Goal: Task Accomplishment & Management: Use online tool/utility

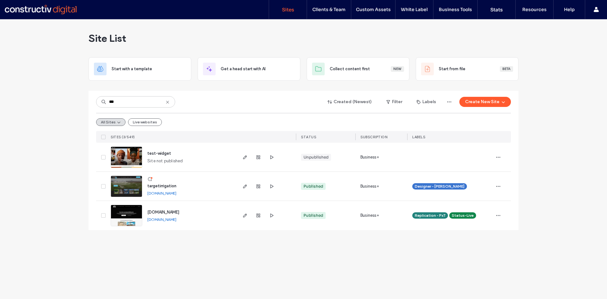
click at [168, 103] on icon at bounding box center [167, 102] width 5 height 5
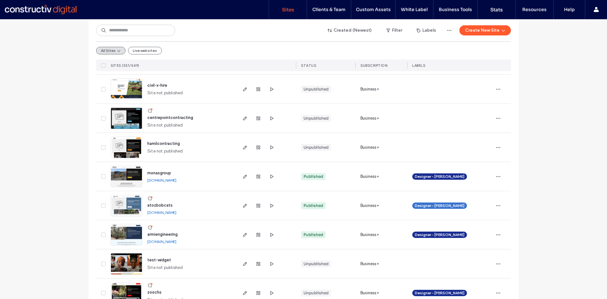
scroll to position [126, 0]
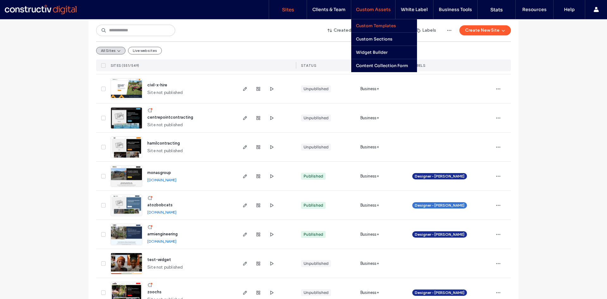
click at [383, 28] on label "Custom Templates" at bounding box center [376, 25] width 40 height 5
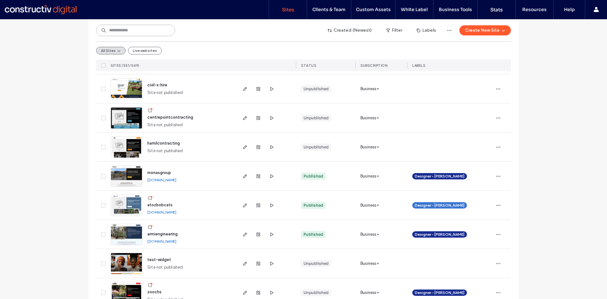
click at [125, 33] on input at bounding box center [135, 30] width 79 height 11
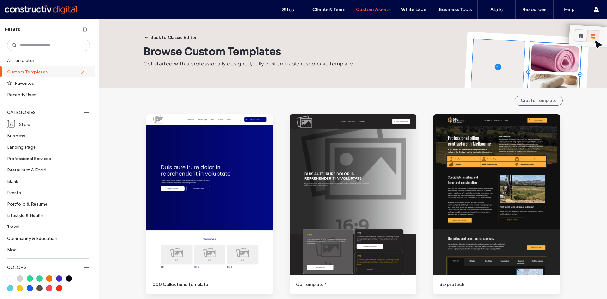
drag, startPoint x: 165, startPoint y: 35, endPoint x: 181, endPoint y: 62, distance: 31.0
click at [165, 35] on button "Back to Classic Editor" at bounding box center [170, 38] width 63 height 10
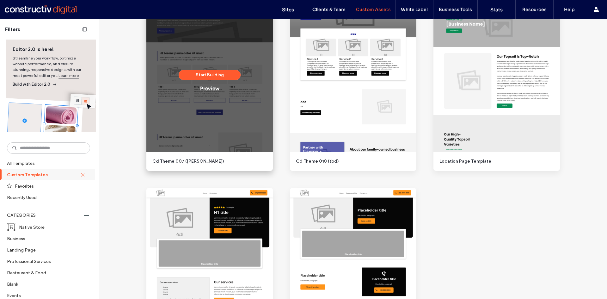
scroll to position [1184, 0]
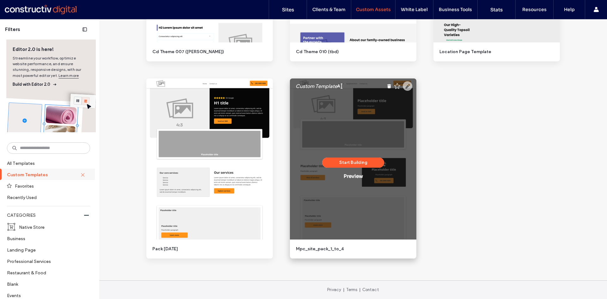
click at [405, 88] on icon at bounding box center [407, 85] width 9 height 9
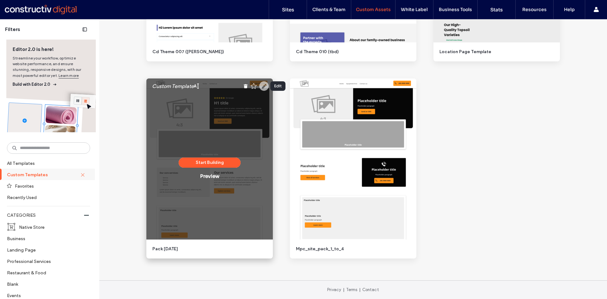
click at [260, 86] on use at bounding box center [263, 85] width 9 height 9
click at [213, 162] on button "Start Building" at bounding box center [210, 162] width 62 height 10
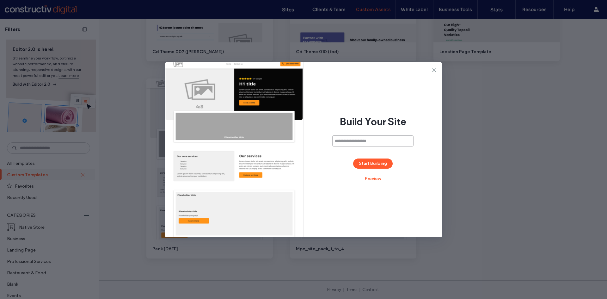
click at [353, 139] on input at bounding box center [372, 140] width 81 height 11
paste input "**********"
type input "**********"
click at [379, 162] on button "Start Building" at bounding box center [373, 163] width 40 height 10
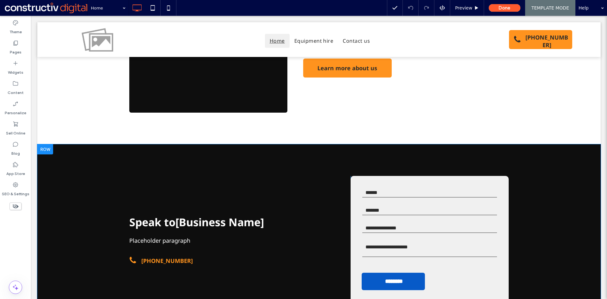
scroll to position [664, 0]
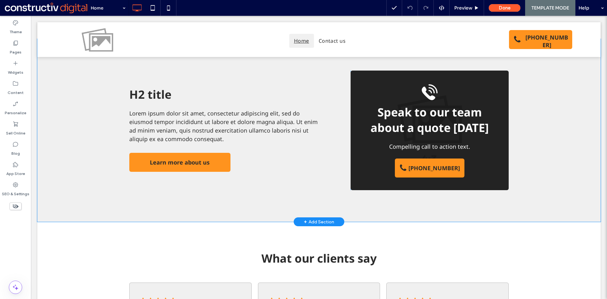
scroll to position [569, 0]
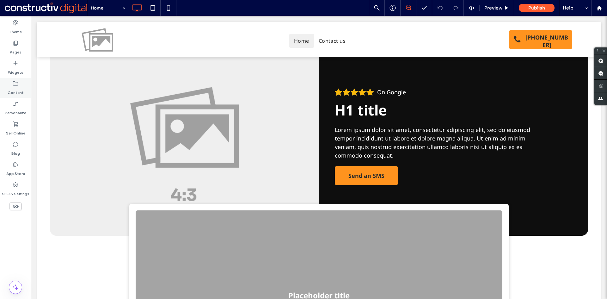
drag, startPoint x: 18, startPoint y: 88, endPoint x: 23, endPoint y: 90, distance: 5.3
click at [18, 88] on label "Content" at bounding box center [16, 91] width 16 height 9
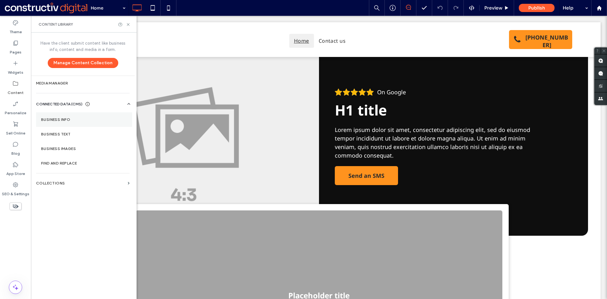
drag, startPoint x: 57, startPoint y: 120, endPoint x: 60, endPoint y: 119, distance: 3.8
click at [57, 120] on label "Business Info" at bounding box center [84, 119] width 86 height 4
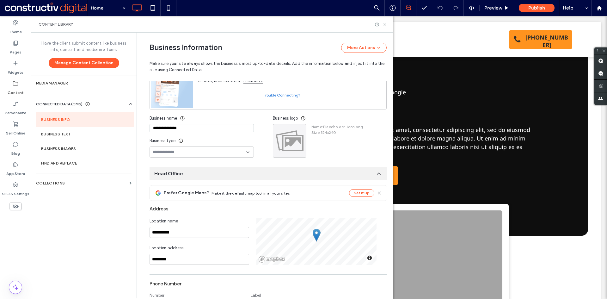
scroll to position [21, 0]
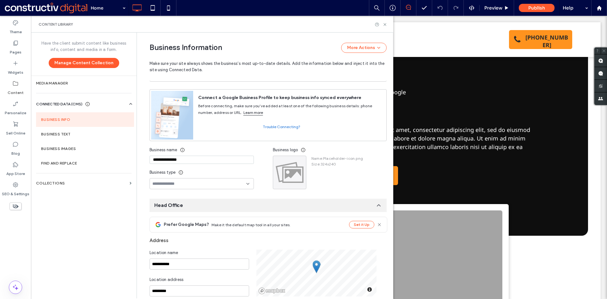
click at [198, 160] on input "**********" at bounding box center [202, 160] width 104 height 8
paste input "*"
click at [188, 160] on input "**********" at bounding box center [202, 160] width 104 height 8
paste input "******"
type input "**********"
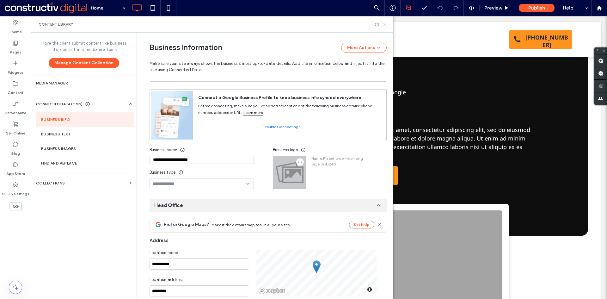
click at [297, 163] on icon "button" at bounding box center [299, 161] width 5 height 5
click at [317, 178] on span "Replace Image" at bounding box center [320, 177] width 29 height 6
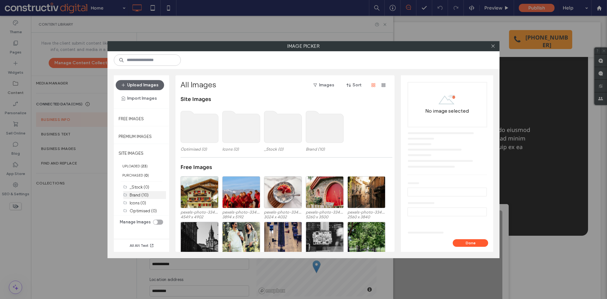
click at [142, 197] on label "Brand (10)" at bounding box center [139, 195] width 19 height 5
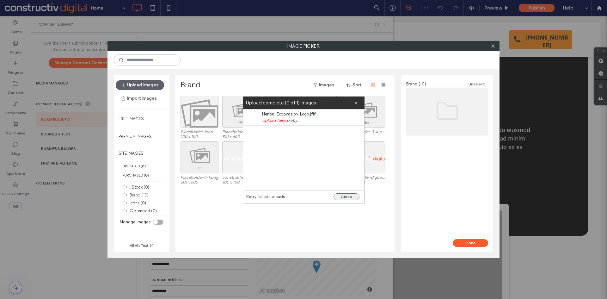
click at [344, 195] on button "Close" at bounding box center [347, 196] width 26 height 7
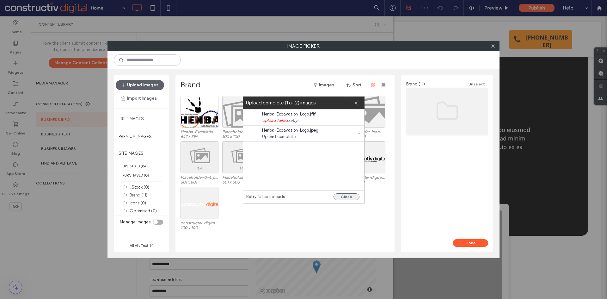
click at [346, 196] on button "Close" at bounding box center [347, 196] width 26 height 7
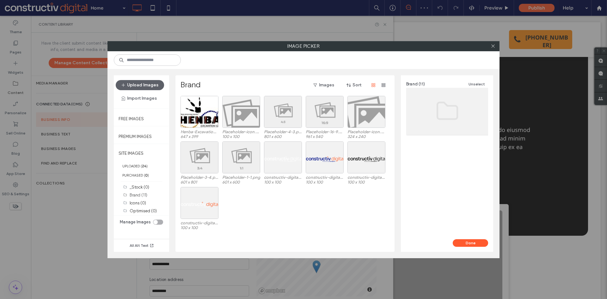
click at [315, 222] on div "constructiv-digital_Logo_Horizontal_Negative_RGB.svg 100 x 100" at bounding box center [287, 210] width 212 height 46
click at [206, 117] on div "Select" at bounding box center [200, 112] width 38 height 32
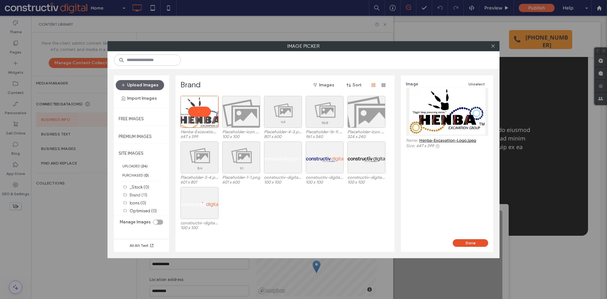
click at [475, 243] on button "Done" at bounding box center [470, 243] width 35 height 8
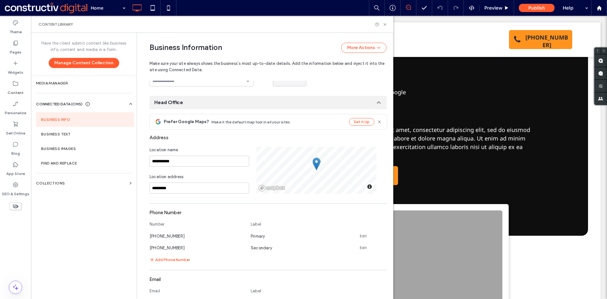
scroll to position [179, 0]
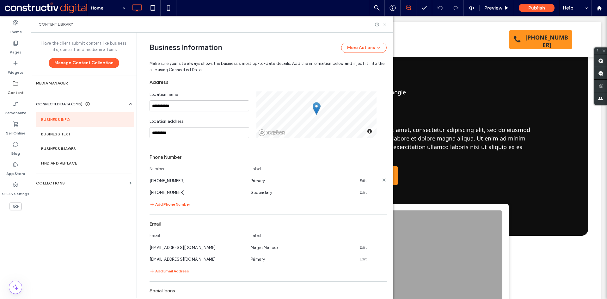
click at [360, 181] on link "Edit" at bounding box center [363, 180] width 7 height 5
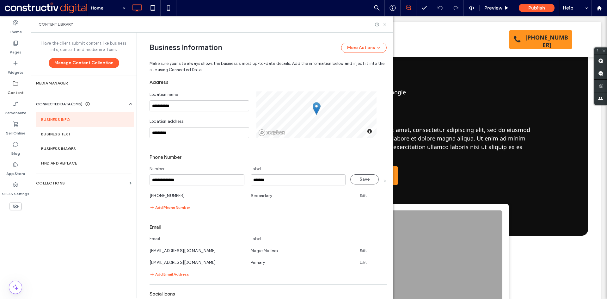
click at [191, 181] on input "**********" at bounding box center [197, 179] width 95 height 11
type input "**********"
click at [362, 179] on button "Save" at bounding box center [364, 179] width 28 height 10
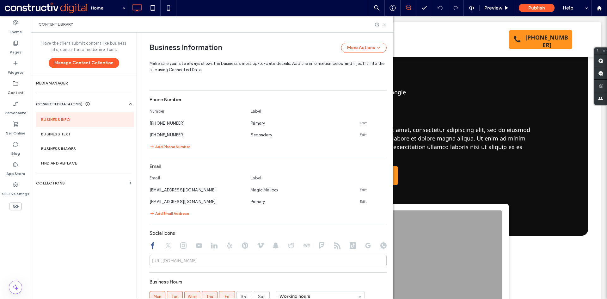
scroll to position [242, 0]
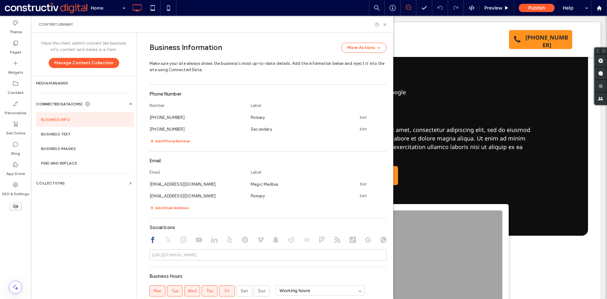
drag, startPoint x: 360, startPoint y: 183, endPoint x: 307, endPoint y: 177, distance: 53.1
click at [360, 183] on link "Edit" at bounding box center [363, 183] width 7 height 5
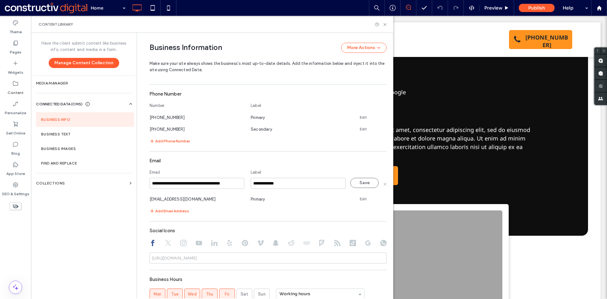
scroll to position [0, 0]
drag, startPoint x: 156, startPoint y: 183, endPoint x: 194, endPoint y: 176, distance: 39.5
click at [137, 183] on div "**********" at bounding box center [265, 166] width 256 height 266
type input "**********"
click at [361, 182] on button "Save" at bounding box center [364, 183] width 28 height 10
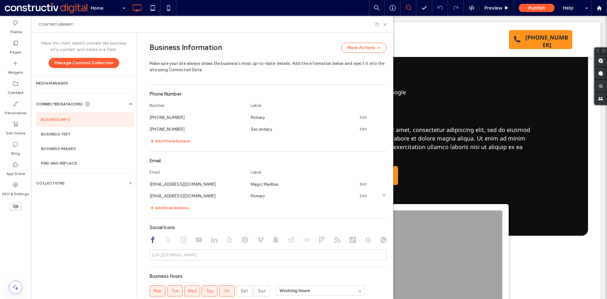
click at [360, 196] on link "Edit" at bounding box center [363, 195] width 7 height 5
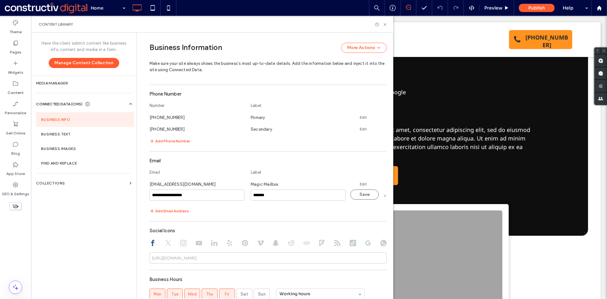
click at [199, 193] on input "**********" at bounding box center [197, 194] width 95 height 11
type input "**********"
click at [360, 194] on button "Save" at bounding box center [364, 194] width 28 height 10
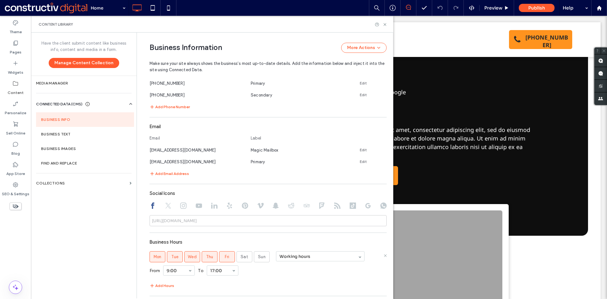
scroll to position [330, 0]
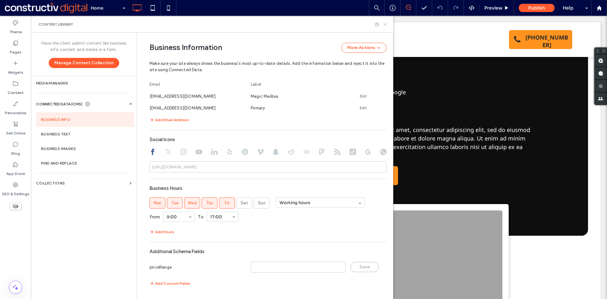
click at [384, 24] on use at bounding box center [384, 24] width 3 height 3
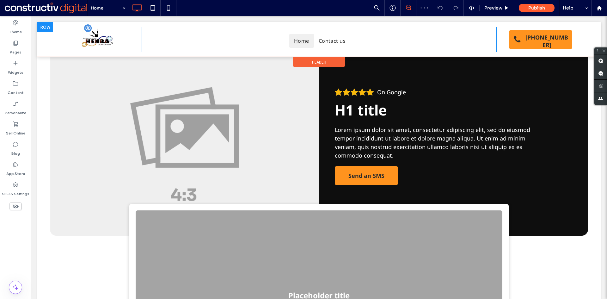
scroll to position [0, 0]
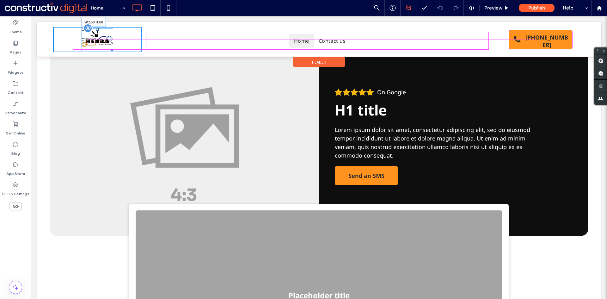
drag, startPoint x: 111, startPoint y: 49, endPoint x: 184, endPoint y: 92, distance: 84.9
click at [113, 49] on div at bounding box center [110, 48] width 5 height 5
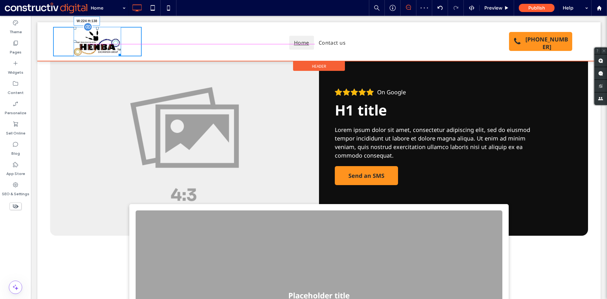
drag, startPoint x: 119, startPoint y: 54, endPoint x: 131, endPoint y: 57, distance: 12.3
click at [121, 56] on div "W:224 H:138" at bounding box center [97, 41] width 47 height 29
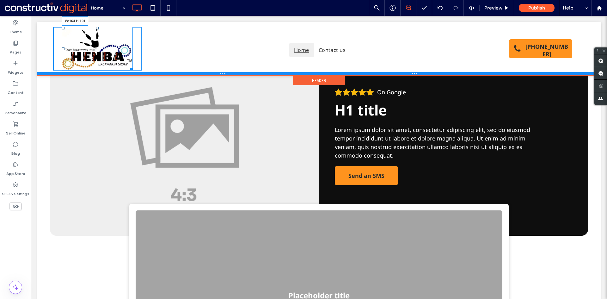
drag, startPoint x: 130, startPoint y: 67, endPoint x: 120, endPoint y: 62, distance: 10.6
click at [120, 62] on div "W:164 H:101 Click To Paste Home Contact us Click To Paste (02) 4705 3081 Click …" at bounding box center [318, 48] width 563 height 53
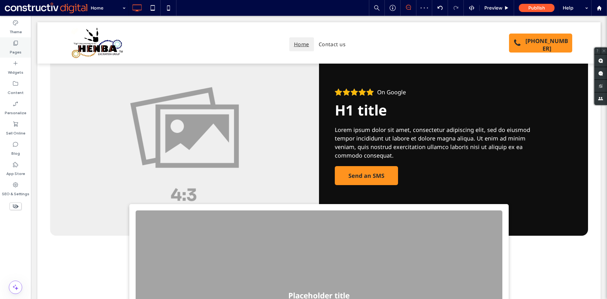
drag, startPoint x: 15, startPoint y: 45, endPoint x: 16, endPoint y: 50, distance: 5.3
click at [15, 45] on icon at bounding box center [15, 43] width 6 height 6
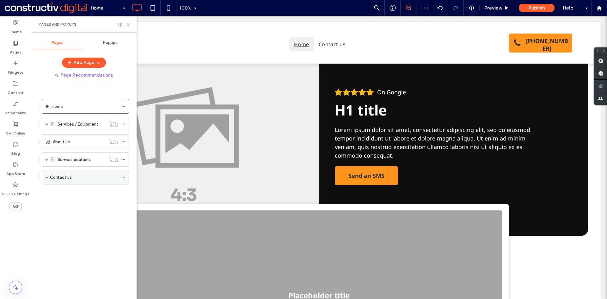
click at [62, 180] on label "Contact us" at bounding box center [61, 177] width 22 height 11
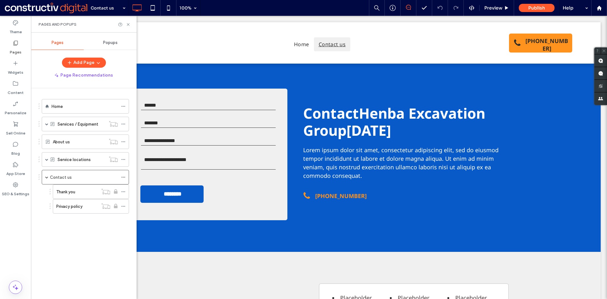
click at [89, 104] on div "Home" at bounding box center [85, 106] width 66 height 7
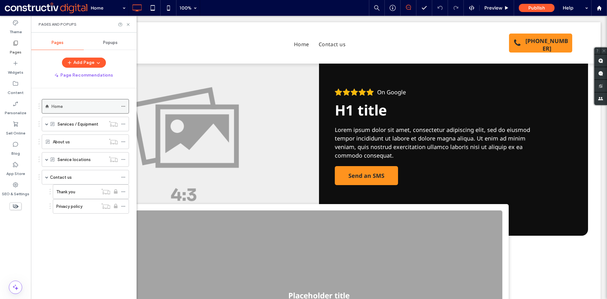
drag, startPoint x: 14, startPoint y: 26, endPoint x: 47, endPoint y: 103, distance: 83.9
click at [14, 26] on label "Theme" at bounding box center [15, 30] width 12 height 9
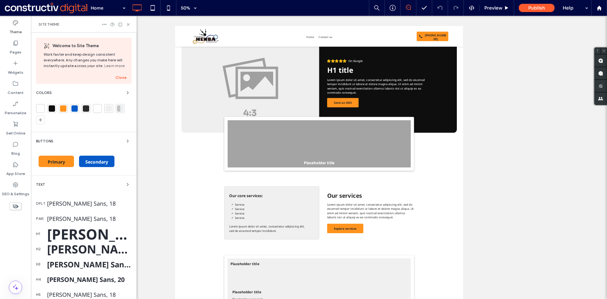
click at [53, 109] on div at bounding box center [52, 108] width 6 height 6
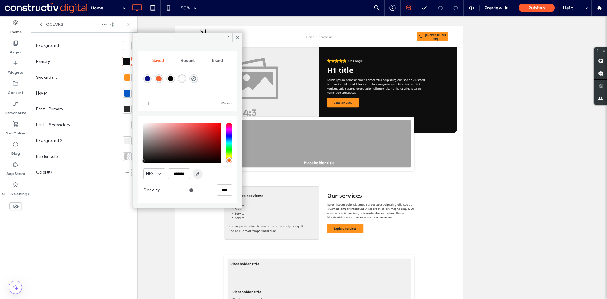
click at [197, 173] on icon "button" at bounding box center [197, 173] width 5 height 5
type input "*******"
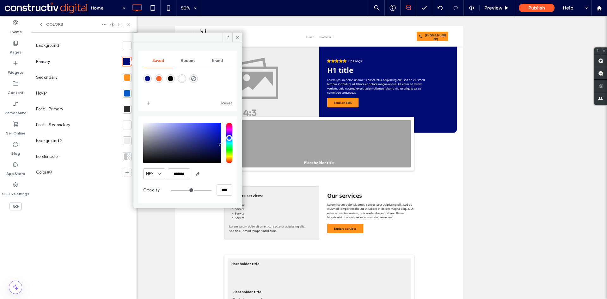
click at [125, 78] on div at bounding box center [127, 77] width 6 height 6
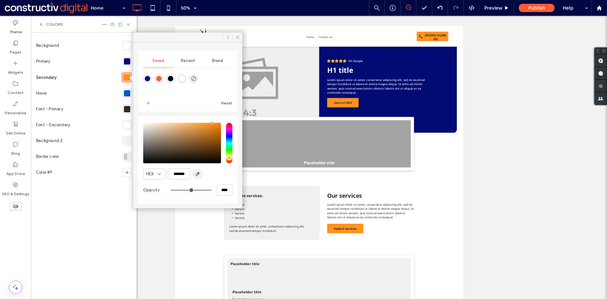
click at [198, 175] on icon "button" at bounding box center [197, 173] width 5 height 5
type input "*******"
click at [125, 93] on div at bounding box center [127, 93] width 6 height 6
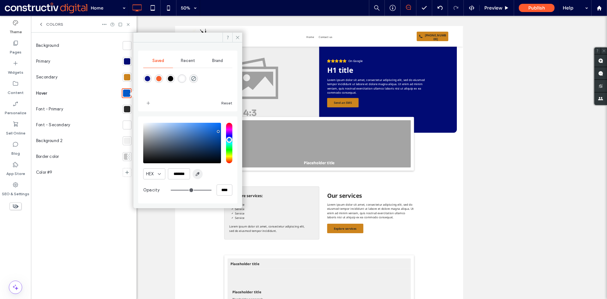
click at [195, 174] on icon "button" at bounding box center [197, 173] width 5 height 5
type input "*******"
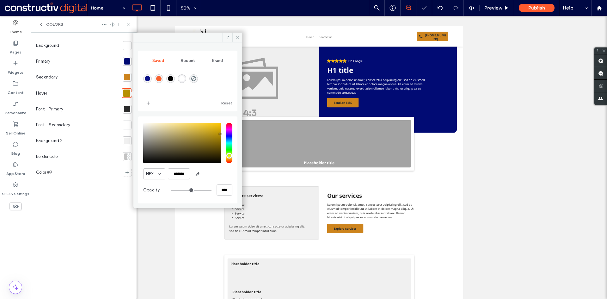
drag, startPoint x: 238, startPoint y: 39, endPoint x: 20, endPoint y: 150, distance: 244.9
click at [238, 39] on icon at bounding box center [237, 37] width 5 height 5
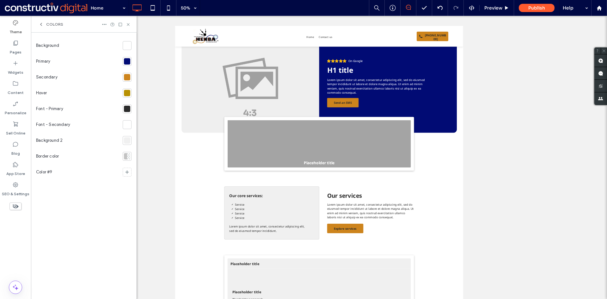
click at [127, 60] on div at bounding box center [127, 61] width 6 height 6
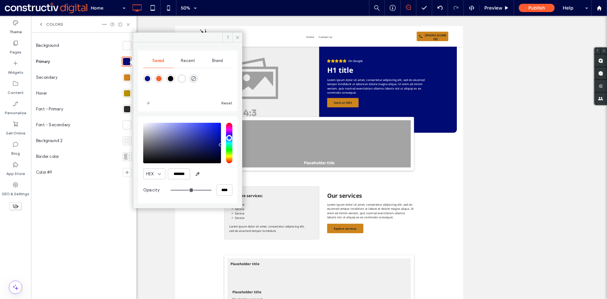
click at [149, 156] on div "saturation and value" at bounding box center [182, 143] width 78 height 40
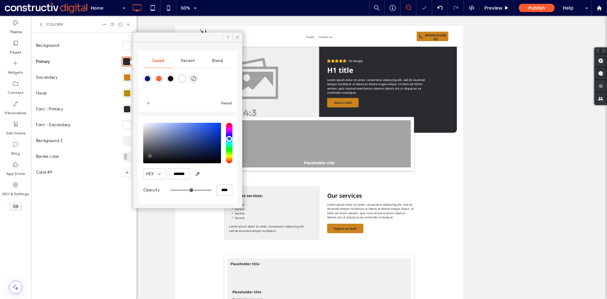
click at [155, 154] on div "saturation and value" at bounding box center [182, 143] width 78 height 40
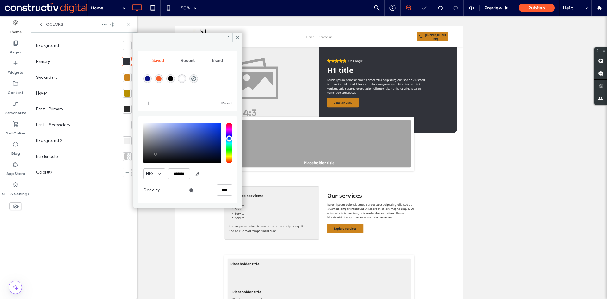
click at [161, 152] on div "saturation and value" at bounding box center [182, 143] width 78 height 40
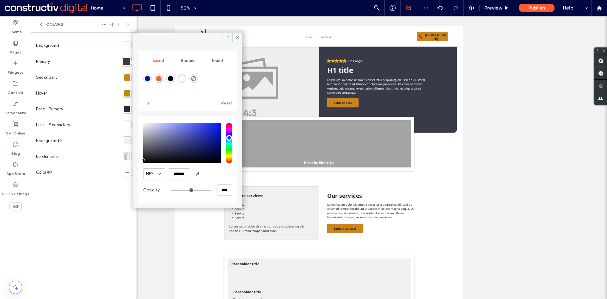
type input "*******"
drag, startPoint x: 147, startPoint y: 155, endPoint x: 139, endPoint y: 160, distance: 9.6
click at [139, 160] on div "HEX ******* Opacity ****" at bounding box center [187, 159] width 99 height 87
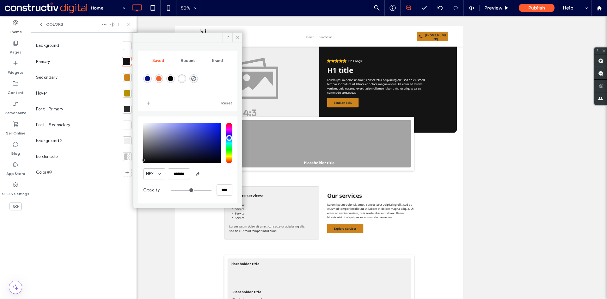
click at [237, 36] on icon at bounding box center [237, 37] width 5 height 5
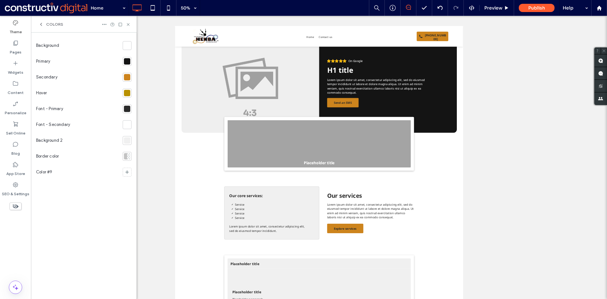
click at [124, 95] on div at bounding box center [127, 93] width 9 height 9
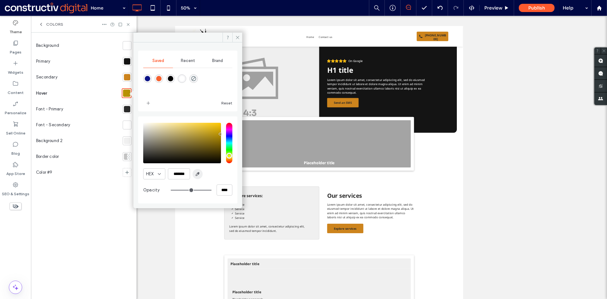
click at [197, 175] on icon "button" at bounding box center [197, 173] width 5 height 5
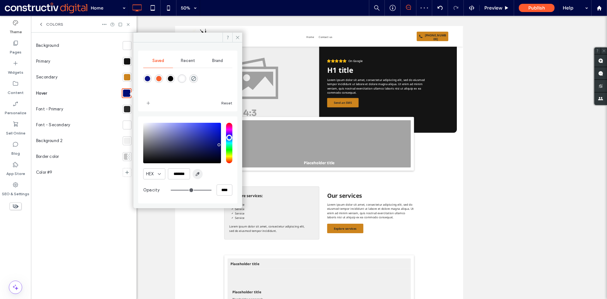
click at [197, 172] on icon "button" at bounding box center [197, 173] width 5 height 5
type input "*******"
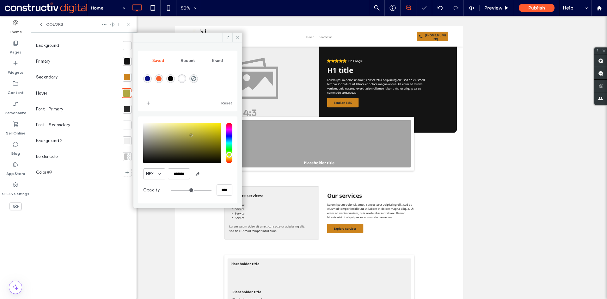
drag, startPoint x: 235, startPoint y: 36, endPoint x: 298, endPoint y: 159, distance: 138.3
click at [235, 36] on icon at bounding box center [237, 37] width 5 height 5
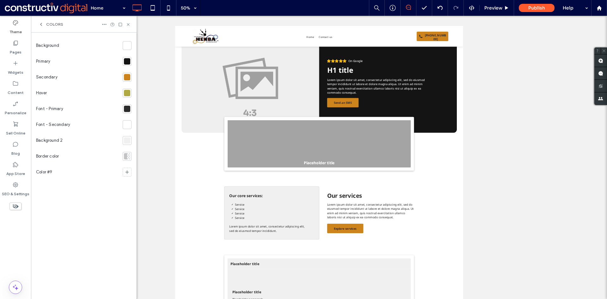
click at [126, 77] on div at bounding box center [127, 77] width 6 height 6
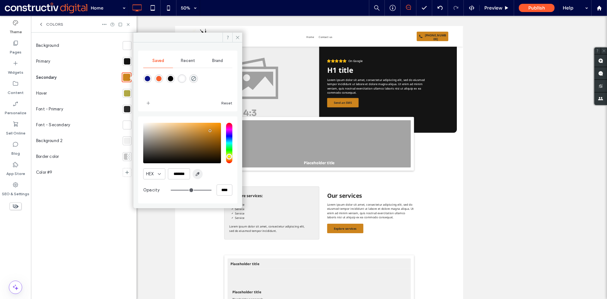
click at [198, 172] on icon "button" at bounding box center [197, 173] width 5 height 5
type input "*******"
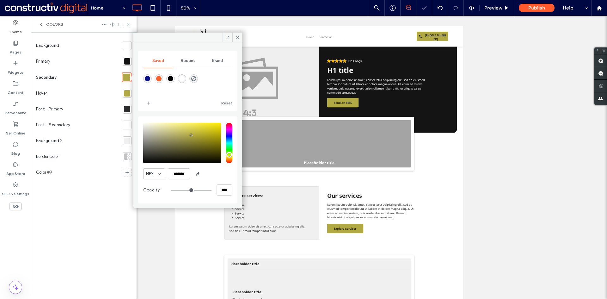
click at [126, 93] on div at bounding box center [127, 93] width 6 height 6
click at [196, 174] on icon "button" at bounding box center [197, 173] width 5 height 5
type input "*******"
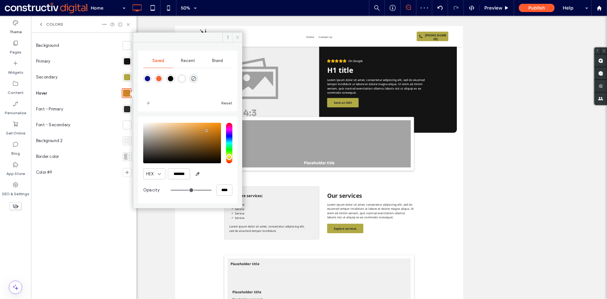
drag, startPoint x: 237, startPoint y: 37, endPoint x: 195, endPoint y: 67, distance: 51.0
click at [237, 37] on icon at bounding box center [237, 37] width 5 height 5
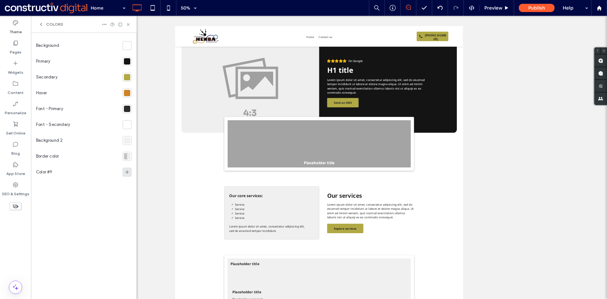
click at [127, 172] on use at bounding box center [127, 171] width 3 height 3
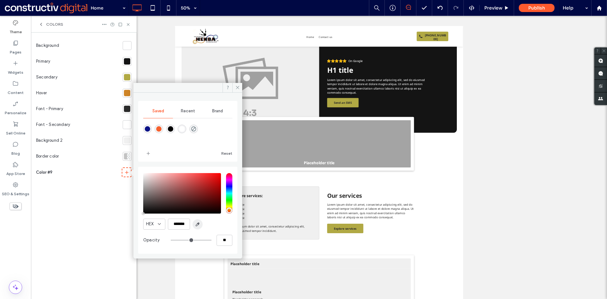
click at [197, 223] on icon "button" at bounding box center [197, 224] width 5 height 5
type input "*******"
type input "***"
type input "****"
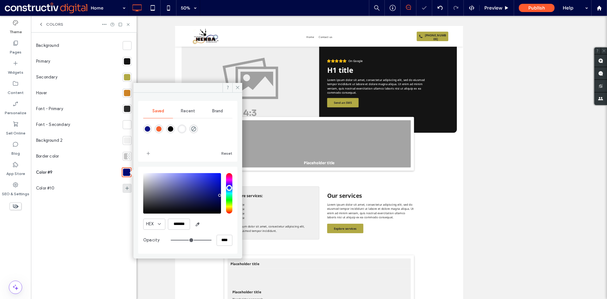
click at [126, 186] on icon at bounding box center [127, 188] width 5 height 5
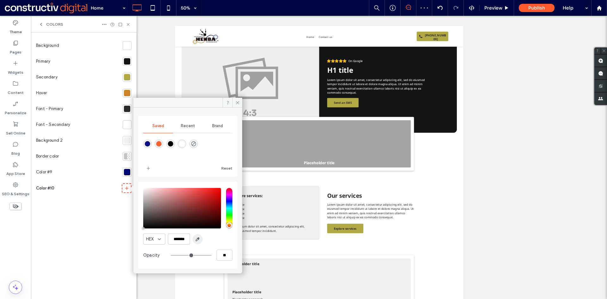
click at [198, 239] on use "button" at bounding box center [197, 238] width 3 height 3
type input "*******"
type input "***"
type input "****"
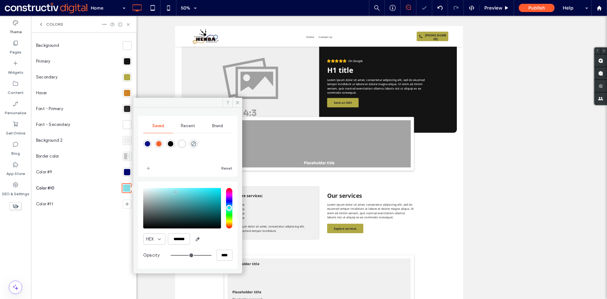
drag, startPoint x: 238, startPoint y: 105, endPoint x: 134, endPoint y: 116, distance: 103.9
click at [237, 105] on span at bounding box center [237, 102] width 10 height 9
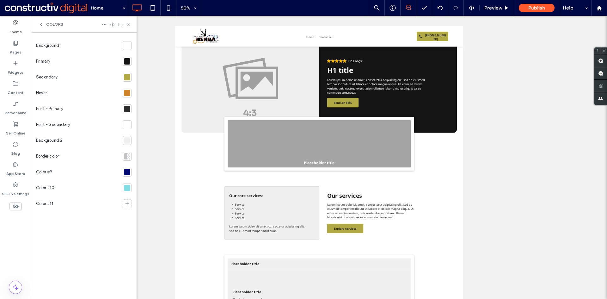
drag, startPoint x: 127, startPoint y: 22, endPoint x: 129, endPoint y: 27, distance: 4.7
click at [127, 22] on icon at bounding box center [128, 24] width 5 height 5
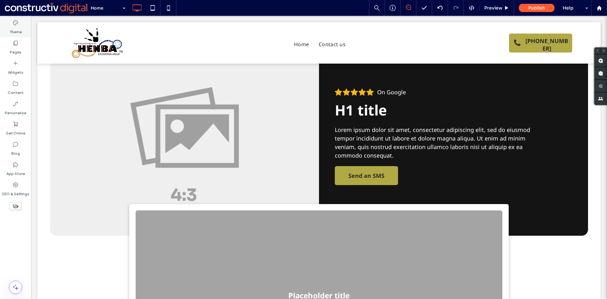
click at [14, 25] on icon at bounding box center [15, 23] width 6 height 6
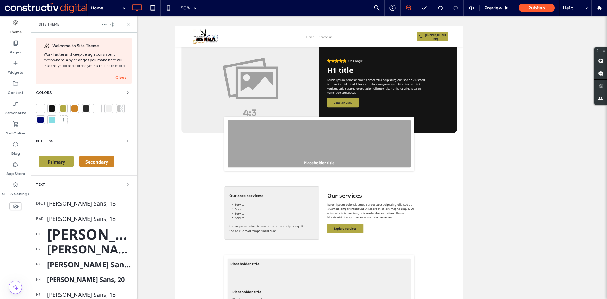
click at [52, 108] on div at bounding box center [52, 108] width 6 height 6
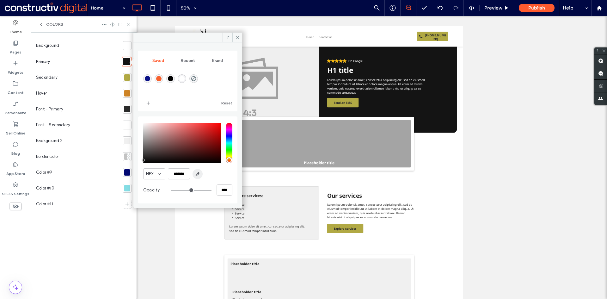
click at [197, 174] on icon "button" at bounding box center [197, 173] width 5 height 5
type input "*******"
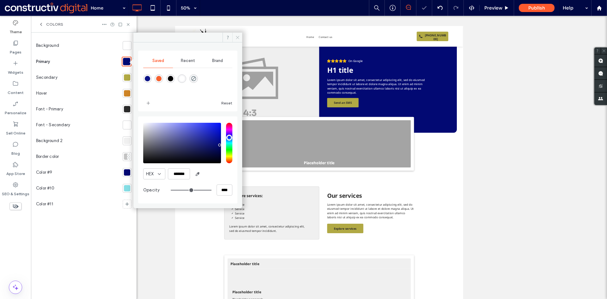
click at [234, 36] on span at bounding box center [237, 37] width 10 height 9
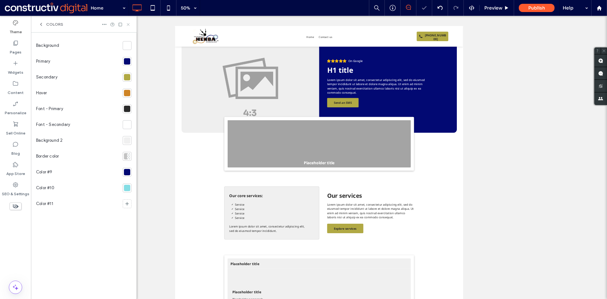
click at [127, 23] on use at bounding box center [128, 24] width 3 height 3
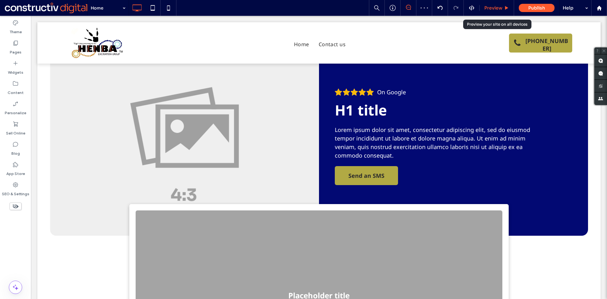
click at [494, 8] on span "Preview" at bounding box center [493, 8] width 18 height 6
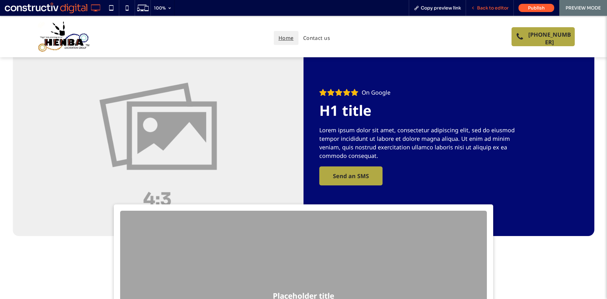
drag, startPoint x: 496, startPoint y: 7, endPoint x: 478, endPoint y: 156, distance: 150.0
click at [496, 7] on span "Back to editor" at bounding box center [493, 8] width 32 height 6
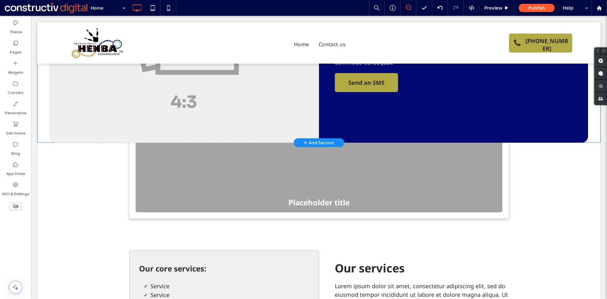
scroll to position [95, 0]
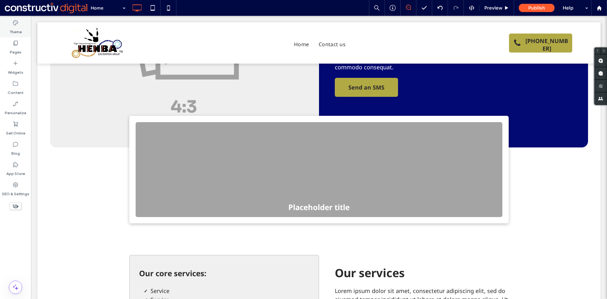
click at [16, 26] on label "Theme" at bounding box center [15, 30] width 12 height 9
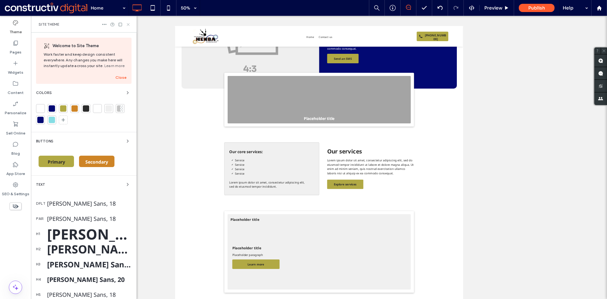
click at [128, 23] on icon at bounding box center [128, 24] width 5 height 5
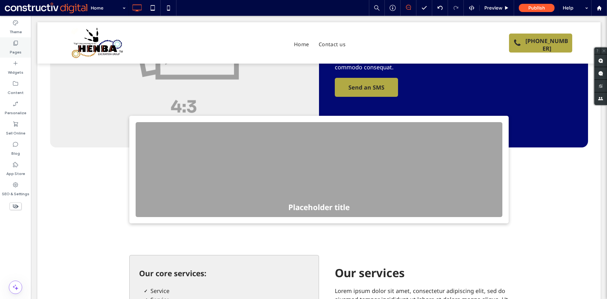
click at [13, 46] on icon at bounding box center [15, 43] width 6 height 6
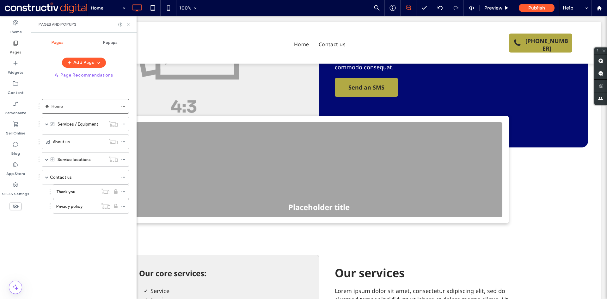
click at [68, 179] on label "Contact us" at bounding box center [61, 177] width 22 height 11
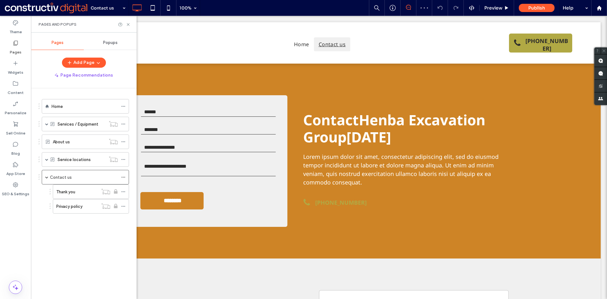
drag, startPoint x: 125, startPoint y: 177, endPoint x: 129, endPoint y: 172, distance: 6.3
click at [125, 177] on icon at bounding box center [123, 177] width 4 height 4
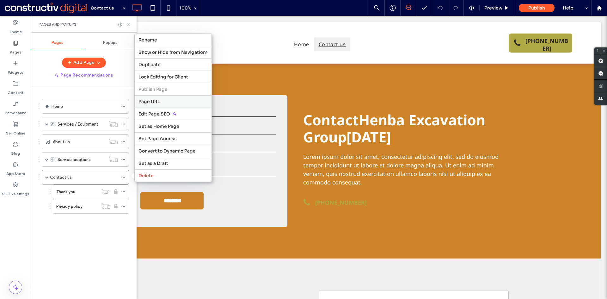
click at [162, 103] on label "Page URL" at bounding box center [172, 102] width 69 height 6
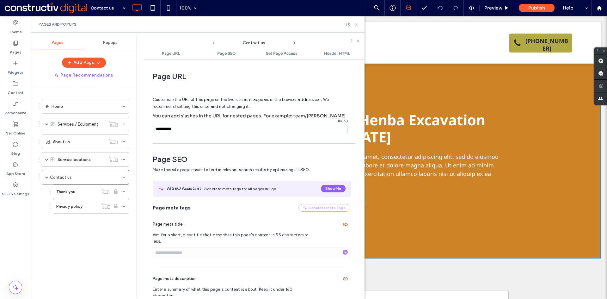
scroll to position [3, 0]
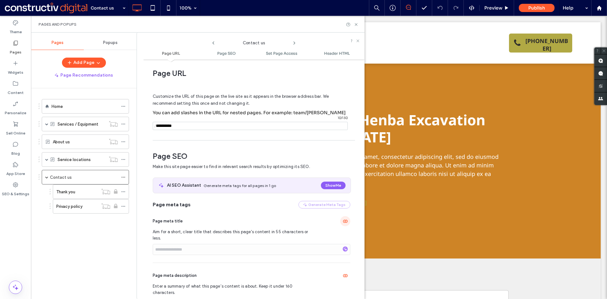
click at [344, 221] on use "button" at bounding box center [345, 221] width 5 height 3
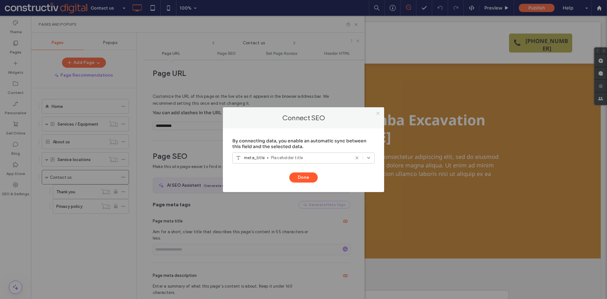
click at [377, 112] on icon at bounding box center [378, 113] width 5 height 5
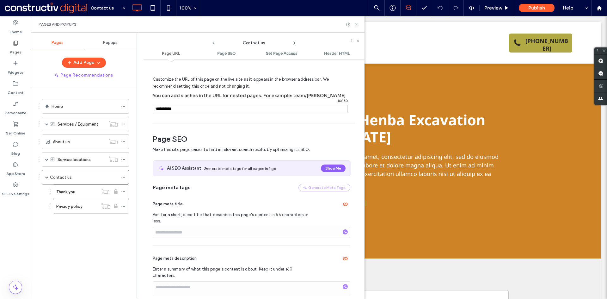
scroll to position [35, 0]
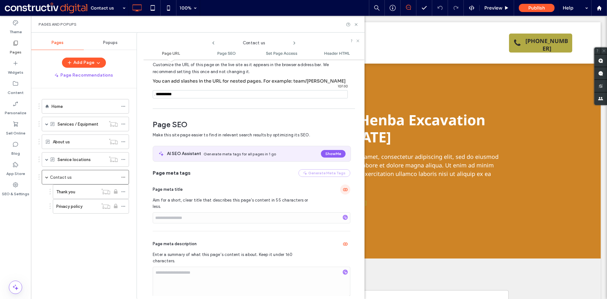
click at [343, 188] on icon "button" at bounding box center [345, 189] width 5 height 5
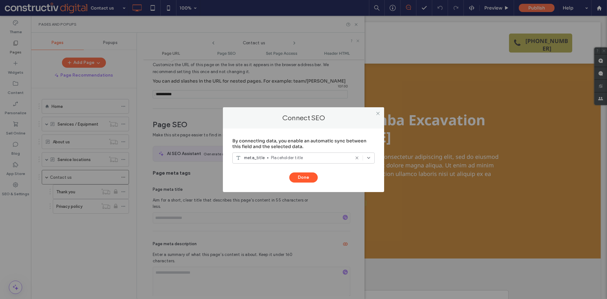
click at [357, 156] on icon at bounding box center [356, 157] width 5 height 5
click at [304, 177] on button "Done" at bounding box center [303, 177] width 28 height 10
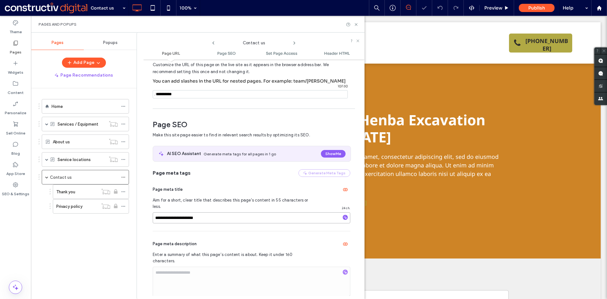
click at [215, 212] on input "**********" at bounding box center [252, 217] width 198 height 11
click at [344, 242] on use "button" at bounding box center [345, 243] width 5 height 3
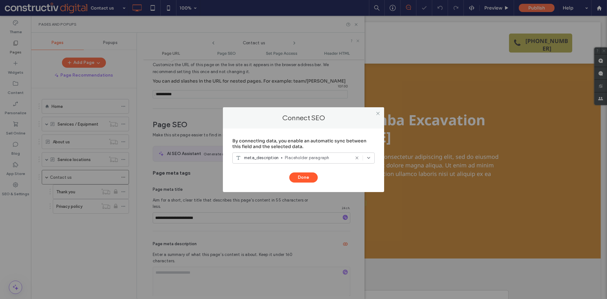
click at [358, 158] on icon at bounding box center [356, 157] width 5 height 5
click at [303, 178] on button "Done" at bounding box center [303, 177] width 28 height 10
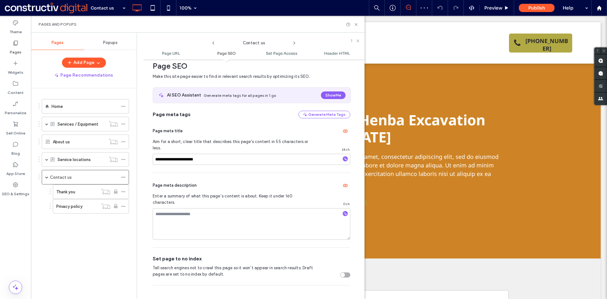
scroll to position [98, 0]
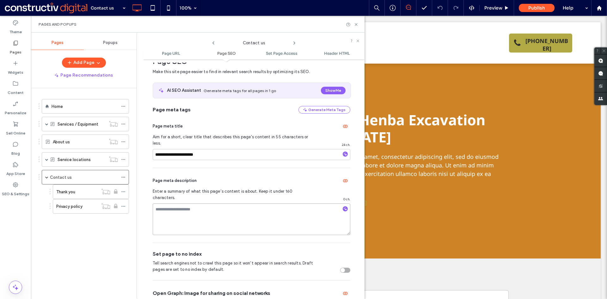
click at [245, 215] on textarea at bounding box center [252, 219] width 198 height 32
paste textarea "**********"
type textarea "**********"
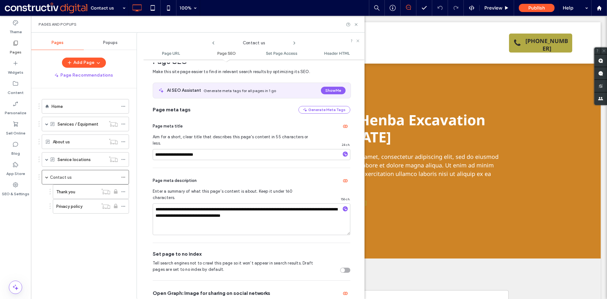
click at [227, 175] on div "Page meta description" at bounding box center [252, 180] width 198 height 10
click at [356, 26] on icon at bounding box center [356, 24] width 5 height 5
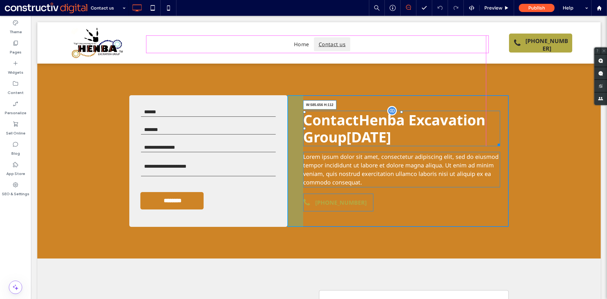
drag, startPoint x: 494, startPoint y: 144, endPoint x: 482, endPoint y: 143, distance: 12.1
click at [495, 143] on div at bounding box center [497, 143] width 5 height 5
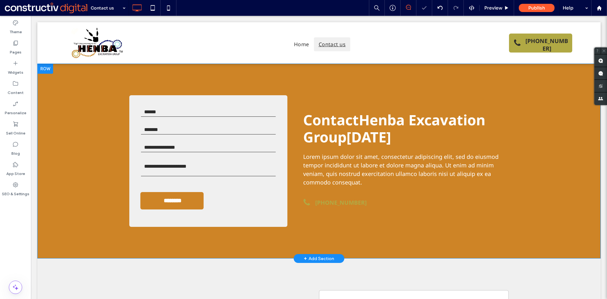
click at [252, 78] on div "Contact form Name * Email * Contact Number * Enquiry * ******** Thank you for c…" at bounding box center [318, 161] width 563 height 195
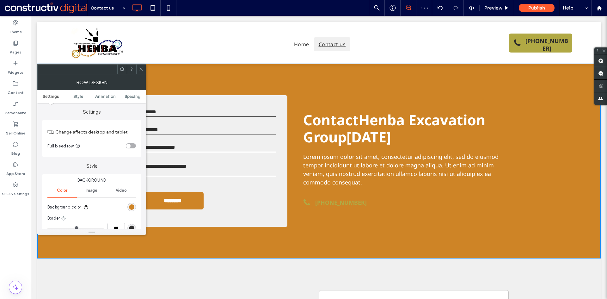
click at [131, 206] on div "rgb(206, 132, 38)" at bounding box center [131, 206] width 5 height 5
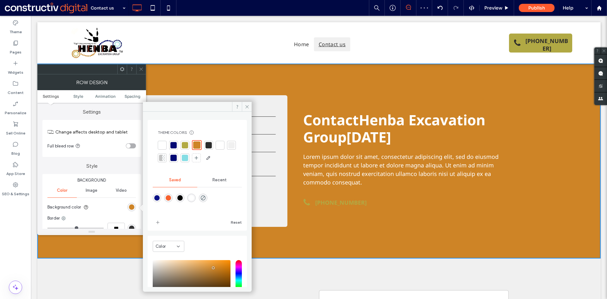
click at [173, 145] on div at bounding box center [173, 145] width 6 height 6
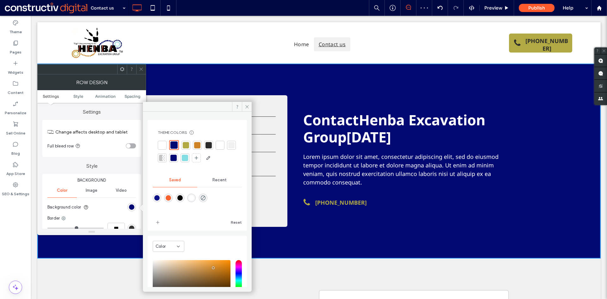
click at [141, 68] on icon at bounding box center [141, 69] width 5 height 5
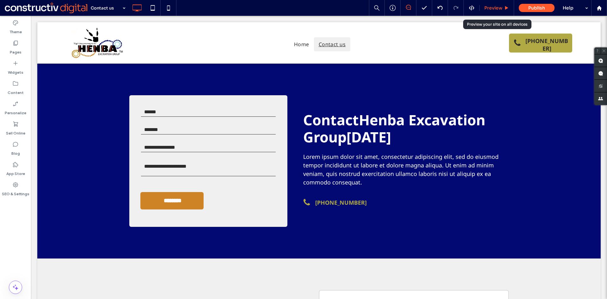
click at [492, 9] on span "Preview" at bounding box center [493, 8] width 18 height 6
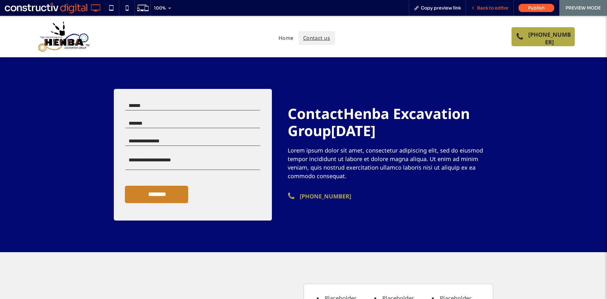
click at [495, 10] on span "Back to editor" at bounding box center [493, 8] width 32 height 6
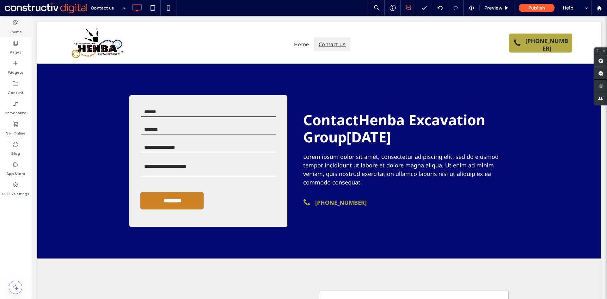
click at [11, 24] on div "Theme" at bounding box center [15, 27] width 31 height 20
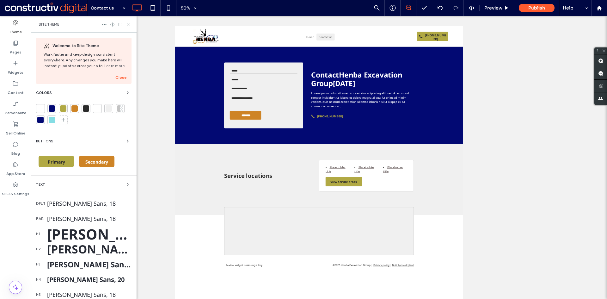
click at [128, 25] on use at bounding box center [128, 24] width 3 height 3
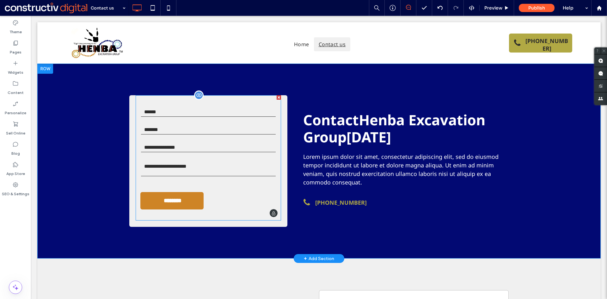
drag, startPoint x: 241, startPoint y: 198, endPoint x: 238, endPoint y: 196, distance: 3.7
click at [241, 198] on form "Name * Email * Contact Number * Enquiry * ********" at bounding box center [208, 157] width 145 height 125
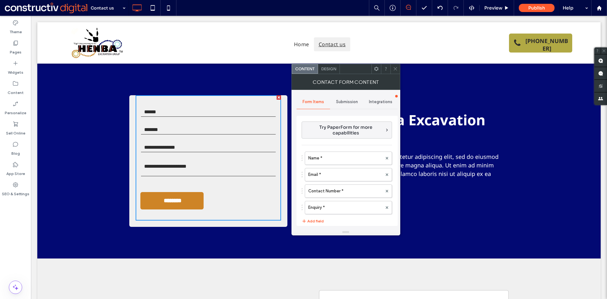
click at [332, 67] on span "Design" at bounding box center [328, 68] width 15 height 5
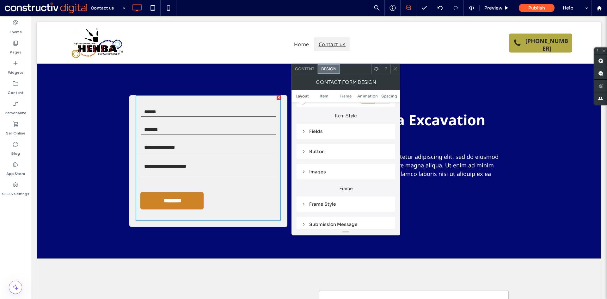
scroll to position [95, 0]
click at [311, 146] on div "Button" at bounding box center [346, 148] width 89 height 6
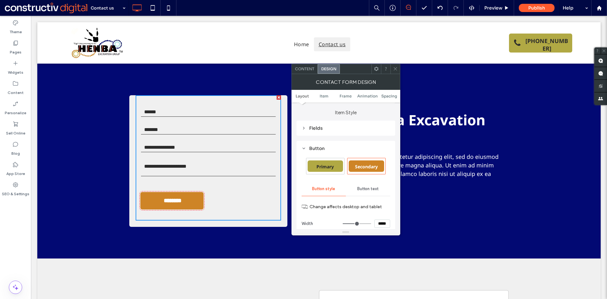
click at [330, 164] on span "Primary" at bounding box center [324, 166] width 17 height 6
click at [391, 70] on div at bounding box center [394, 68] width 9 height 9
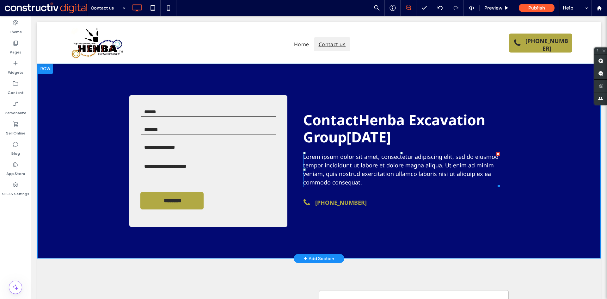
click at [401, 163] on span "Lorem ipsum dolor sit amet, consectetur adipiscing elit, sed do eiusmod tempor …" at bounding box center [400, 169] width 195 height 33
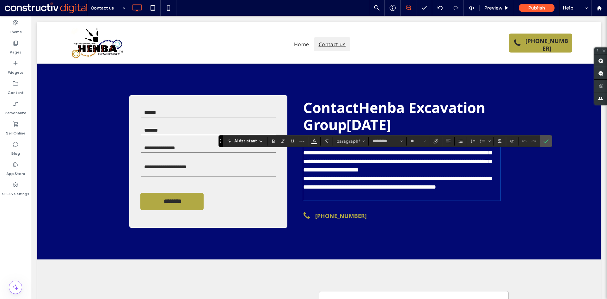
scroll to position [0, 0]
click at [546, 142] on label "Confirm" at bounding box center [545, 140] width 9 height 11
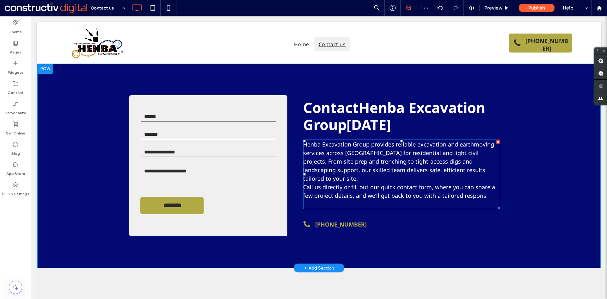
click at [355, 185] on span "Call us directly or fill out our quick contact form, where you can share a few …" at bounding box center [399, 191] width 192 height 16
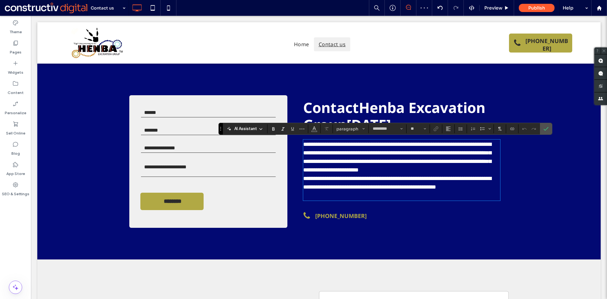
click at [310, 199] on p at bounding box center [401, 195] width 197 height 9
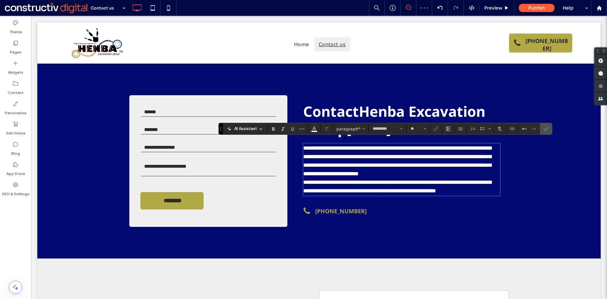
click at [473, 172] on p "**********" at bounding box center [401, 161] width 197 height 34
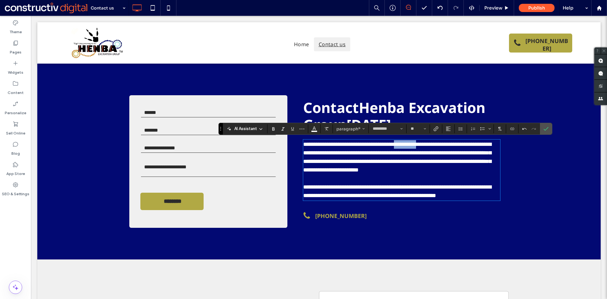
drag, startPoint x: 414, startPoint y: 144, endPoint x: 442, endPoint y: 143, distance: 27.8
click at [442, 143] on span "**********" at bounding box center [397, 156] width 188 height 31
click at [435, 129] on icon "Link" at bounding box center [435, 128] width 5 height 5
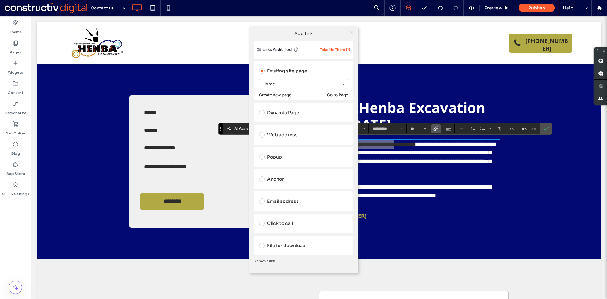
click at [353, 32] on icon at bounding box center [351, 32] width 5 height 5
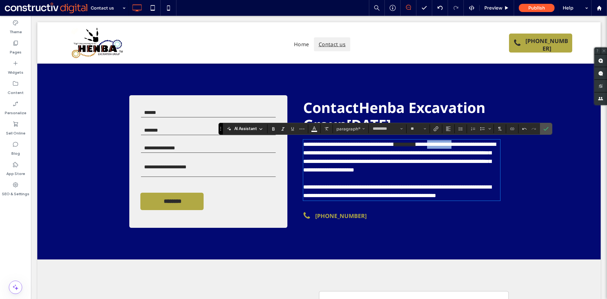
drag, startPoint x: 456, startPoint y: 145, endPoint x: 489, endPoint y: 143, distance: 33.9
click at [489, 143] on span "**********" at bounding box center [399, 156] width 193 height 31
click at [435, 127] on icon "Link" at bounding box center [435, 128] width 5 height 5
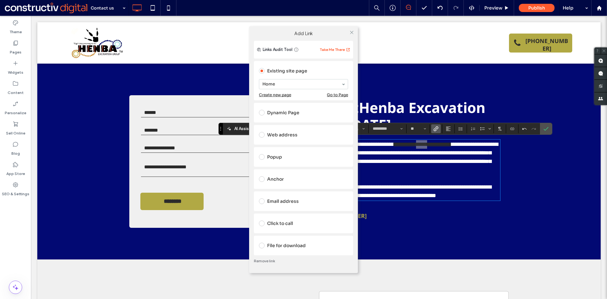
drag, startPoint x: 351, startPoint y: 33, endPoint x: 359, endPoint y: 34, distance: 8.0
click at [352, 33] on icon at bounding box center [351, 32] width 5 height 5
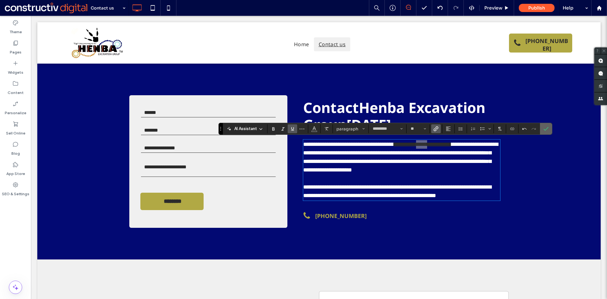
click at [547, 129] on icon "Confirm" at bounding box center [545, 128] width 5 height 5
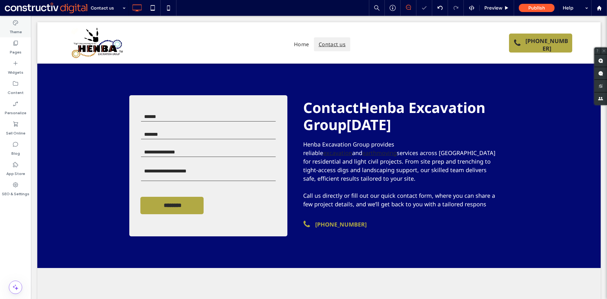
click at [12, 27] on label "Theme" at bounding box center [15, 30] width 12 height 9
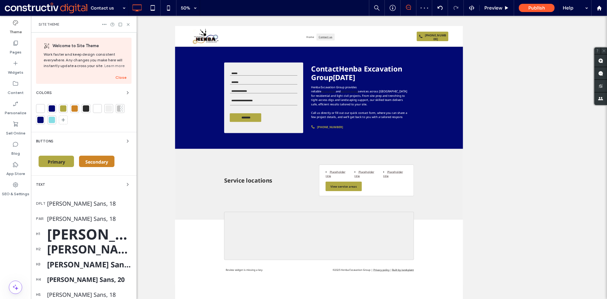
click at [60, 202] on div "Noto Sans, 18" at bounding box center [89, 203] width 84 height 8
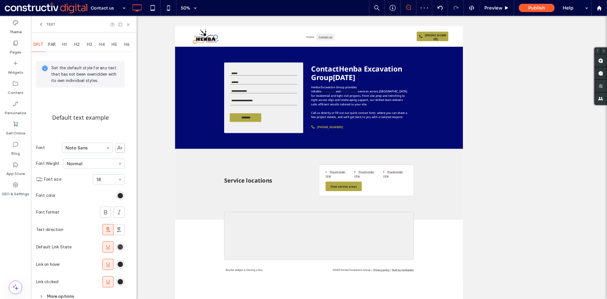
click at [120, 248] on div "rgb(43, 43, 43)" at bounding box center [120, 246] width 5 height 5
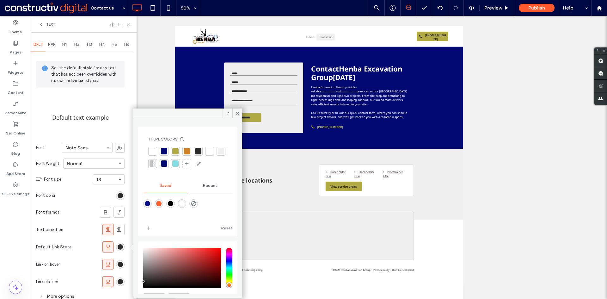
click at [179, 163] on div at bounding box center [175, 163] width 6 height 6
click at [235, 112] on icon at bounding box center [237, 113] width 5 height 5
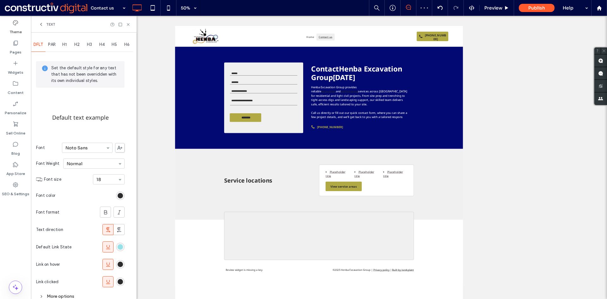
click at [119, 248] on div "rgba(133, 221, 228, 1)" at bounding box center [120, 246] width 5 height 5
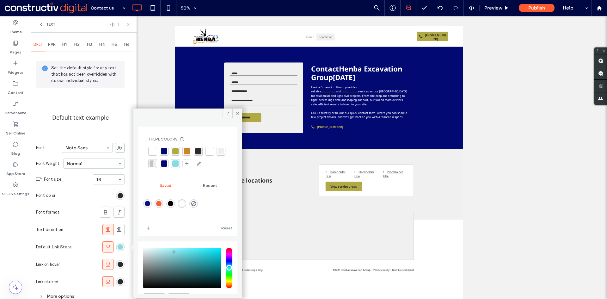
click at [179, 163] on div at bounding box center [175, 163] width 6 height 6
click at [238, 113] on use at bounding box center [237, 113] width 3 height 3
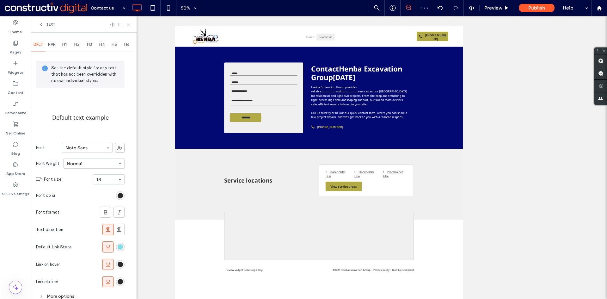
click at [129, 24] on icon at bounding box center [128, 24] width 5 height 5
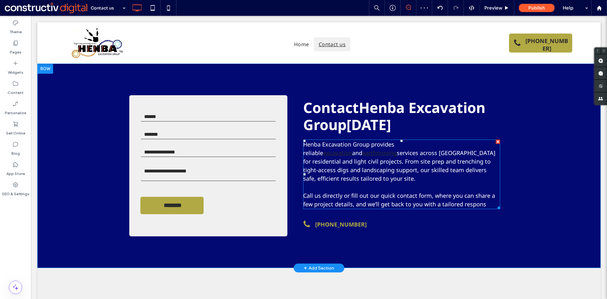
click at [365, 152] on span "services across Sydney for residential and light civil projects. From site prep…" at bounding box center [399, 165] width 192 height 33
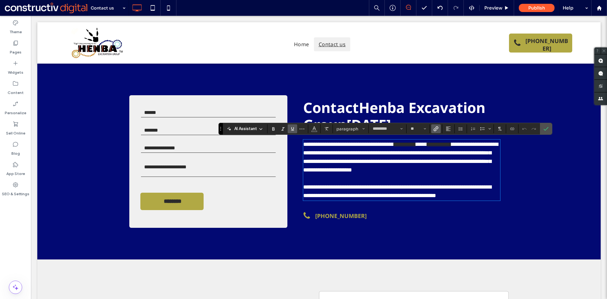
click at [369, 156] on span "**********" at bounding box center [400, 156] width 195 height 31
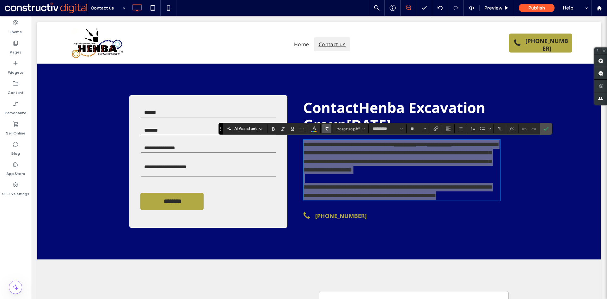
click at [326, 129] on icon "Clear Format" at bounding box center [326, 128] width 5 height 5
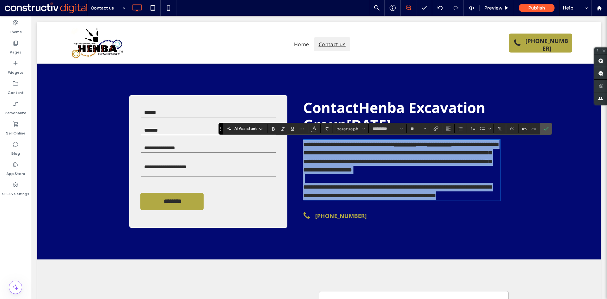
click at [338, 162] on span "**********" at bounding box center [400, 156] width 195 height 31
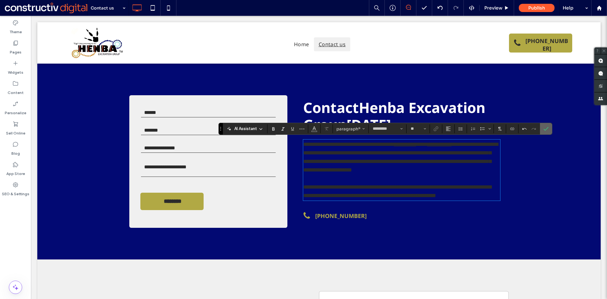
drag, startPoint x: 547, startPoint y: 129, endPoint x: 299, endPoint y: 112, distance: 247.8
click at [547, 129] on use "Confirm" at bounding box center [545, 129] width 5 height 4
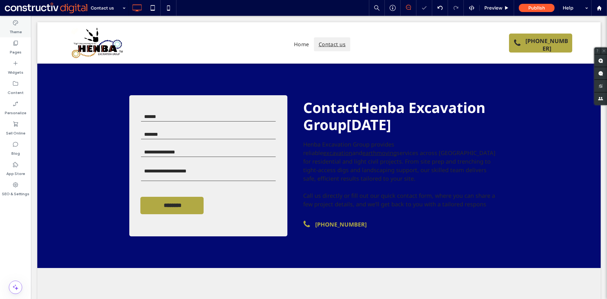
click at [20, 28] on label "Theme" at bounding box center [15, 30] width 12 height 9
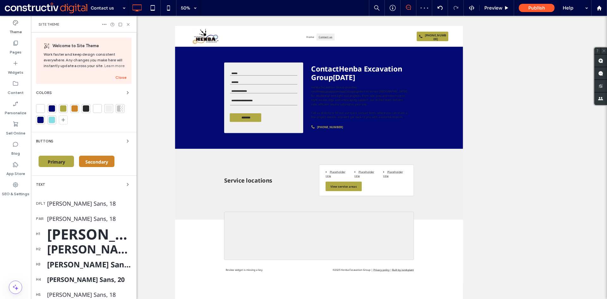
click at [65, 201] on div "Noto Sans, 18" at bounding box center [89, 203] width 84 height 8
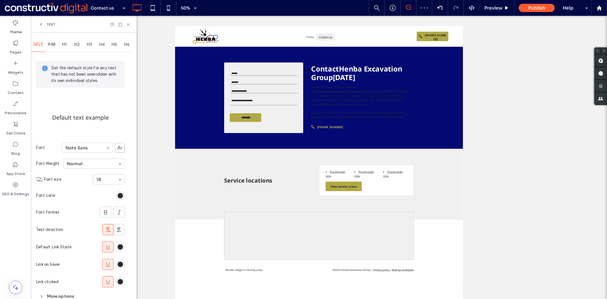
drag, startPoint x: 122, startPoint y: 247, endPoint x: 122, endPoint y: 243, distance: 3.5
click at [121, 247] on div "rgb(43, 43, 43)" at bounding box center [120, 246] width 5 height 5
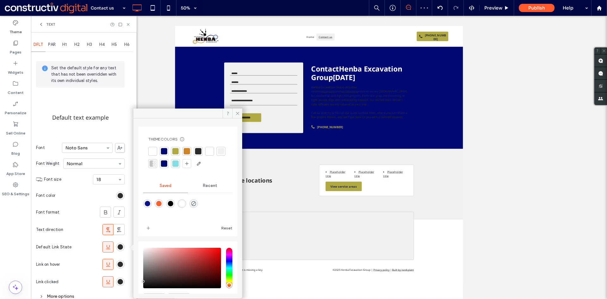
click at [179, 165] on div at bounding box center [175, 163] width 6 height 6
click at [235, 113] on icon at bounding box center [237, 113] width 5 height 5
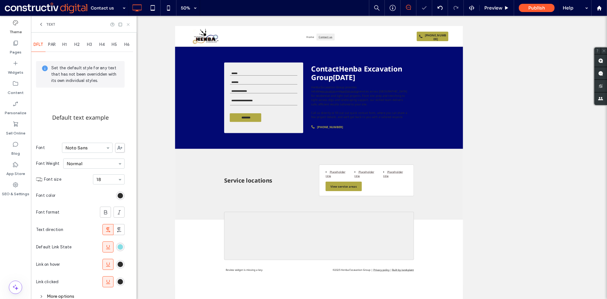
click at [127, 26] on icon at bounding box center [128, 24] width 5 height 5
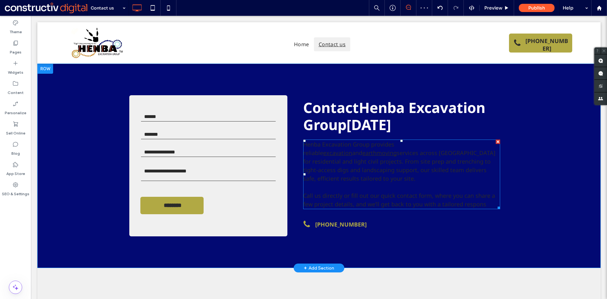
click at [375, 156] on span "services across Sydney for residential and light civil projects. From site prep…" at bounding box center [399, 165] width 192 height 33
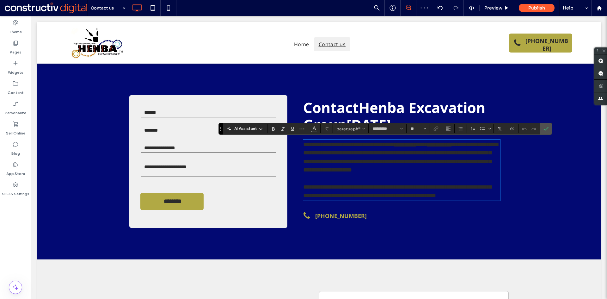
click at [369, 156] on span "**********" at bounding box center [400, 156] width 195 height 31
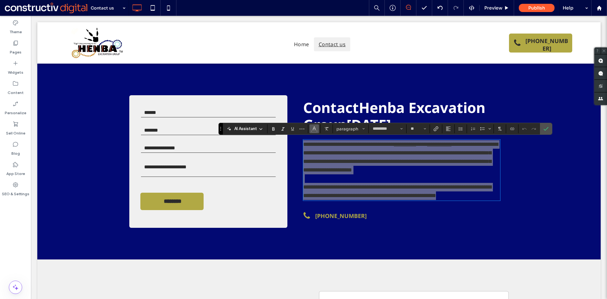
click at [312, 130] on icon "Color" at bounding box center [314, 128] width 5 height 5
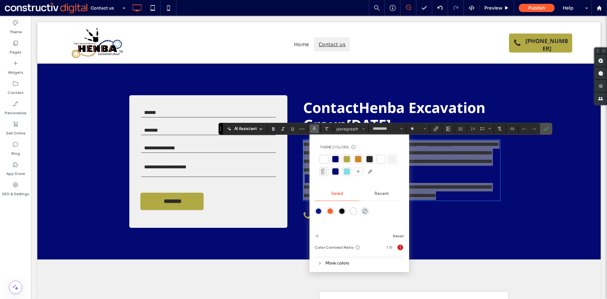
click at [382, 162] on div at bounding box center [381, 159] width 6 height 6
click at [541, 129] on section at bounding box center [546, 128] width 12 height 11
click at [542, 128] on label "Confirm" at bounding box center [545, 128] width 9 height 11
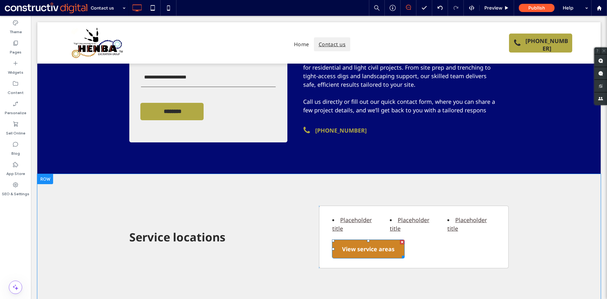
scroll to position [95, 0]
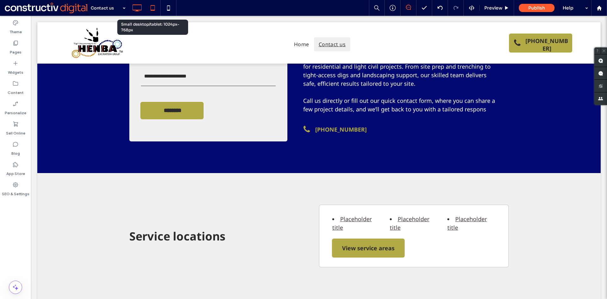
click at [149, 9] on icon at bounding box center [152, 8] width 13 height 13
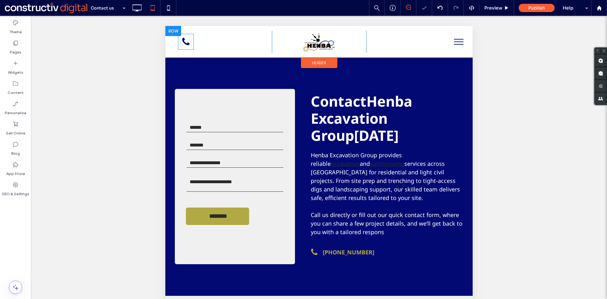
scroll to position [0, 0]
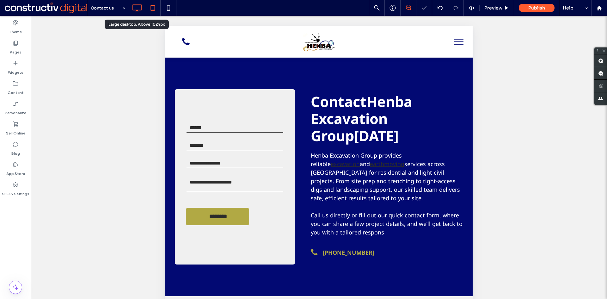
click at [141, 7] on icon at bounding box center [137, 8] width 13 height 13
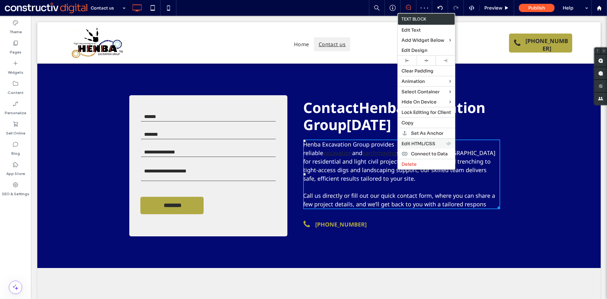
click at [427, 144] on span "Edit HTML/CSS" at bounding box center [418, 144] width 34 height 6
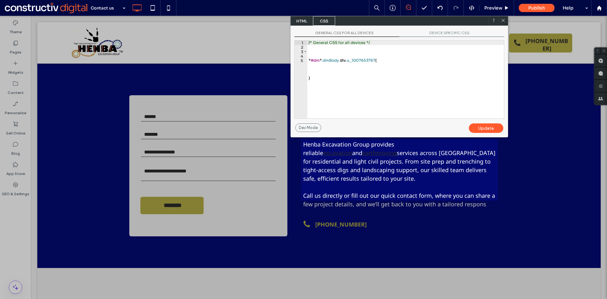
drag, startPoint x: 502, startPoint y: 21, endPoint x: 406, endPoint y: 1, distance: 98.7
click at [502, 21] on icon at bounding box center [503, 20] width 5 height 5
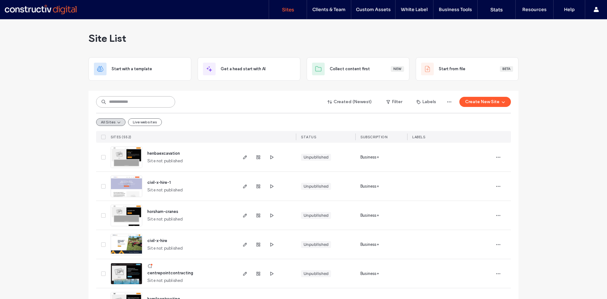
click at [125, 103] on input at bounding box center [135, 101] width 79 height 11
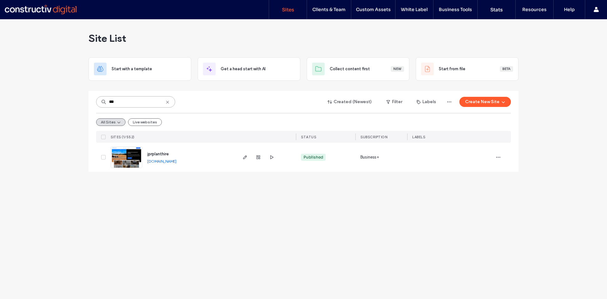
type input "***"
click at [133, 159] on img at bounding box center [126, 168] width 31 height 43
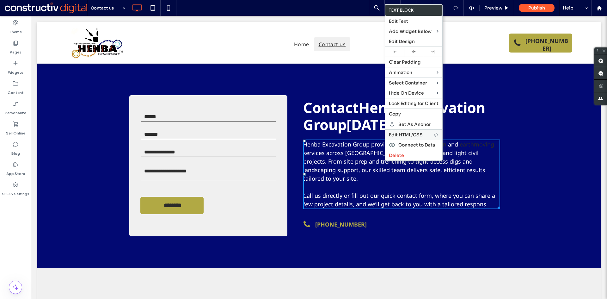
click at [408, 132] on span "Edit HTML/CSS" at bounding box center [406, 135] width 34 height 6
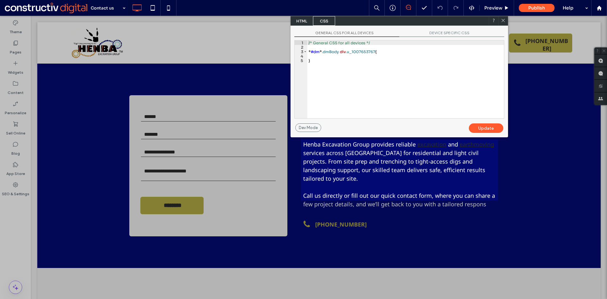
click at [505, 19] on icon at bounding box center [503, 20] width 5 height 5
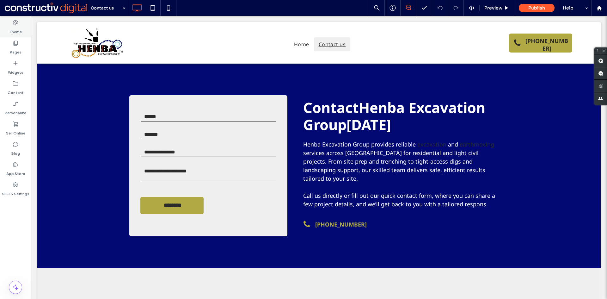
click at [15, 28] on label "Theme" at bounding box center [15, 30] width 12 height 9
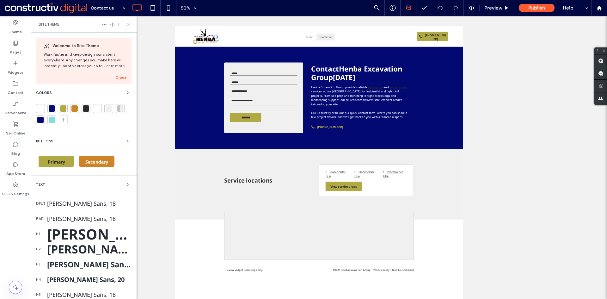
click at [98, 109] on div at bounding box center [97, 108] width 6 height 6
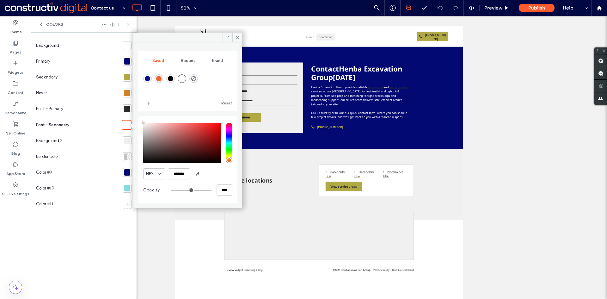
drag, startPoint x: 127, startPoint y: 23, endPoint x: 551, endPoint y: 118, distance: 434.5
click at [127, 23] on icon at bounding box center [128, 24] width 5 height 5
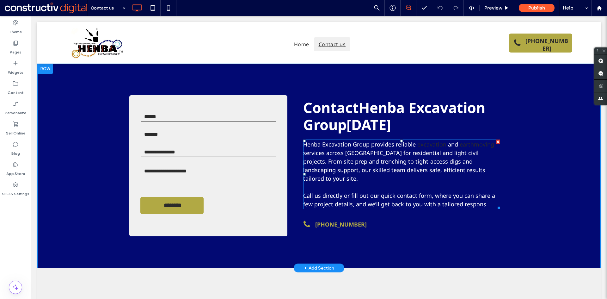
drag, startPoint x: 360, startPoint y: 156, endPoint x: 366, endPoint y: 158, distance: 6.8
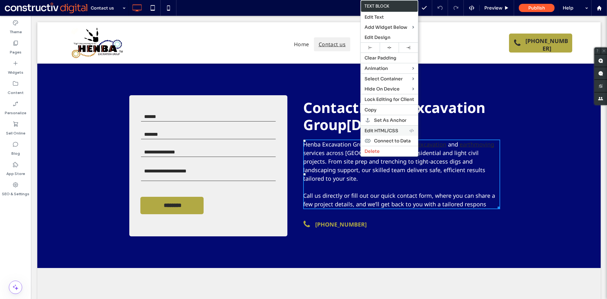
click at [393, 130] on span "Edit HTML/CSS" at bounding box center [382, 131] width 34 height 6
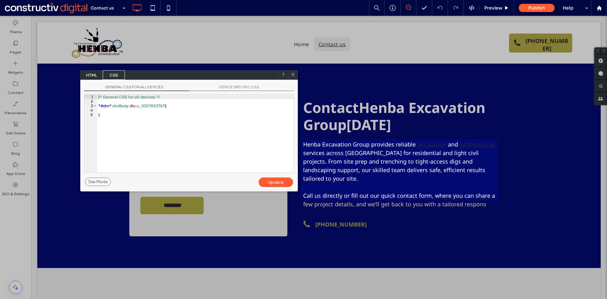
click at [120, 115] on div "/* General CSS for all devices */ * #dm * .dmBody div .u_1007653767 { }" at bounding box center [195, 138] width 197 height 87
type textarea "**"
click at [272, 185] on div "Update" at bounding box center [276, 181] width 34 height 9
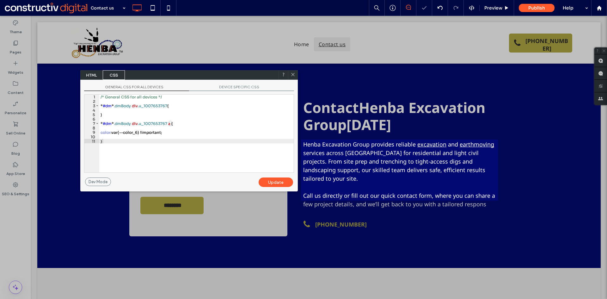
click at [293, 73] on icon at bounding box center [293, 74] width 5 height 5
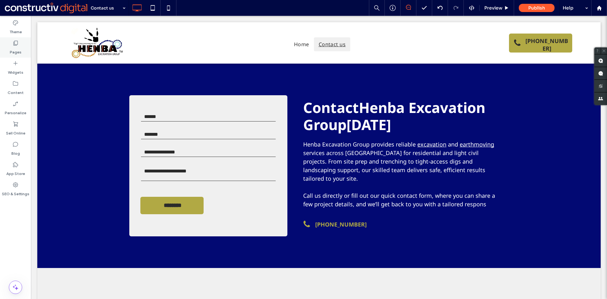
click at [14, 44] on icon at bounding box center [15, 43] width 6 height 6
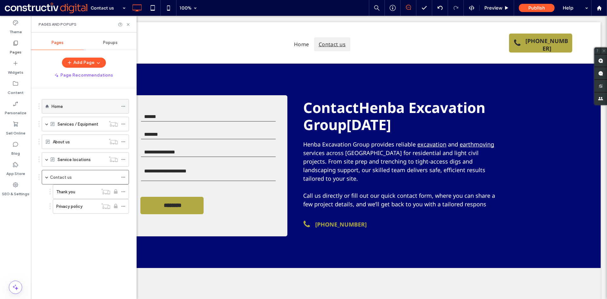
drag, startPoint x: 59, startPoint y: 106, endPoint x: 109, endPoint y: 67, distance: 63.6
click at [59, 106] on label "Home" at bounding box center [57, 106] width 11 height 11
click at [128, 25] on use at bounding box center [128, 24] width 3 height 3
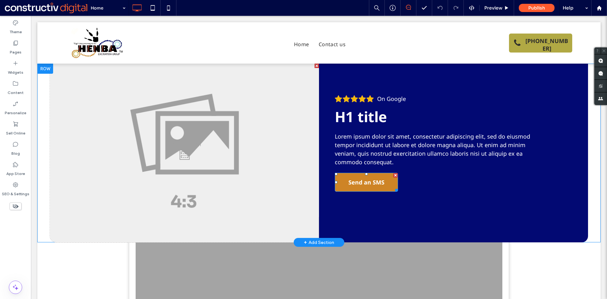
click at [380, 180] on span "Send an SMS" at bounding box center [366, 182] width 36 height 18
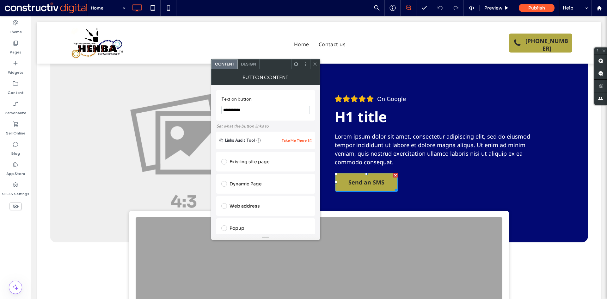
click at [252, 64] on span "Design" at bounding box center [248, 64] width 15 height 5
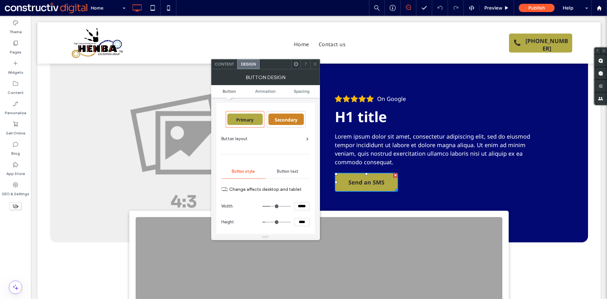
drag, startPoint x: 281, startPoint y: 121, endPoint x: 300, endPoint y: 95, distance: 32.1
click at [282, 121] on span "Secondary" at bounding box center [286, 119] width 23 height 6
click at [315, 65] on icon at bounding box center [315, 64] width 5 height 5
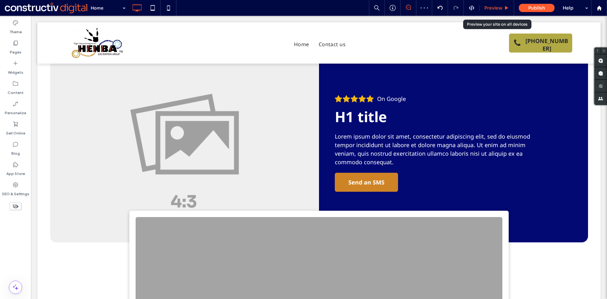
click at [499, 12] on div "Preview" at bounding box center [497, 8] width 34 height 16
click at [491, 10] on span "Preview" at bounding box center [493, 8] width 18 height 6
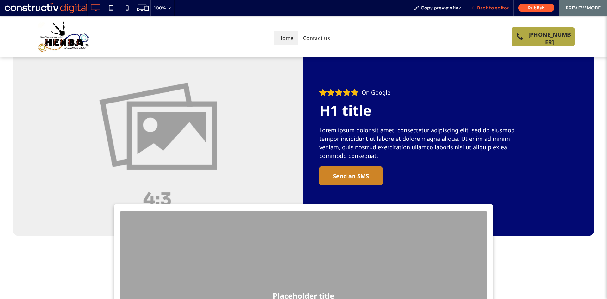
click at [499, 8] on span "Back to editor" at bounding box center [493, 8] width 32 height 6
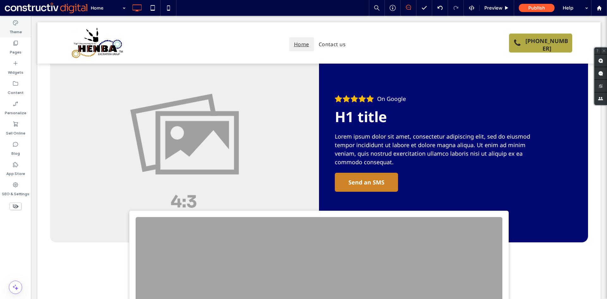
click at [12, 26] on icon at bounding box center [15, 23] width 6 height 6
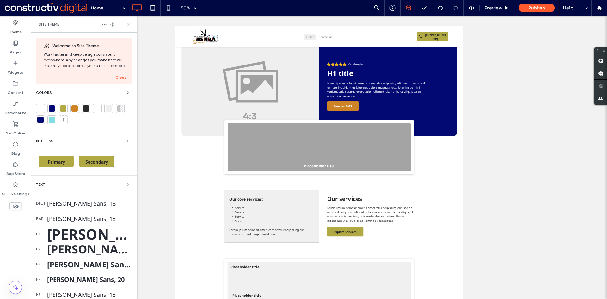
click at [95, 162] on span "Secondary" at bounding box center [96, 162] width 23 height 6
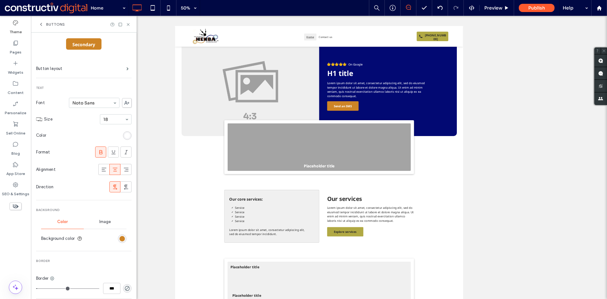
scroll to position [63, 0]
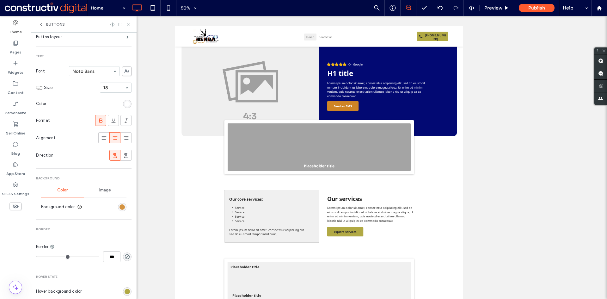
click at [120, 208] on div "rgb(206, 132, 38)" at bounding box center [122, 206] width 5 height 5
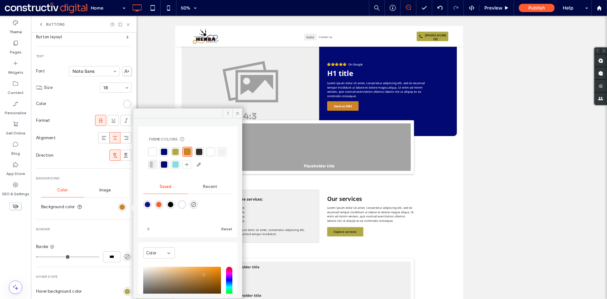
click at [179, 163] on div at bounding box center [175, 164] width 6 height 6
click at [125, 103] on div "rgb(255, 255, 255)" at bounding box center [127, 103] width 5 height 5
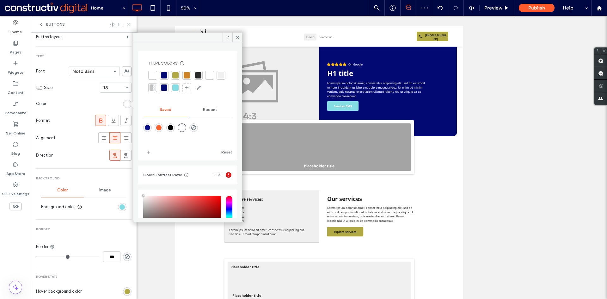
click at [198, 74] on div at bounding box center [198, 75] width 6 height 6
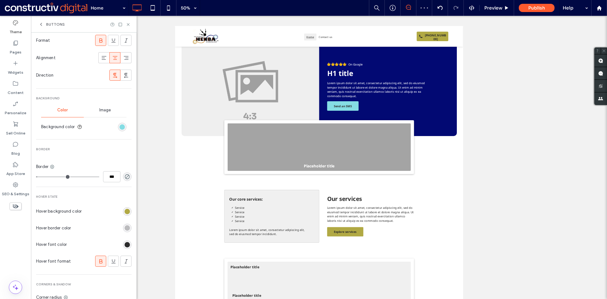
scroll to position [158, 0]
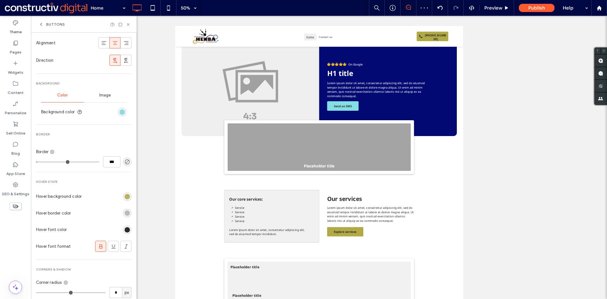
click at [125, 196] on div "rgb(177, 169, 68)" at bounding box center [127, 196] width 5 height 5
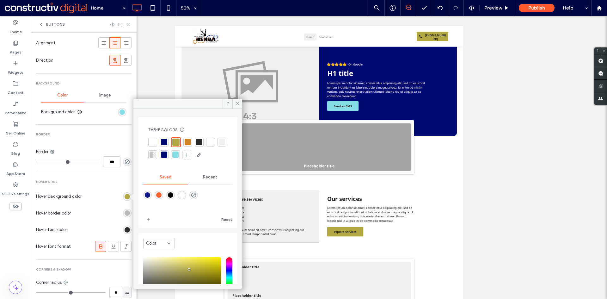
drag, startPoint x: 175, startPoint y: 154, endPoint x: 211, endPoint y: 129, distance: 44.0
click at [167, 154] on div at bounding box center [164, 154] width 6 height 6
drag, startPoint x: 236, startPoint y: 103, endPoint x: 16, endPoint y: 232, distance: 255.4
click at [236, 103] on icon at bounding box center [237, 103] width 5 height 5
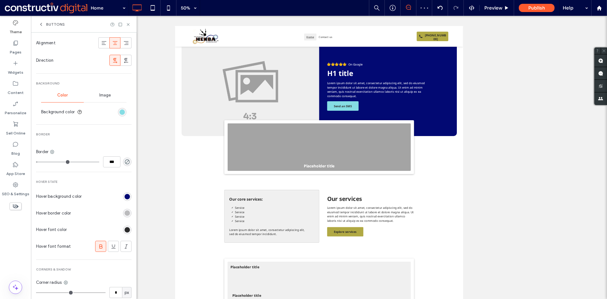
click at [125, 228] on div "rgb(43, 43, 43)" at bounding box center [127, 229] width 5 height 5
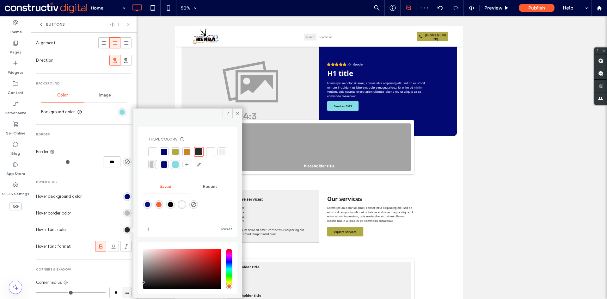
click at [210, 152] on div at bounding box center [210, 152] width 6 height 6
click at [239, 113] on icon at bounding box center [237, 113] width 5 height 5
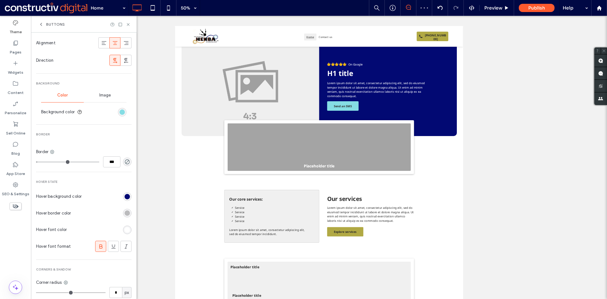
click at [125, 214] on div "rgba(14, 14, 14, 0.25)" at bounding box center [127, 212] width 5 height 5
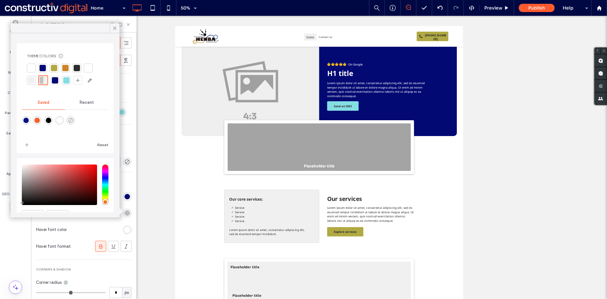
drag, startPoint x: 75, startPoint y: 120, endPoint x: 107, endPoint y: 52, distance: 76.0
click at [73, 120] on icon "rgba(0,255,35,0)" at bounding box center [70, 120] width 5 height 5
type input "*******"
type input "*"
type input "**"
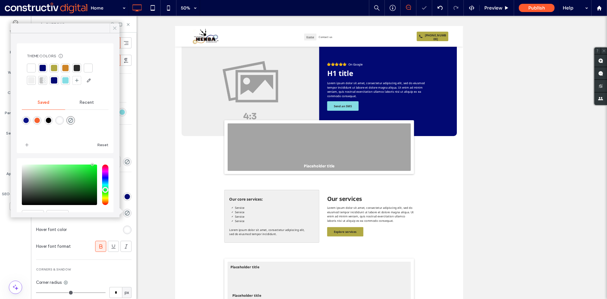
click at [117, 28] on icon at bounding box center [115, 28] width 6 height 6
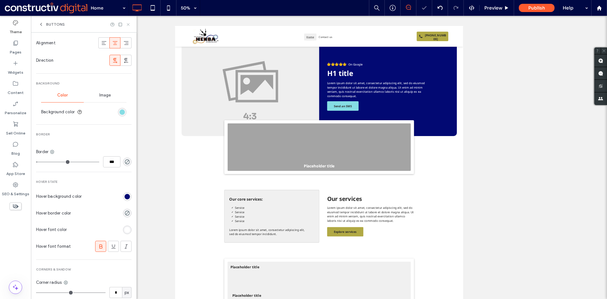
click at [129, 24] on icon at bounding box center [128, 24] width 5 height 5
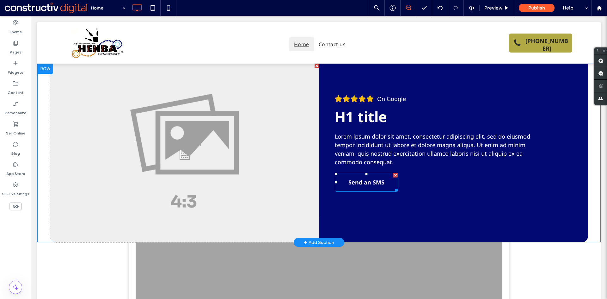
click at [375, 189] on span "Send an SMS" at bounding box center [366, 182] width 36 height 18
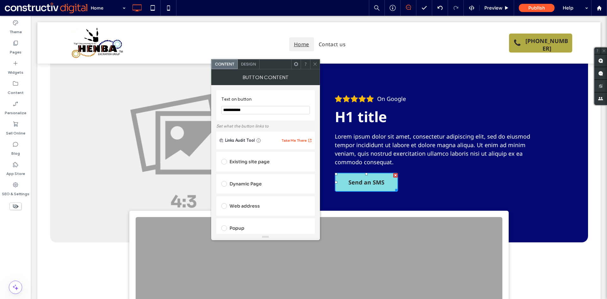
click at [251, 66] on div "Design" at bounding box center [249, 63] width 22 height 9
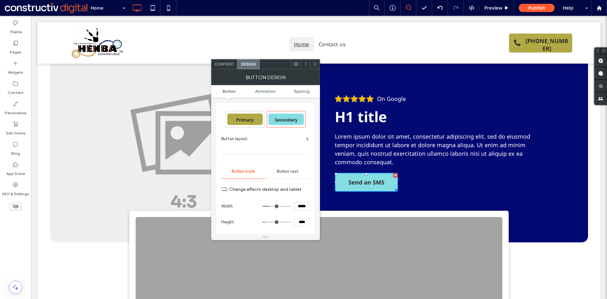
click at [239, 120] on span "Primary" at bounding box center [244, 119] width 17 height 6
click at [314, 66] on icon at bounding box center [315, 64] width 5 height 5
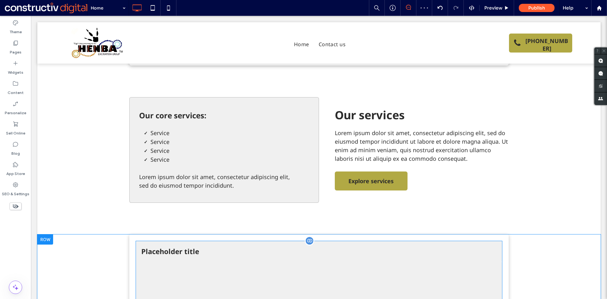
scroll to position [253, 0]
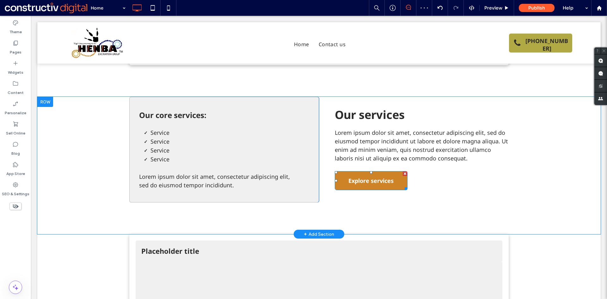
click at [377, 182] on span "Explore services" at bounding box center [370, 181] width 45 height 18
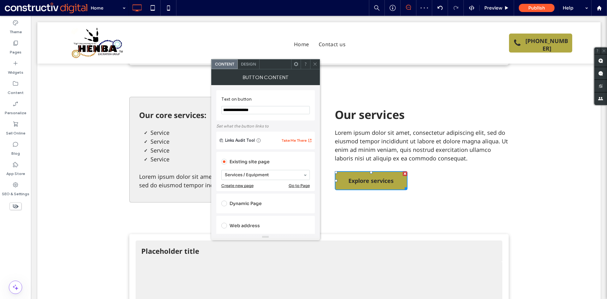
click at [249, 66] on div "Design" at bounding box center [249, 63] width 22 height 9
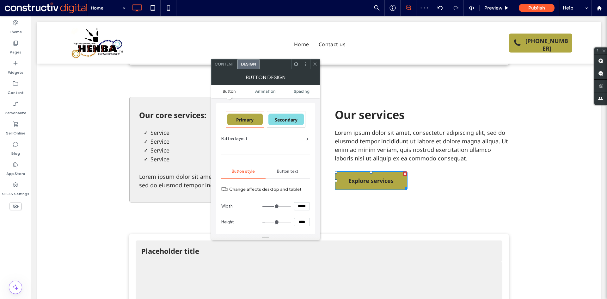
click at [290, 117] on span "Secondary" at bounding box center [286, 119] width 23 height 6
drag, startPoint x: 314, startPoint y: 63, endPoint x: 317, endPoint y: 65, distance: 4.2
click at [314, 63] on icon at bounding box center [315, 64] width 5 height 5
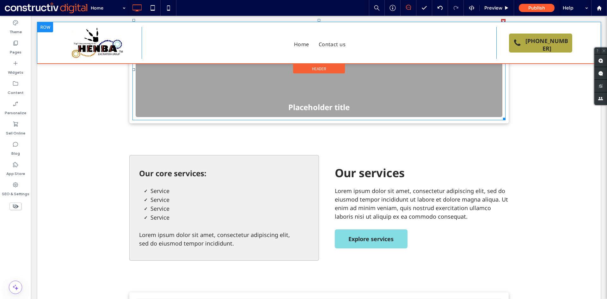
scroll to position [158, 0]
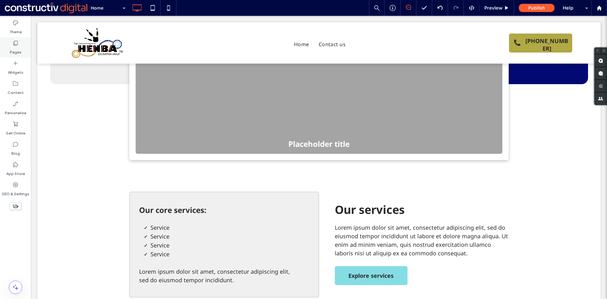
click at [16, 50] on label "Pages" at bounding box center [16, 50] width 12 height 9
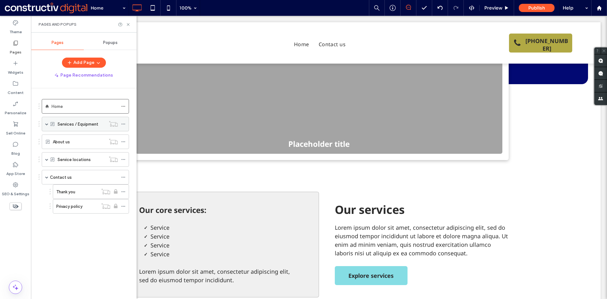
click at [47, 124] on span at bounding box center [46, 123] width 3 height 3
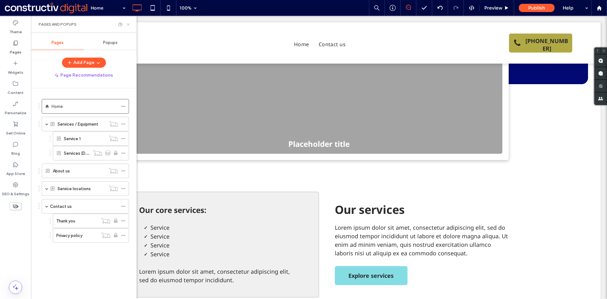
click at [130, 25] on div "Pages and Popups" at bounding box center [84, 24] width 106 height 17
click at [128, 24] on use at bounding box center [128, 24] width 3 height 3
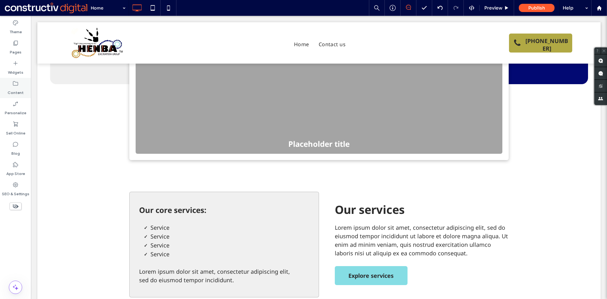
click at [18, 89] on label "Content" at bounding box center [16, 91] width 16 height 9
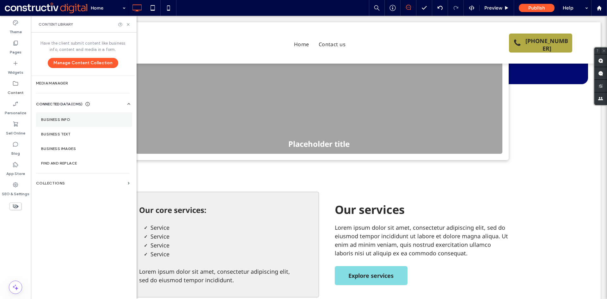
click at [71, 120] on label "Business Info" at bounding box center [84, 119] width 86 height 4
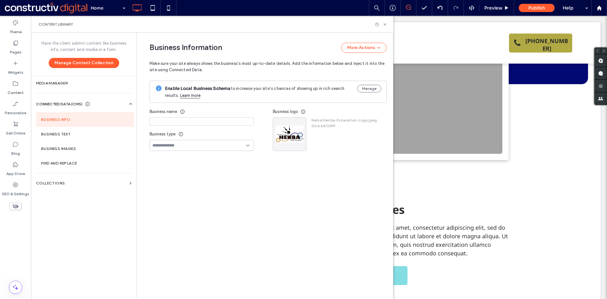
type input "**********"
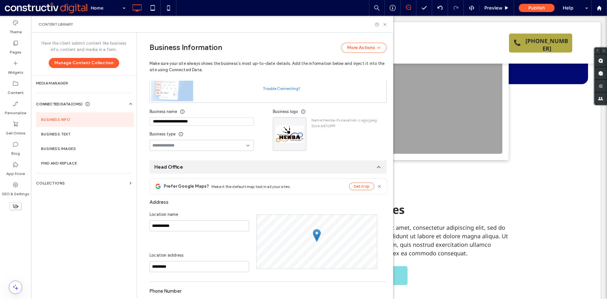
scroll to position [60, 0]
click at [384, 24] on use at bounding box center [384, 24] width 3 height 3
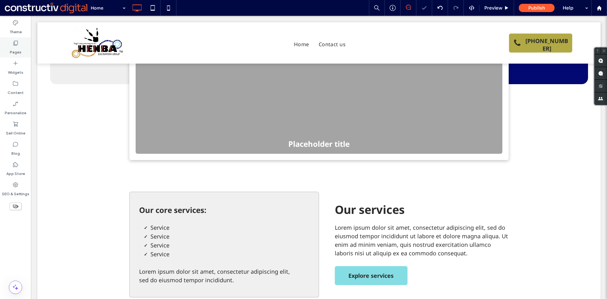
click at [14, 44] on icon at bounding box center [15, 43] width 6 height 6
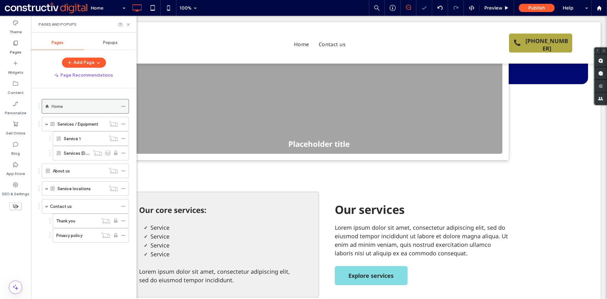
click at [124, 107] on icon at bounding box center [123, 106] width 4 height 4
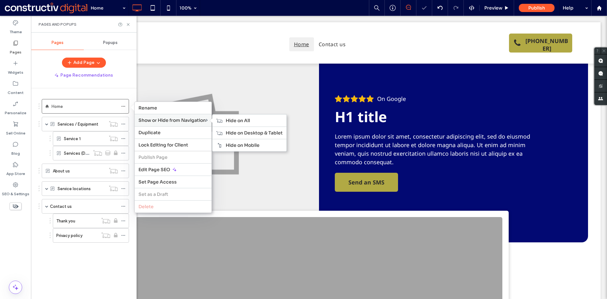
scroll to position [0, 0]
click at [156, 169] on span "Edit Page SEO" at bounding box center [154, 170] width 32 height 6
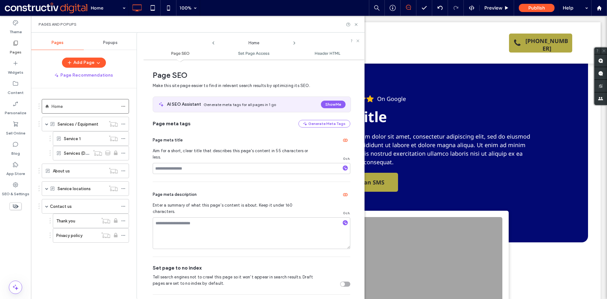
scroll to position [3, 0]
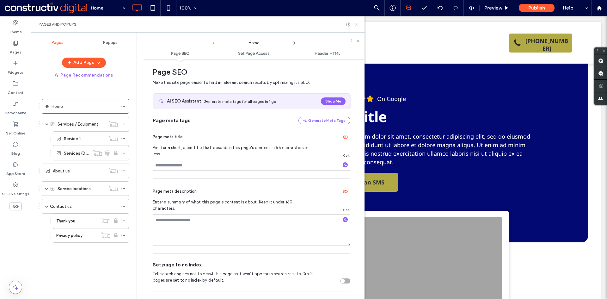
click at [226, 162] on input at bounding box center [252, 165] width 198 height 11
paste input "**********"
type input "**********"
click at [160, 218] on textarea at bounding box center [252, 230] width 198 height 32
paste textarea "**********"
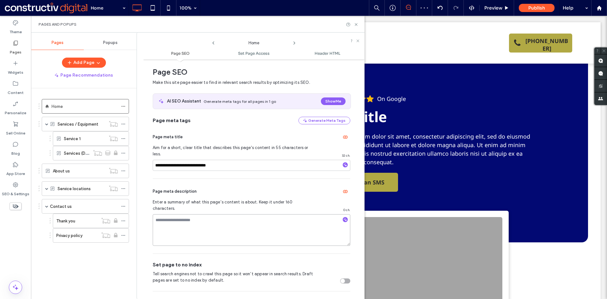
type textarea "**********"
click at [208, 186] on div "Page meta description" at bounding box center [252, 191] width 198 height 10
click at [356, 25] on use at bounding box center [356, 24] width 3 height 3
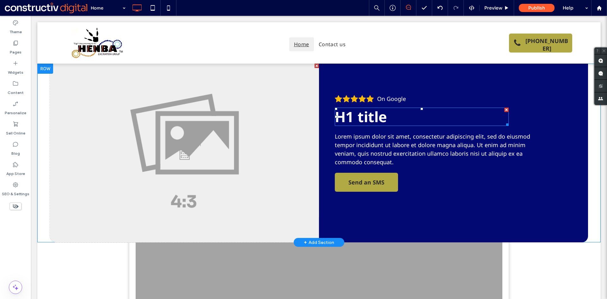
click at [378, 113] on span "H1 title" at bounding box center [361, 116] width 52 height 19
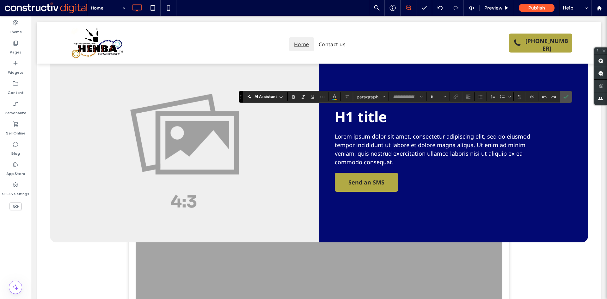
type input "*********"
type input "**"
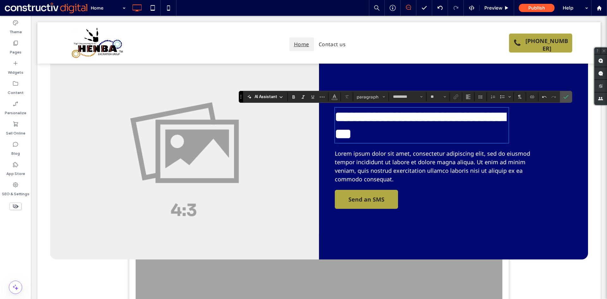
scroll to position [1, 0]
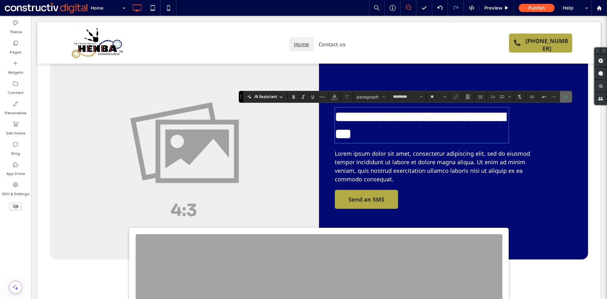
click at [567, 95] on icon "Confirm" at bounding box center [565, 96] width 5 height 5
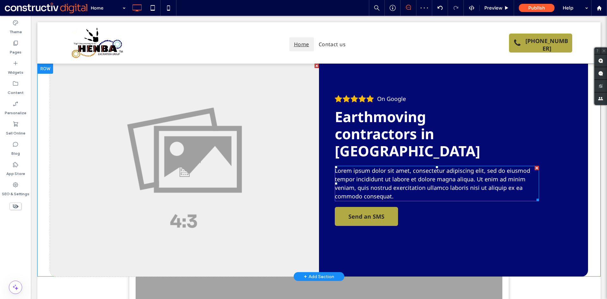
click at [465, 167] on span "Lorem ipsum dolor sit amet, consectetur adipiscing elit, sed do eiusmod tempor …" at bounding box center [432, 183] width 195 height 33
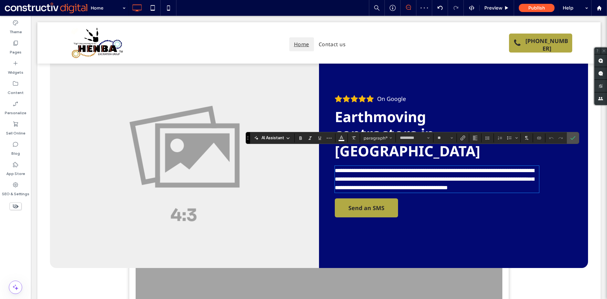
scroll to position [0, 0]
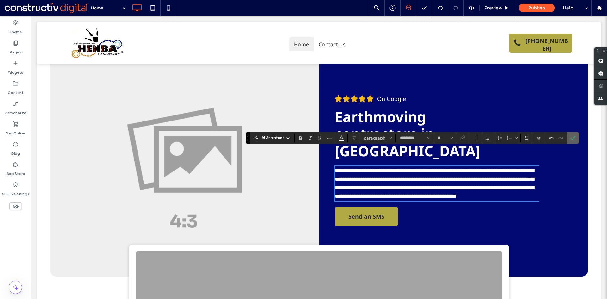
click at [569, 138] on label "Confirm" at bounding box center [572, 137] width 9 height 11
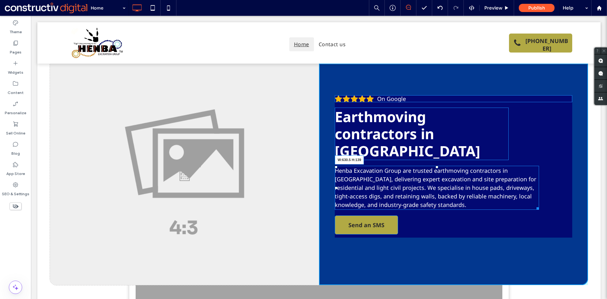
drag, startPoint x: 535, startPoint y: 191, endPoint x: 530, endPoint y: 189, distance: 4.9
click at [534, 205] on div at bounding box center [536, 207] width 5 height 5
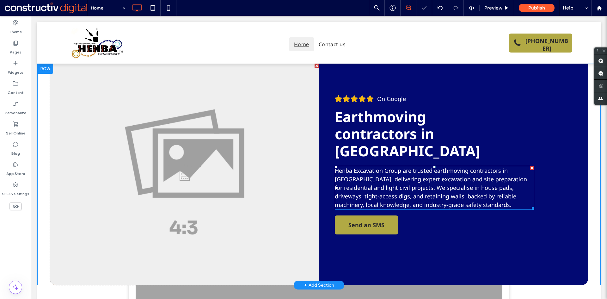
click at [433, 167] on span "Henba Excavation Group are trusted earthmoving contractors in Sydney, deliverin…" at bounding box center [431, 188] width 192 height 42
type input "*********"
type input "**"
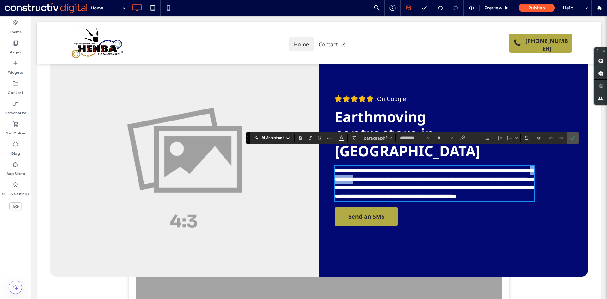
drag, startPoint x: 379, startPoint y: 162, endPoint x: 408, endPoint y: 162, distance: 28.8
click at [408, 168] on span "**********" at bounding box center [434, 183] width 199 height 31
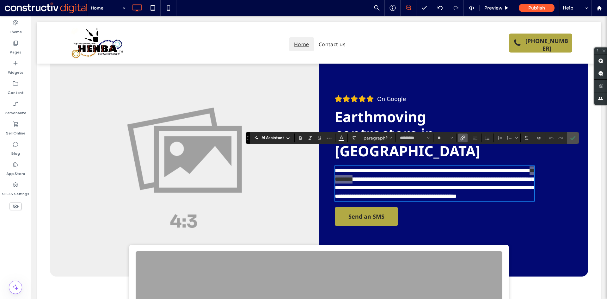
click at [462, 136] on icon "Link" at bounding box center [462, 137] width 5 height 5
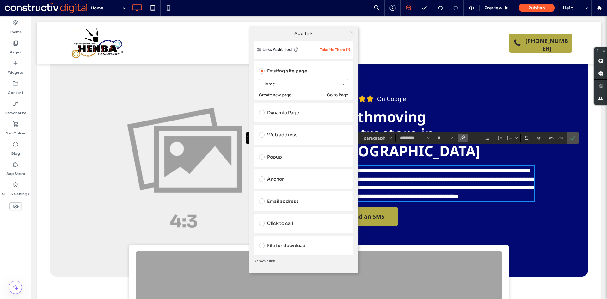
click at [352, 33] on icon at bounding box center [351, 32] width 5 height 5
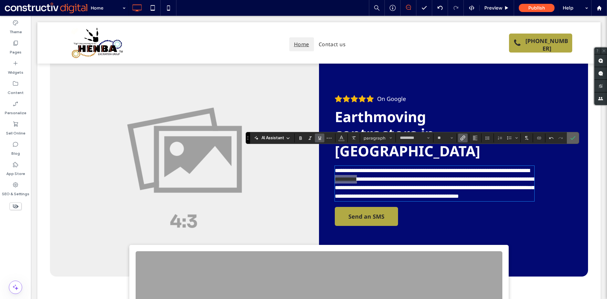
drag, startPoint x: 576, startPoint y: 139, endPoint x: 383, endPoint y: 156, distance: 192.9
click at [576, 139] on label "Confirm" at bounding box center [572, 137] width 9 height 11
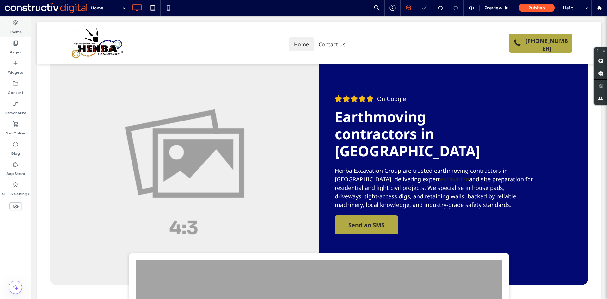
click at [16, 28] on label "Theme" at bounding box center [15, 30] width 12 height 9
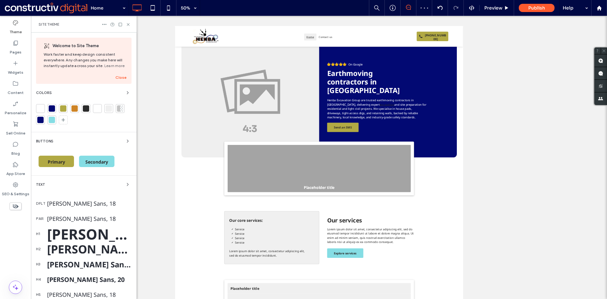
drag, startPoint x: 68, startPoint y: 206, endPoint x: 99, endPoint y: 211, distance: 31.8
click at [68, 205] on div "Noto Sans, 18" at bounding box center [89, 203] width 84 height 8
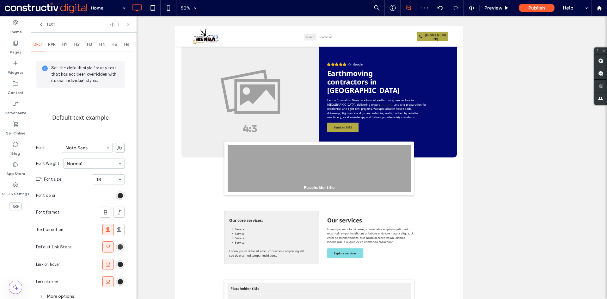
click at [122, 248] on div "rgb(43, 43, 43)" at bounding box center [120, 246] width 5 height 5
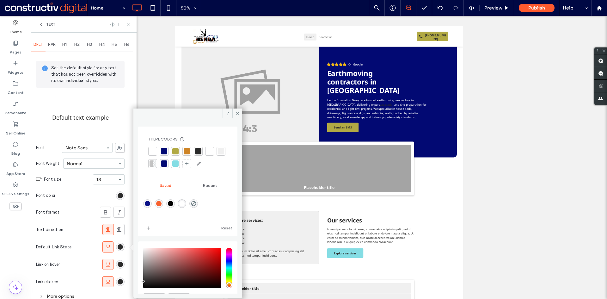
click at [179, 163] on div at bounding box center [175, 163] width 6 height 6
click at [129, 24] on icon at bounding box center [128, 24] width 5 height 5
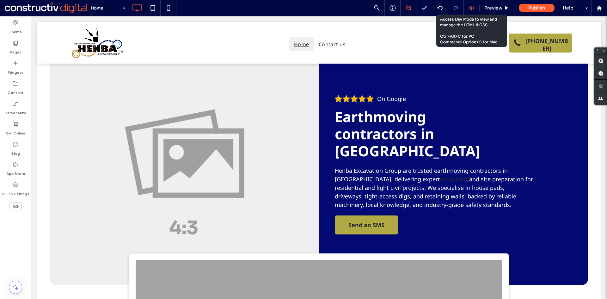
click at [472, 8] on use at bounding box center [471, 7] width 5 height 5
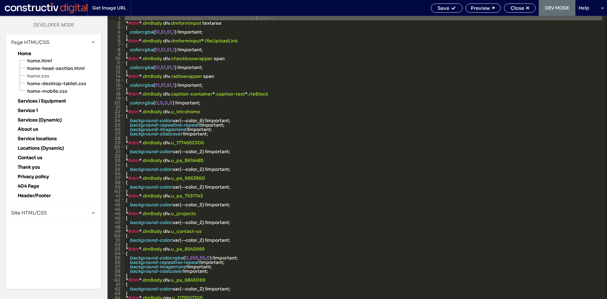
click at [36, 215] on span "Site HTML/CSS" at bounding box center [29, 213] width 36 height 6
click at [43, 242] on span "site.css" at bounding box center [65, 240] width 72 height 6
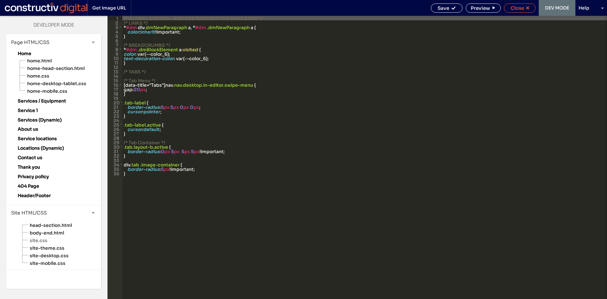
click at [526, 9] on use at bounding box center [527, 7] width 3 height 3
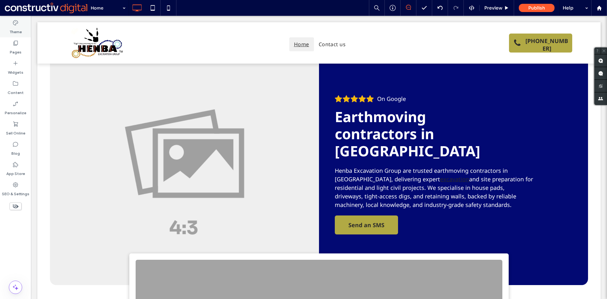
click at [12, 26] on label "Theme" at bounding box center [15, 30] width 12 height 9
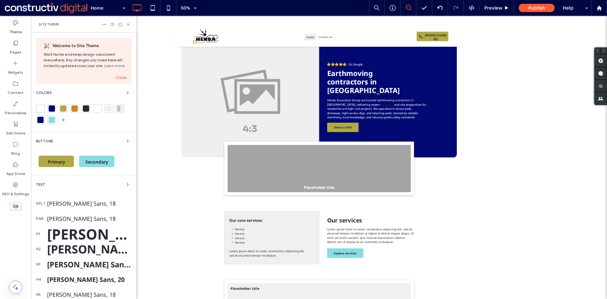
click at [66, 204] on div "Noto Sans, 18" at bounding box center [89, 203] width 84 height 8
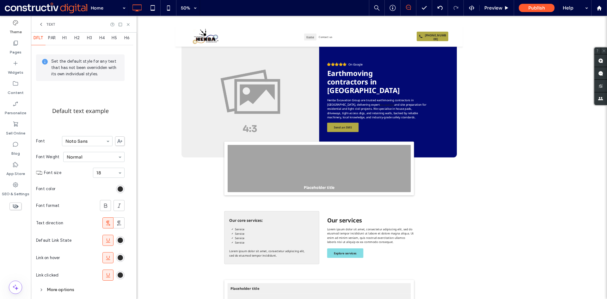
scroll to position [16, 0]
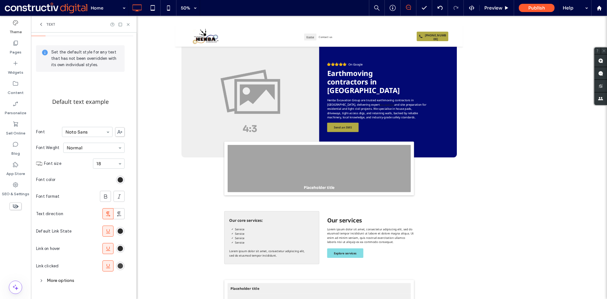
click at [121, 267] on div "rgb(43, 43, 43)" at bounding box center [120, 265] width 5 height 5
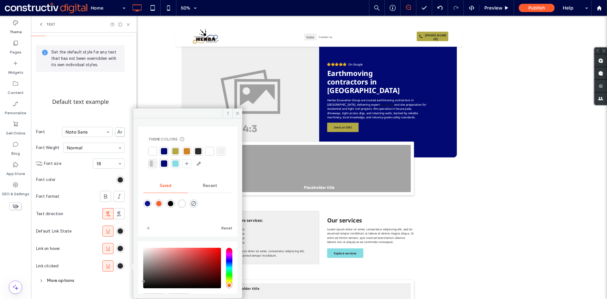
click at [179, 162] on div at bounding box center [175, 163] width 6 height 6
drag, startPoint x: 120, startPoint y: 249, endPoint x: 129, endPoint y: 229, distance: 22.1
click at [120, 249] on div "rgb(43, 43, 43)" at bounding box center [120, 248] width 5 height 5
click at [179, 164] on div at bounding box center [175, 163] width 6 height 6
click at [122, 229] on div "rgb(43, 43, 43)" at bounding box center [120, 230] width 5 height 5
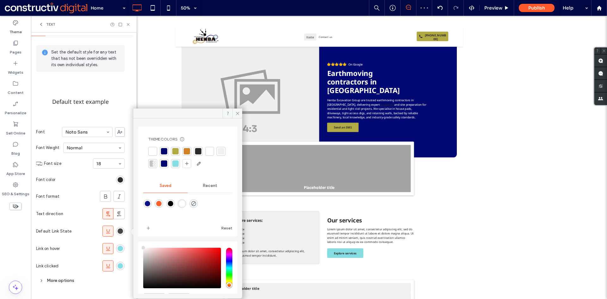
type input "****"
click at [179, 163] on div at bounding box center [175, 163] width 6 height 6
click at [198, 151] on div at bounding box center [198, 151] width 6 height 6
drag, startPoint x: 121, startPoint y: 249, endPoint x: 125, endPoint y: 235, distance: 14.4
click at [120, 248] on div "rgba(133, 221, 228, 1)" at bounding box center [120, 248] width 5 height 5
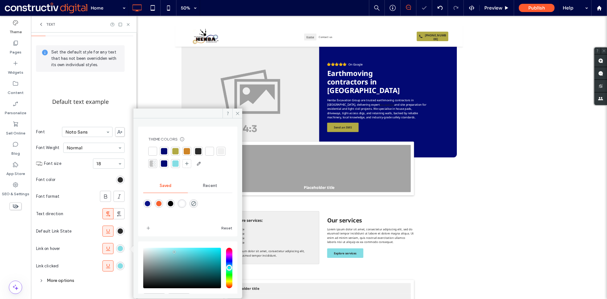
click at [199, 152] on div at bounding box center [198, 151] width 6 height 6
drag, startPoint x: 120, startPoint y: 266, endPoint x: 123, endPoint y: 259, distance: 7.5
click at [119, 266] on div "rgba(133, 221, 228, 1)" at bounding box center [120, 265] width 5 height 5
click at [197, 150] on div at bounding box center [198, 151] width 6 height 6
click at [236, 114] on use at bounding box center [237, 113] width 3 height 3
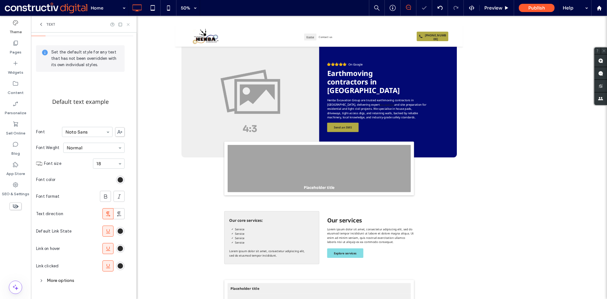
click at [128, 25] on icon at bounding box center [128, 24] width 5 height 5
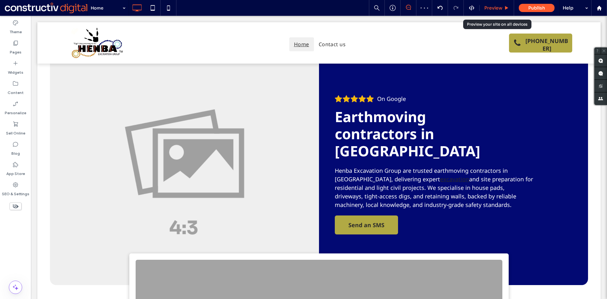
click at [486, 8] on span "Preview" at bounding box center [493, 8] width 18 height 6
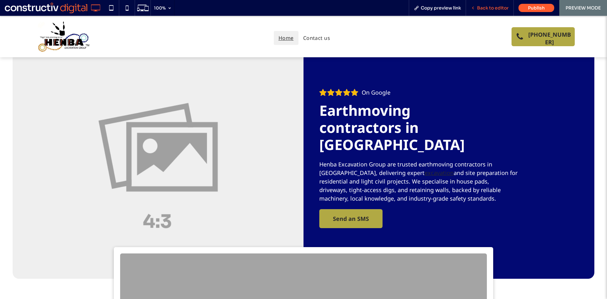
click at [494, 6] on span "Back to editor" at bounding box center [493, 8] width 32 height 6
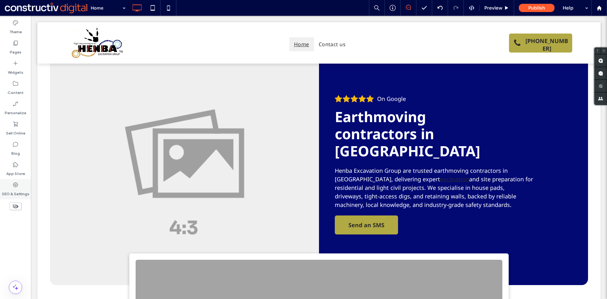
click at [21, 189] on label "SEO & Settings" at bounding box center [16, 192] width 28 height 9
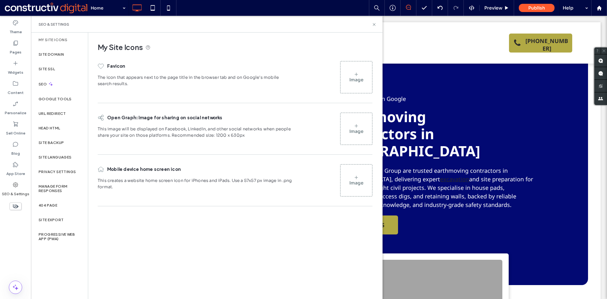
click at [377, 25] on div "SEO & Settings" at bounding box center [207, 24] width 352 height 17
click at [373, 24] on icon at bounding box center [374, 24] width 5 height 5
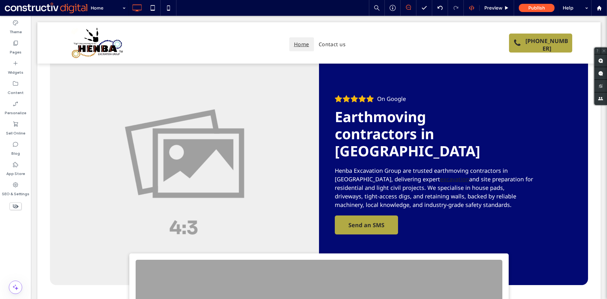
click at [473, 10] on icon at bounding box center [472, 8] width 6 height 6
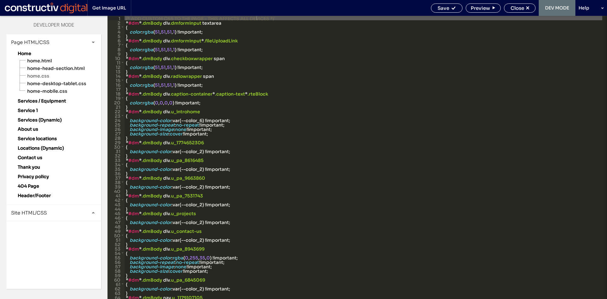
click at [32, 214] on span "Site HTML/CSS" at bounding box center [29, 213] width 36 height 6
click at [53, 248] on span "site-theme.css" at bounding box center [65, 248] width 72 height 6
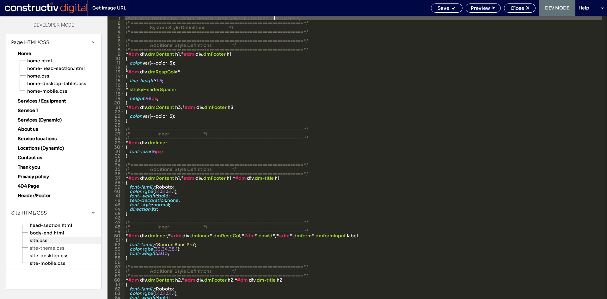
drag, startPoint x: 44, startPoint y: 241, endPoint x: 49, endPoint y: 239, distance: 5.8
click at [43, 241] on span "site.css" at bounding box center [65, 240] width 72 height 6
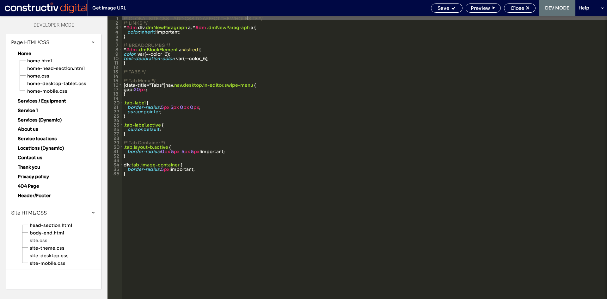
click at [168, 61] on div "/* GLOBAL SITE CSS - ADD CSS TO AFFECT THE WHOLE SITE */ /* LINKS */ * #dm div …" at bounding box center [364, 162] width 485 height 292
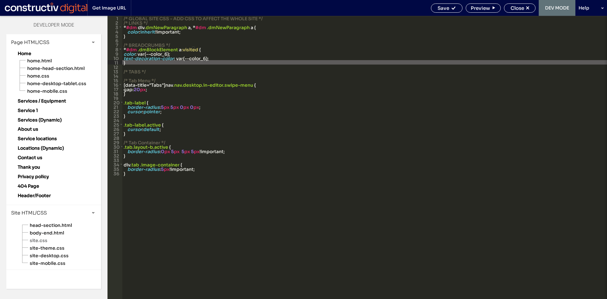
click at [217, 58] on div "/* GLOBAL SITE CSS - ADD CSS TO AFFECT THE WHOLE SITE */ /* LINKS */ * #dm div …" at bounding box center [364, 162] width 485 height 292
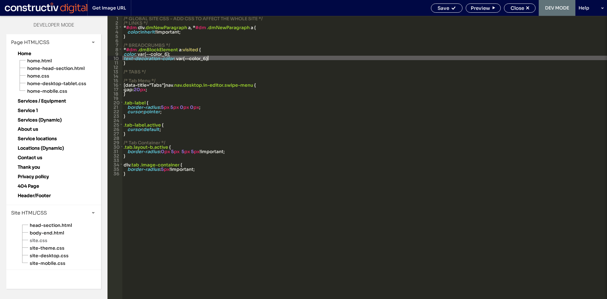
click at [125, 30] on div "/* GLOBAL SITE CSS - ADD CSS TO AFFECT THE WHOLE SITE */ /* LINKS */ * #dm div …" at bounding box center [364, 162] width 485 height 292
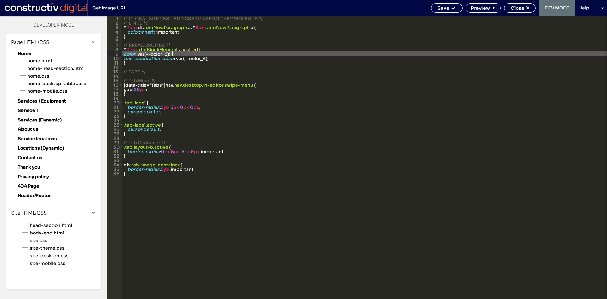
drag, startPoint x: 176, startPoint y: 55, endPoint x: 179, endPoint y: 54, distance: 3.7
click at [176, 55] on div "/* GLOBAL SITE CSS - ADD CSS TO AFFECT THE WHOLE SITE */ /* LINKS */ * #dm div …" at bounding box center [364, 162] width 485 height 292
drag, startPoint x: 140, startPoint y: 54, endPoint x: 176, endPoint y: 40, distance: 38.5
click at [120, 54] on div "** 1 2 3 4 5 6 7 8 9 10 11 12 13 14 15 16 17 18 19 20 21 22 23 24 25 26 27 28 2…" at bounding box center [356, 157] width 499 height 283
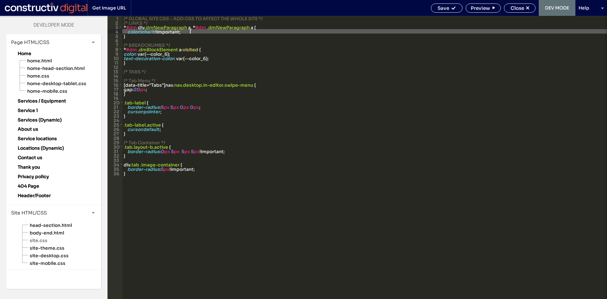
click at [191, 33] on div "/* GLOBAL SITE CSS - ADD CSS TO AFFECT THE WHOLE SITE */ /* LINKS */ * #dm div …" at bounding box center [364, 162] width 485 height 292
click at [273, 27] on div "/* GLOBAL SITE CSS - ADD CSS TO AFFECT THE WHOLE SITE */ /* LINKS */ * #dm div …" at bounding box center [364, 162] width 485 height 292
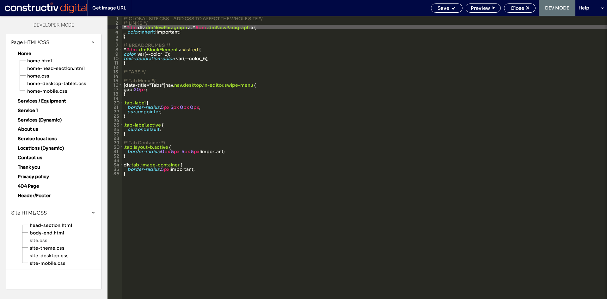
click at [273, 27] on div "/* GLOBAL SITE CSS - ADD CSS TO AFFECT THE WHOLE SITE */ /* LINKS */ * #dm div …" at bounding box center [364, 162] width 485 height 292
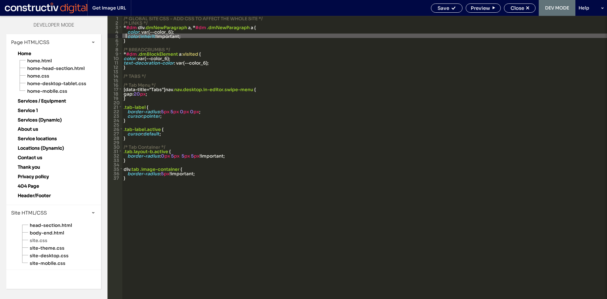
click at [126, 36] on div "/* GLOBAL SITE CSS - ADD CSS TO AFFECT THE WHOLE SITE */ /* LINKS */ * #dm div …" at bounding box center [364, 162] width 485 height 292
click at [179, 44] on div "/* GLOBAL SITE CSS - ADD CSS TO AFFECT THE WHOLE SITE */ /* LINKS */ * #dm div …" at bounding box center [364, 162] width 485 height 292
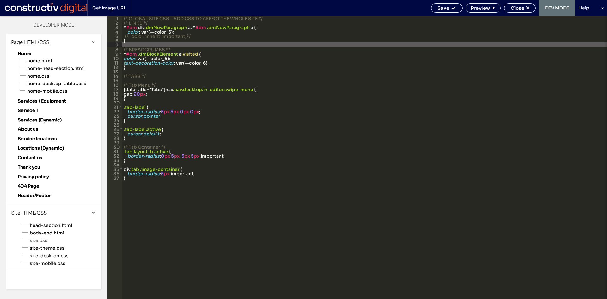
click at [243, 67] on div "/* GLOBAL SITE CSS - ADD CSS TO AFFECT THE WHOLE SITE */ /* LINKS */ * #dm div …" at bounding box center [364, 162] width 485 height 292
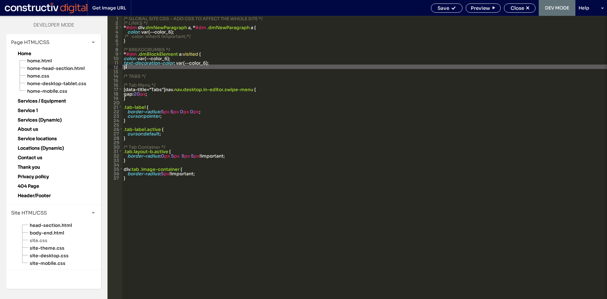
click at [202, 35] on div "/* GLOBAL SITE CSS - ADD CSS TO AFFECT THE WHOLE SITE */ /* LINKS */ * #dm div …" at bounding box center [364, 162] width 485 height 292
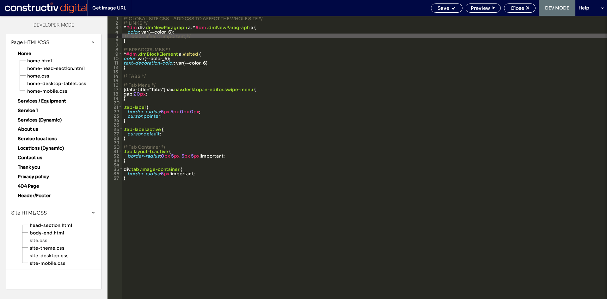
type textarea "**"
click at [217, 43] on div "/* GLOBAL SITE CSS - ADD CSS TO AFFECT THE WHOLE SITE */ /* LINKS */ * #dm div …" at bounding box center [364, 162] width 485 height 292
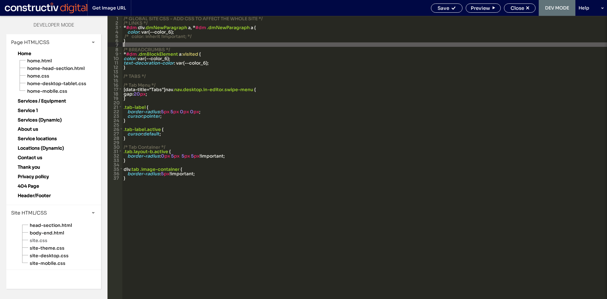
click at [211, 89] on div "/* GLOBAL SITE CSS - ADD CSS TO AFFECT THE WHOLE SITE */ /* LINKS */ * #dm div …" at bounding box center [364, 162] width 485 height 292
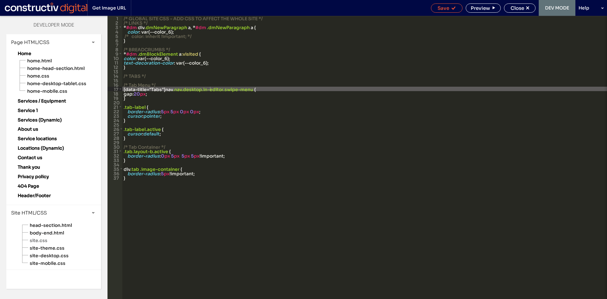
drag, startPoint x: 446, startPoint y: 7, endPoint x: 449, endPoint y: 30, distance: 23.0
click at [446, 7] on span "Save" at bounding box center [444, 8] width 12 height 6
click at [519, 8] on span "Close" at bounding box center [518, 8] width 14 height 6
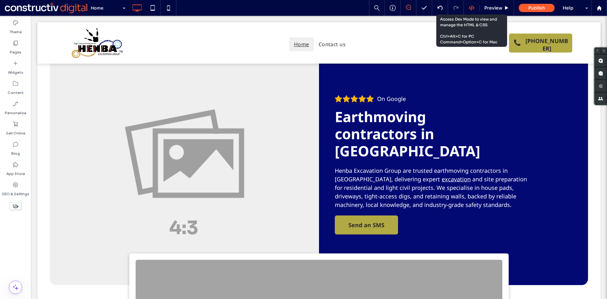
click at [471, 10] on use at bounding box center [471, 7] width 5 height 5
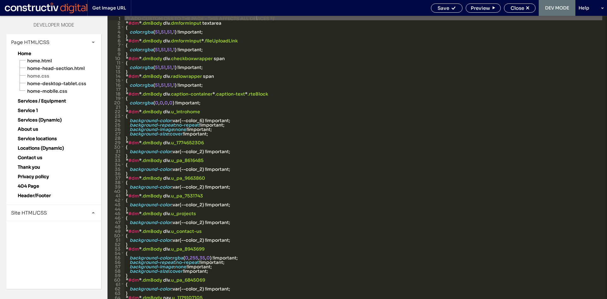
click at [35, 212] on span "Site HTML/CSS" at bounding box center [29, 213] width 36 height 6
click at [45, 240] on span "site.css" at bounding box center [65, 240] width 72 height 6
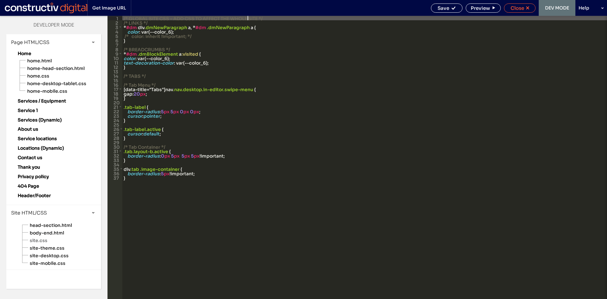
click at [518, 8] on span "Close" at bounding box center [518, 8] width 14 height 6
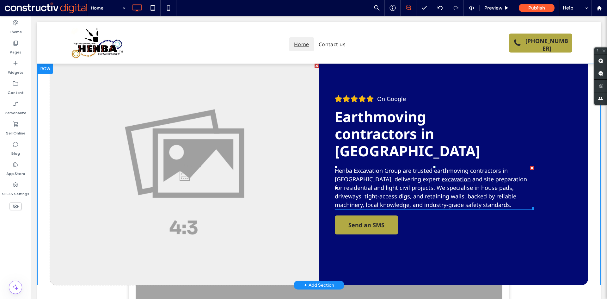
click at [422, 175] on span "and site preparation for residential and light civil projects. We specialise in…" at bounding box center [431, 191] width 192 height 33
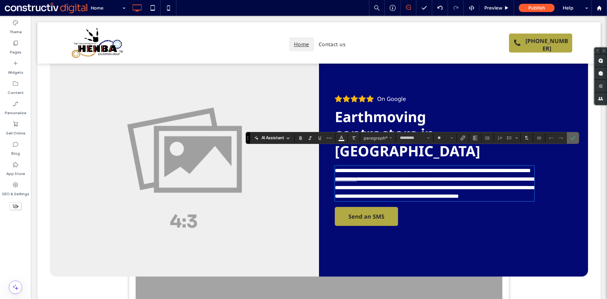
drag, startPoint x: 574, startPoint y: 138, endPoint x: 110, endPoint y: 29, distance: 476.7
click at [574, 138] on icon "Confirm" at bounding box center [572, 137] width 5 height 5
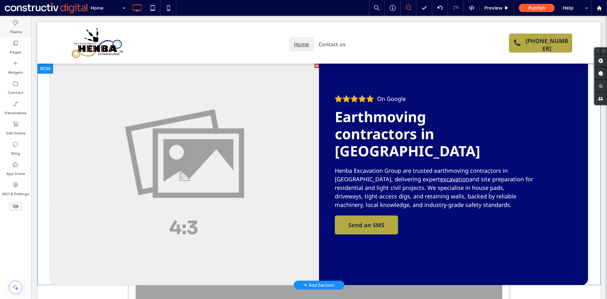
click at [16, 23] on icon at bounding box center [15, 23] width 6 height 6
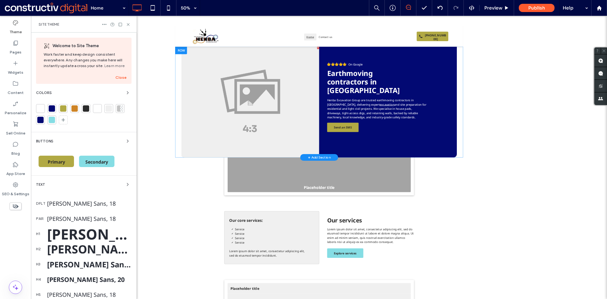
drag, startPoint x: 70, startPoint y: 205, endPoint x: 87, endPoint y: 211, distance: 17.6
click at [70, 205] on div "Noto Sans, 18" at bounding box center [89, 203] width 84 height 8
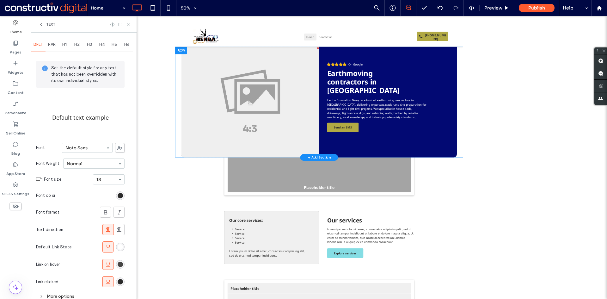
click at [121, 265] on div "rgb(43, 43, 43)" at bounding box center [120, 263] width 5 height 5
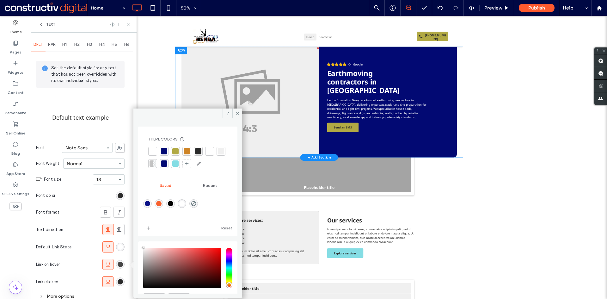
type input "****"
click at [211, 151] on div at bounding box center [210, 152] width 6 height 6
click at [237, 112] on icon at bounding box center [237, 113] width 5 height 5
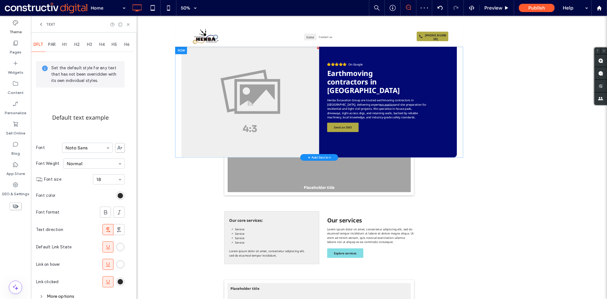
click at [119, 264] on div "rgba(255,255,255,1)" at bounding box center [120, 263] width 5 height 5
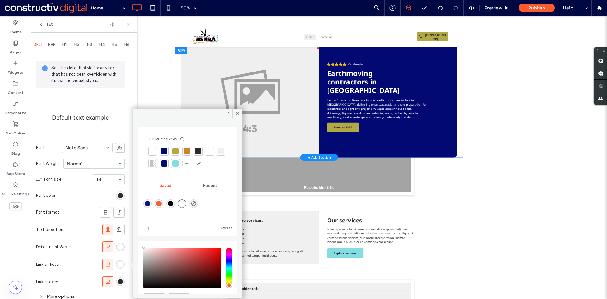
click at [179, 162] on div at bounding box center [175, 163] width 6 height 6
drag, startPoint x: 121, startPoint y: 282, endPoint x: 121, endPoint y: 279, distance: 3.8
click at [122, 282] on div "rgb(43, 43, 43)" at bounding box center [120, 281] width 5 height 5
click at [130, 23] on icon at bounding box center [128, 24] width 5 height 5
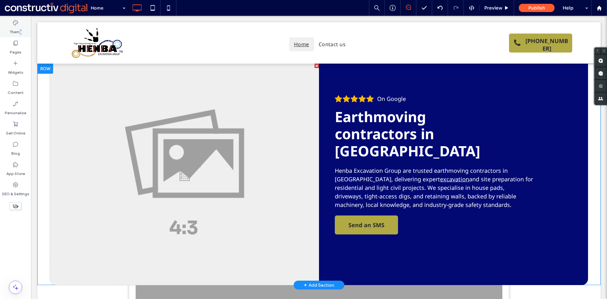
click at [20, 27] on label "Theme" at bounding box center [15, 30] width 12 height 9
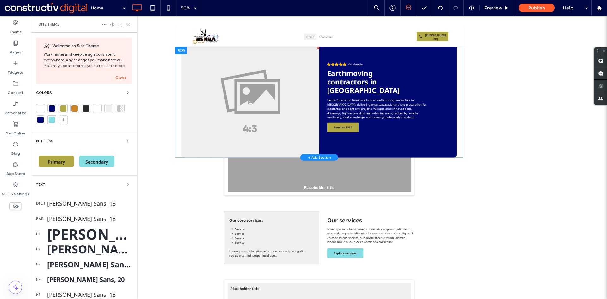
drag, startPoint x: 70, startPoint y: 205, endPoint x: 128, endPoint y: 214, distance: 58.8
click at [70, 205] on div "Noto Sans, 18" at bounding box center [89, 203] width 84 height 8
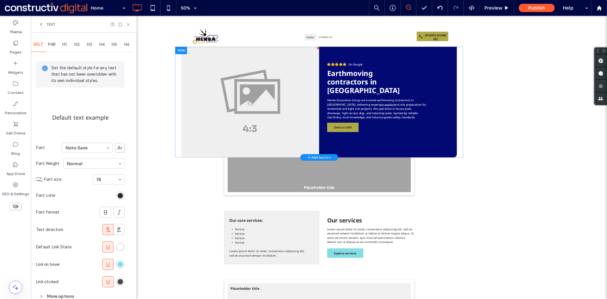
click at [119, 280] on div "rgb(43, 43, 43)" at bounding box center [120, 281] width 5 height 5
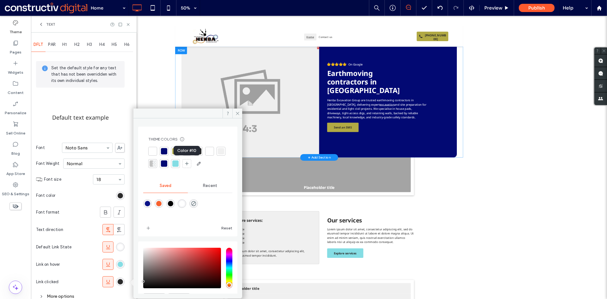
drag, startPoint x: 187, startPoint y: 164, endPoint x: 166, endPoint y: 117, distance: 51.4
click at [179, 164] on div at bounding box center [175, 163] width 6 height 6
click at [126, 24] on div at bounding box center [120, 24] width 21 height 5
click at [129, 25] on icon at bounding box center [128, 24] width 5 height 5
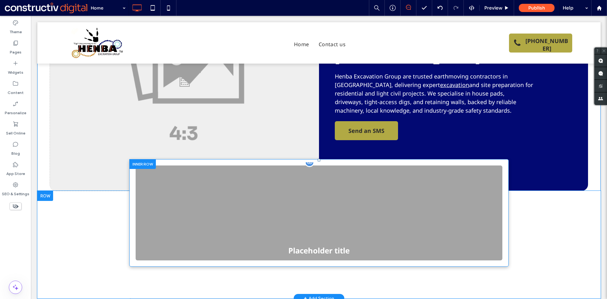
scroll to position [63, 0]
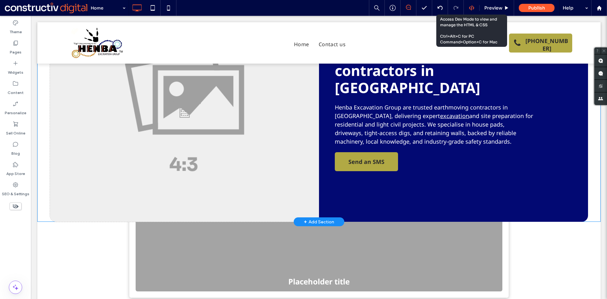
click at [474, 7] on use at bounding box center [471, 7] width 5 height 5
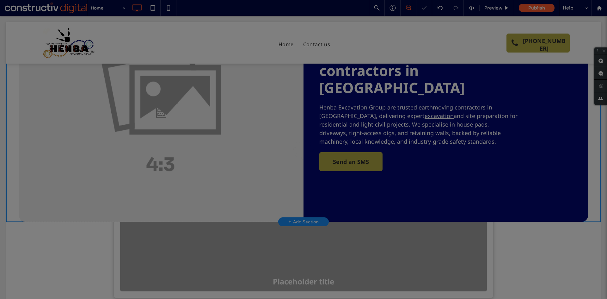
scroll to position [0, 0]
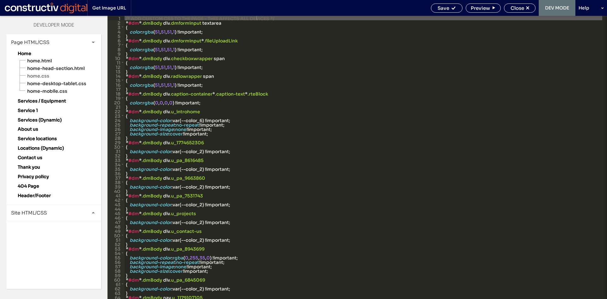
click at [38, 212] on span "Site HTML/CSS" at bounding box center [29, 213] width 36 height 6
click at [46, 241] on span "site.css" at bounding box center [65, 240] width 72 height 6
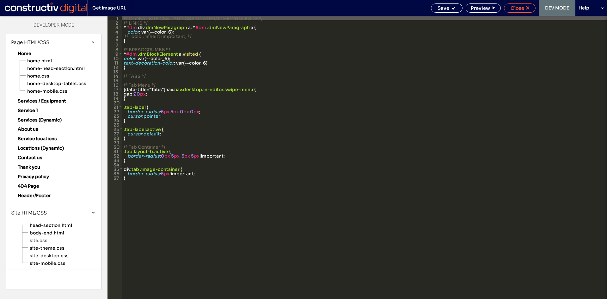
click at [517, 9] on span "Close" at bounding box center [518, 8] width 14 height 6
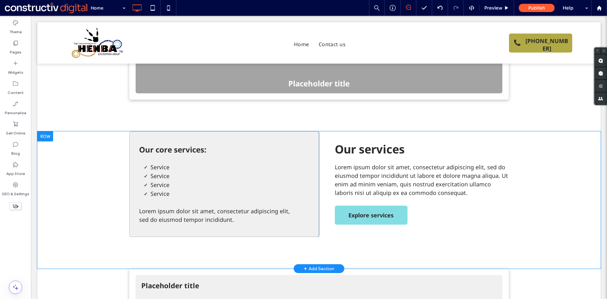
scroll to position [285, 0]
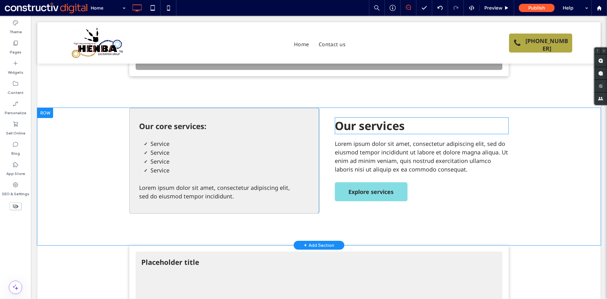
click at [364, 118] on span "Our services" at bounding box center [370, 125] width 70 height 15
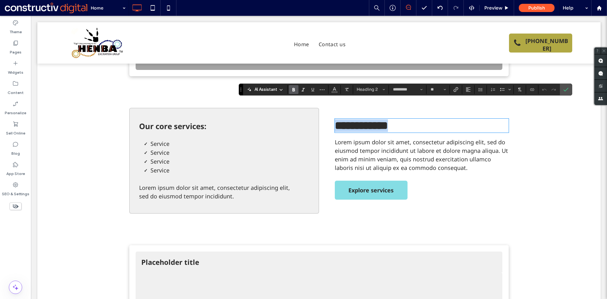
type input "**"
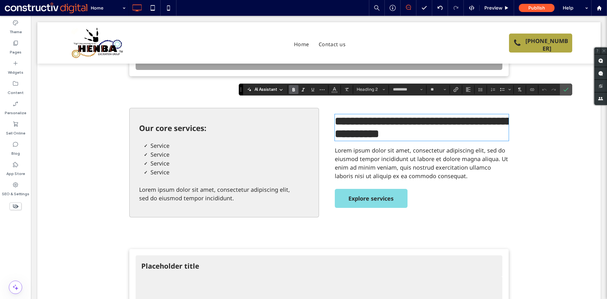
scroll to position [0, 0]
click at [567, 89] on use "Confirm" at bounding box center [565, 90] width 5 height 4
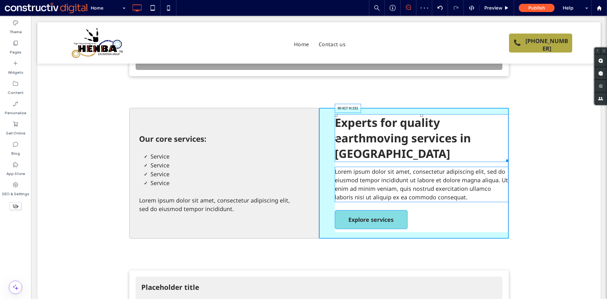
drag, startPoint x: 522, startPoint y: 143, endPoint x: 463, endPoint y: 143, distance: 59.4
click at [504, 157] on div at bounding box center [506, 159] width 5 height 5
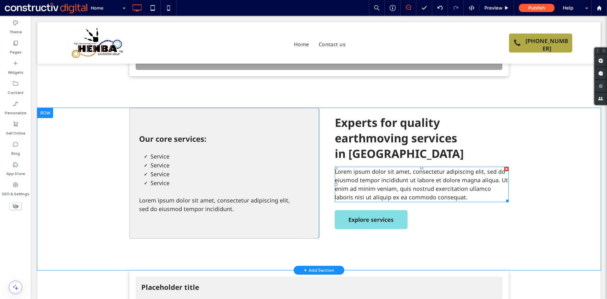
click at [387, 168] on span "Lorem ipsum dolor sit amet, consectetur adipiscing elit, sed do eiusmod tempor …" at bounding box center [421, 184] width 173 height 33
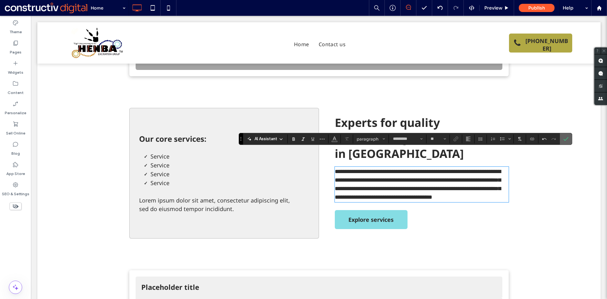
click at [565, 138] on icon "Confirm" at bounding box center [565, 138] width 5 height 5
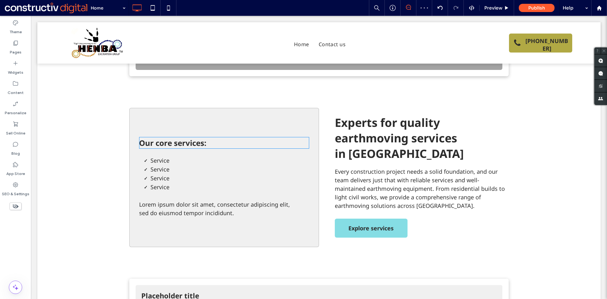
click at [173, 138] on span "Our core services:" at bounding box center [172, 143] width 67 height 10
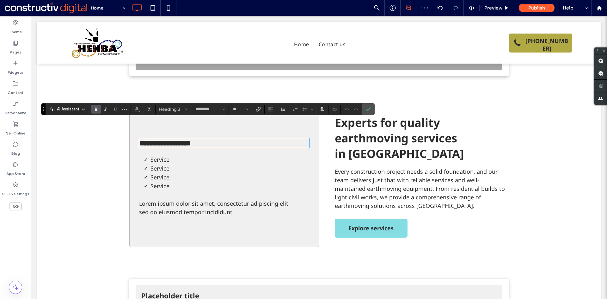
type input "**"
click at [368, 109] on icon "Confirm" at bounding box center [368, 109] width 5 height 5
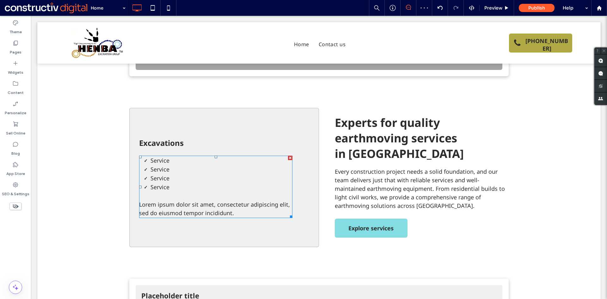
click at [196, 200] on p "Lorem ipsum dolor sit amet, consectetur adipiscing elit, sed do eiusmod tempor …" at bounding box center [215, 208] width 153 height 17
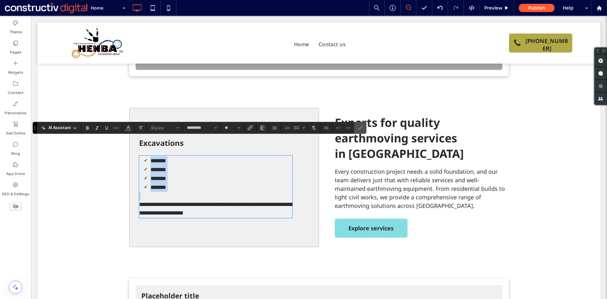
click at [197, 201] on span "**********" at bounding box center [216, 208] width 155 height 14
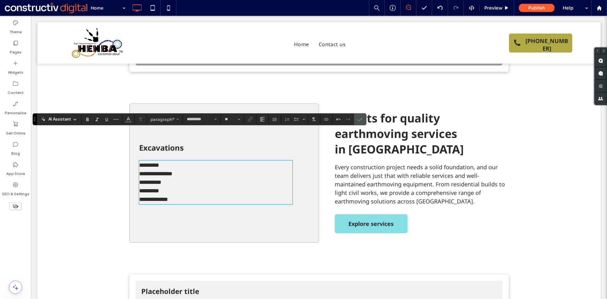
scroll to position [293, 0]
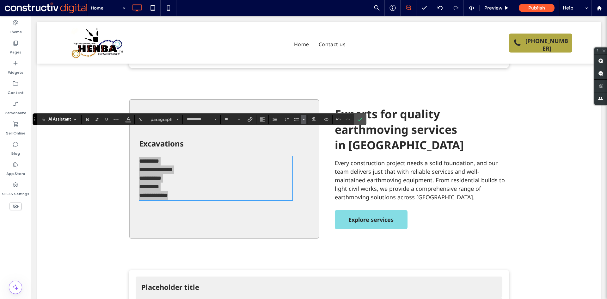
click at [303, 119] on use "Bulleted list menu" at bounding box center [304, 119] width 2 height 1
click at [340, 103] on div "✓" at bounding box center [340, 102] width 11 height 11
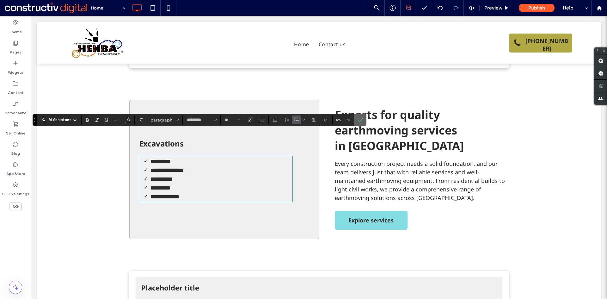
click at [360, 118] on icon "Confirm" at bounding box center [360, 119] width 5 height 5
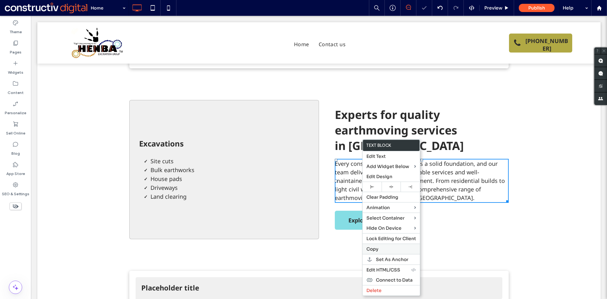
click at [374, 245] on div "Copy" at bounding box center [391, 248] width 57 height 10
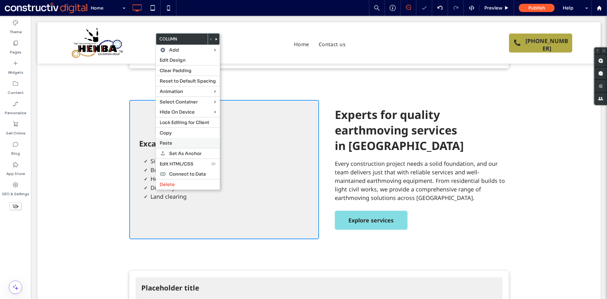
click at [175, 142] on label "Paste" at bounding box center [188, 143] width 56 height 6
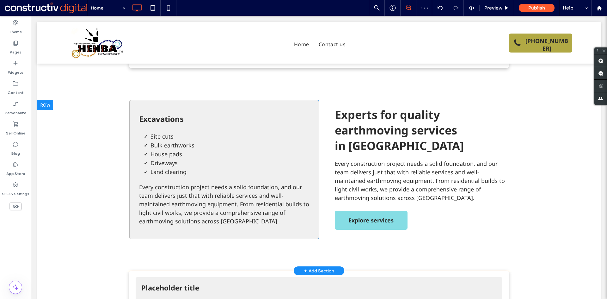
click at [193, 196] on span "Every construction project needs a solid foundation, and our team delivers just…" at bounding box center [224, 204] width 170 height 42
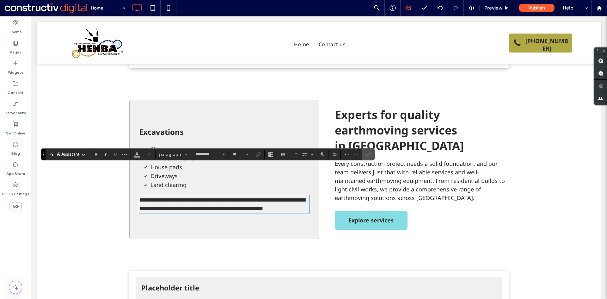
scroll to position [0, 0]
click at [370, 153] on icon "Confirm" at bounding box center [368, 154] width 5 height 5
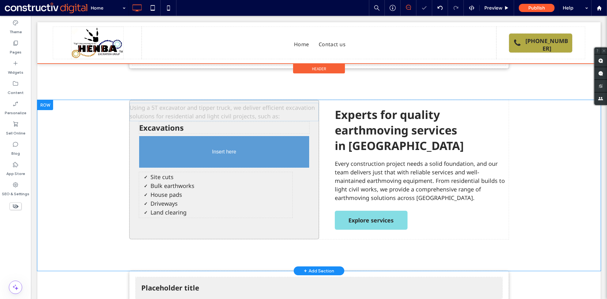
drag, startPoint x: 203, startPoint y: 182, endPoint x: 201, endPoint y: 132, distance: 50.9
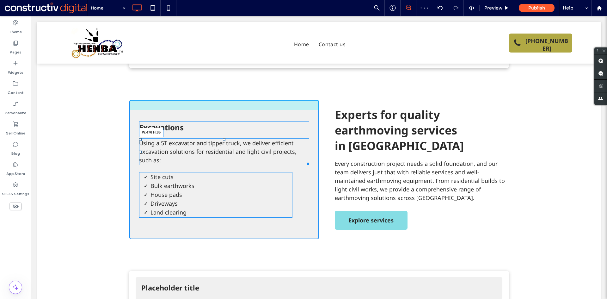
drag, startPoint x: 305, startPoint y: 146, endPoint x: 295, endPoint y: 144, distance: 11.0
click at [304, 160] on div at bounding box center [306, 162] width 5 height 5
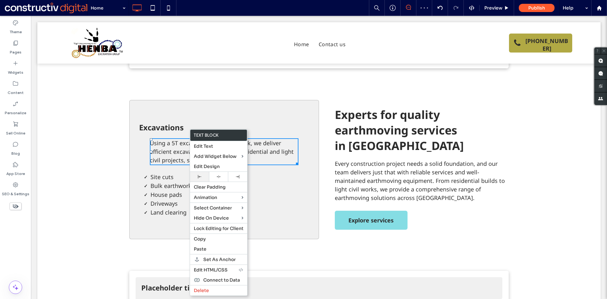
click at [200, 180] on div at bounding box center [199, 177] width 19 height 10
click at [150, 173] on li "Site cuts" at bounding box center [221, 177] width 142 height 9
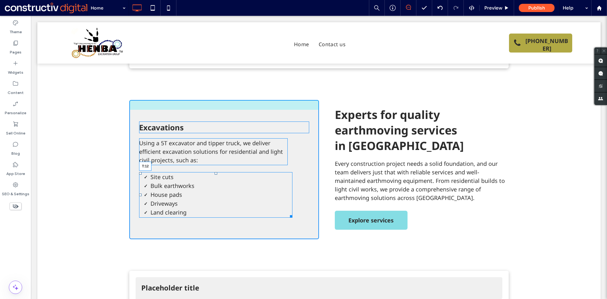
click at [215, 172] on div at bounding box center [216, 173] width 3 height 3
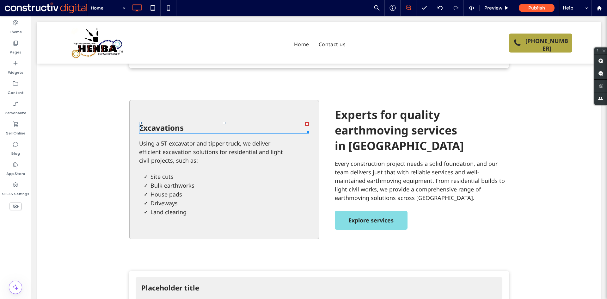
click at [209, 122] on h3 "Excavations" at bounding box center [224, 127] width 170 height 10
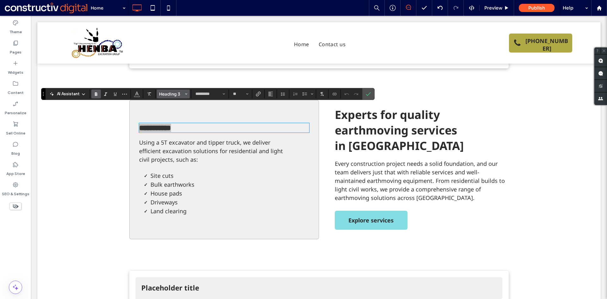
click at [170, 93] on span "Heading 3" at bounding box center [171, 93] width 25 height 5
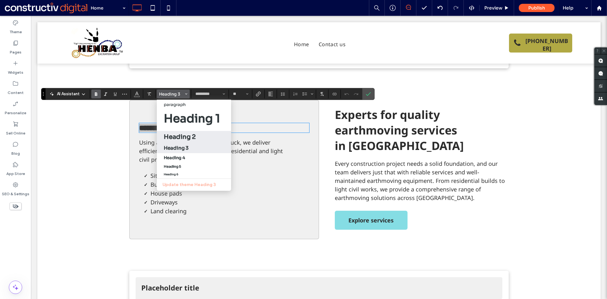
click at [183, 135] on h2 "Heading 2" at bounding box center [180, 137] width 32 height 8
type input "**"
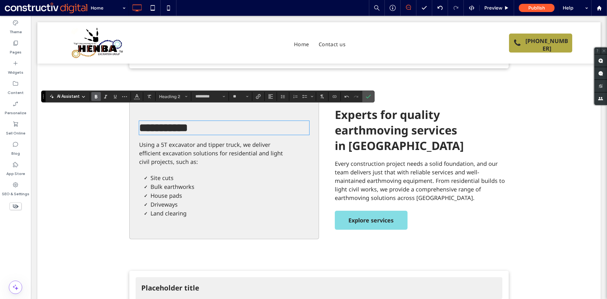
scroll to position [290, 0]
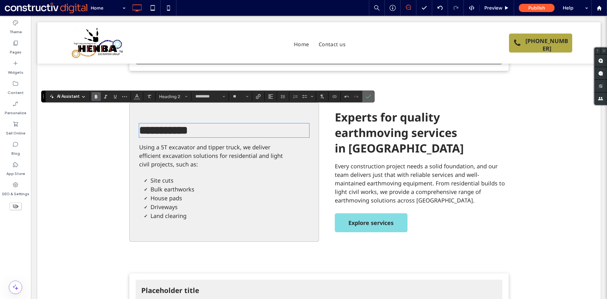
click at [370, 93] on span "Confirm" at bounding box center [368, 96] width 5 height 11
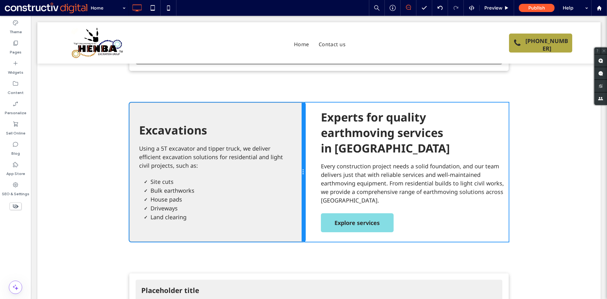
drag, startPoint x: 310, startPoint y: 159, endPoint x: 332, endPoint y: 175, distance: 26.9
click at [286, 159] on div "Excavations Using a 5T excavator and tipper truck, we deliver efficient excavat…" at bounding box center [217, 171] width 176 height 139
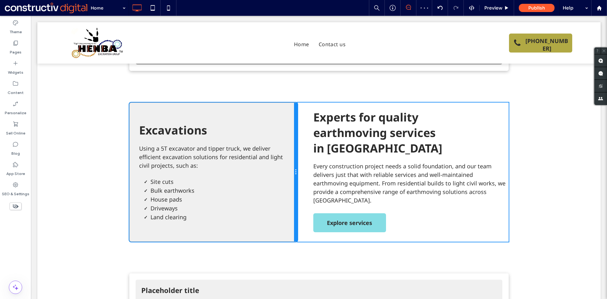
drag, startPoint x: 370, startPoint y: 163, endPoint x: 339, endPoint y: 177, distance: 34.0
click at [308, 162] on div "Excavations Using a 5T excavator and tipper truck, we deliver efficient excavat…" at bounding box center [318, 171] width 379 height 139
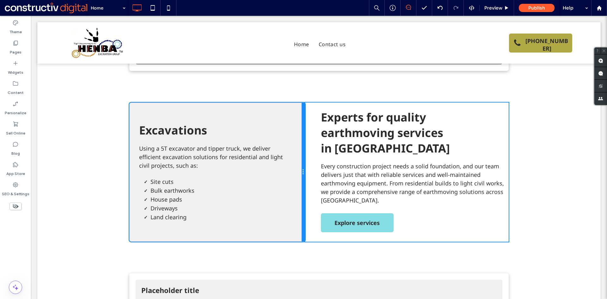
drag, startPoint x: 368, startPoint y: 161, endPoint x: 328, endPoint y: 162, distance: 39.9
click at [328, 162] on div "Excavations Using a 5T excavator and tipper truck, we deliver efficient excavat…" at bounding box center [318, 171] width 379 height 139
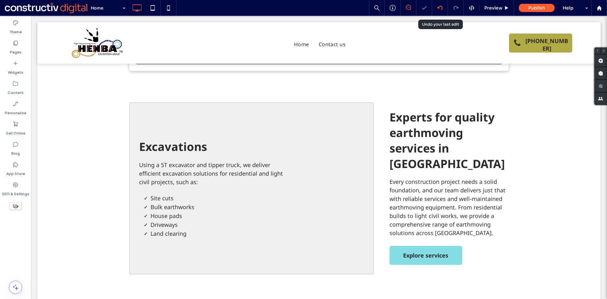
click at [443, 9] on div at bounding box center [439, 7] width 15 height 5
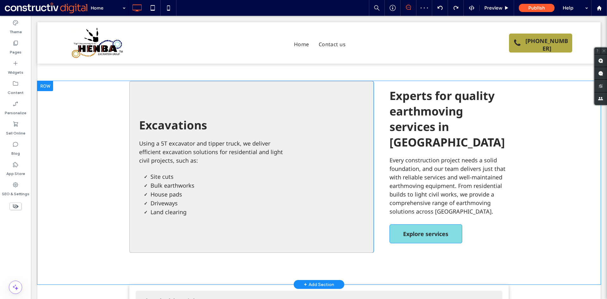
scroll to position [316, 0]
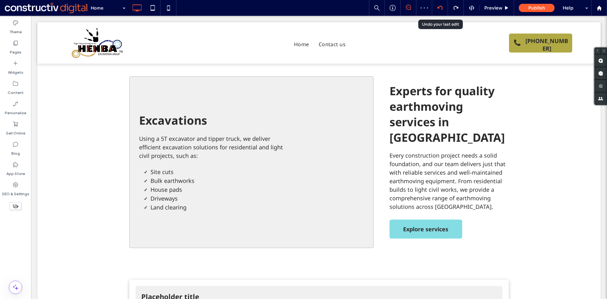
click at [438, 8] on use at bounding box center [439, 8] width 5 height 4
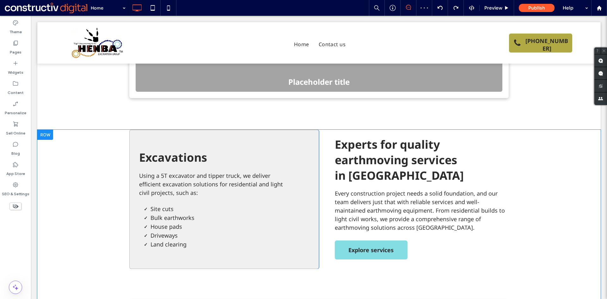
scroll to position [285, 0]
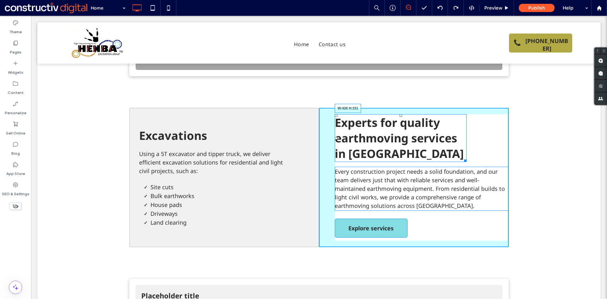
click at [464, 157] on div at bounding box center [464, 159] width 5 height 5
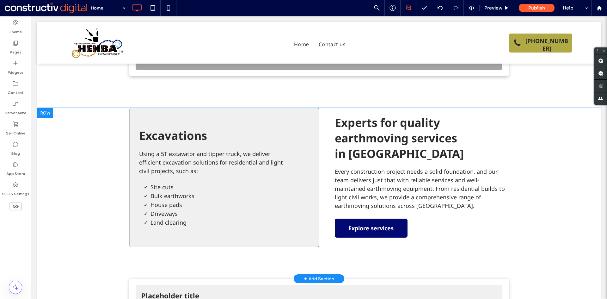
click at [377, 219] on span "Explore services" at bounding box center [370, 228] width 45 height 18
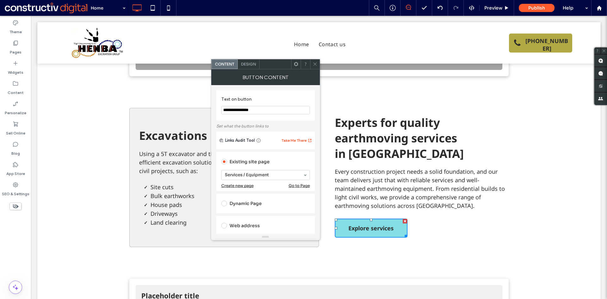
click at [256, 110] on input "**********" at bounding box center [265, 110] width 89 height 8
paste input "*"
type input "**********"
click at [279, 98] on label "Text on button" at bounding box center [264, 99] width 86 height 7
click at [315, 64] on icon at bounding box center [315, 64] width 5 height 5
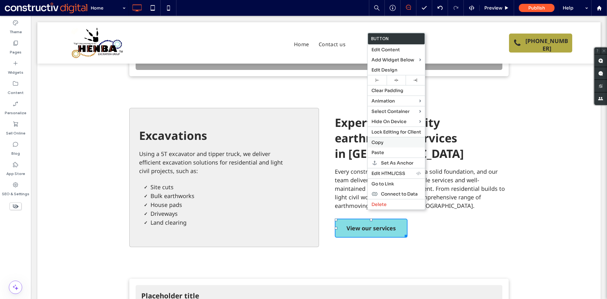
click at [382, 142] on span "Copy" at bounding box center [377, 142] width 12 height 6
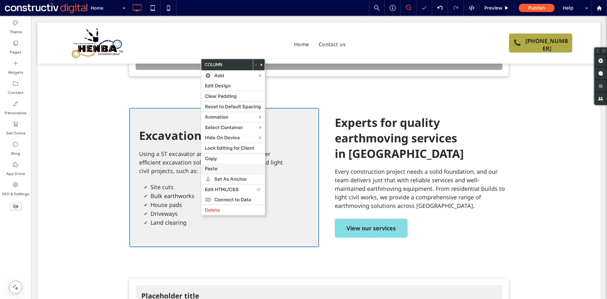
click at [214, 168] on span "Paste" at bounding box center [211, 169] width 13 height 6
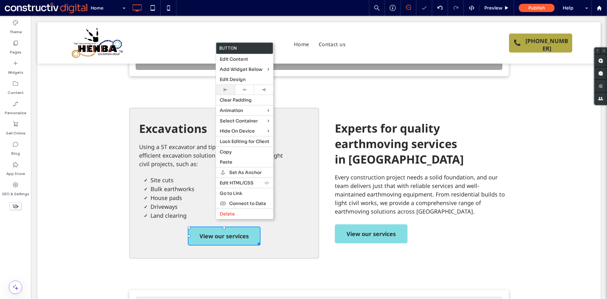
click at [228, 90] on div at bounding box center [225, 89] width 13 height 3
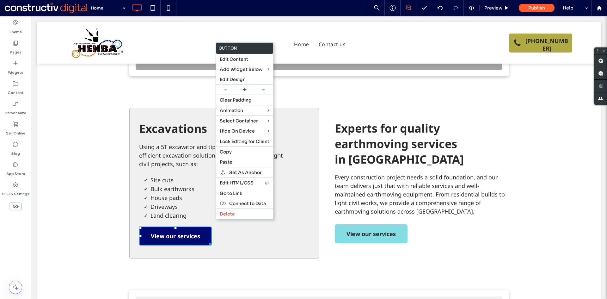
click at [180, 227] on span "View our services" at bounding box center [175, 236] width 49 height 18
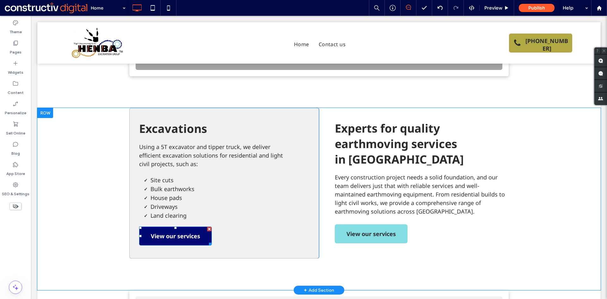
click at [184, 227] on span "View our services" at bounding box center [175, 236] width 49 height 18
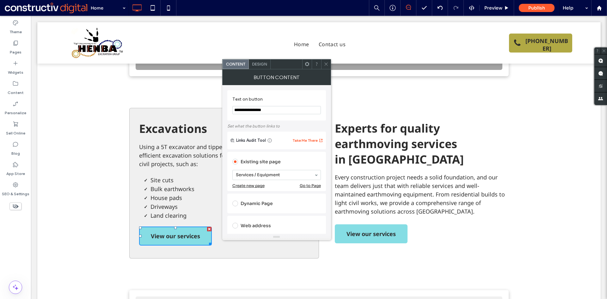
click at [254, 109] on input "**********" at bounding box center [276, 110] width 89 height 8
type input "**********"
click at [328, 63] on div at bounding box center [325, 63] width 9 height 9
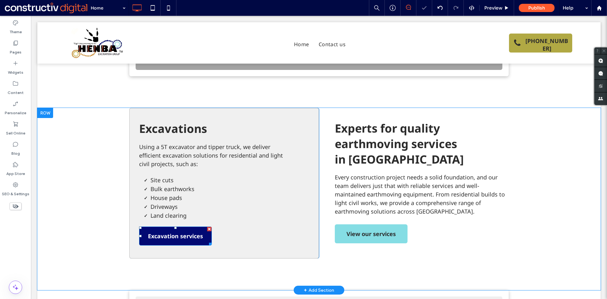
click at [177, 227] on span "Excavation services" at bounding box center [175, 236] width 55 height 18
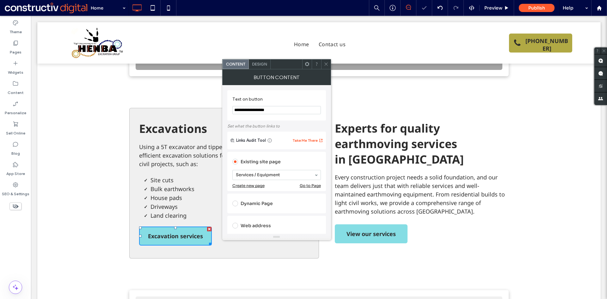
click at [256, 63] on span "Design" at bounding box center [259, 64] width 15 height 5
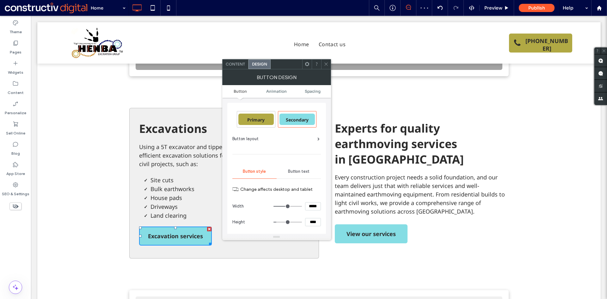
click at [263, 119] on span "Primary" at bounding box center [255, 119] width 17 height 6
drag, startPoint x: 327, startPoint y: 63, endPoint x: 327, endPoint y: 74, distance: 11.1
click at [327, 63] on icon at bounding box center [326, 64] width 5 height 5
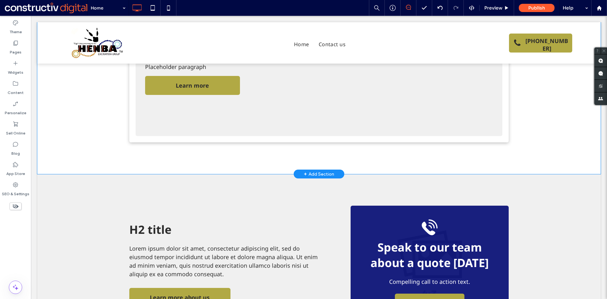
scroll to position [537, 0]
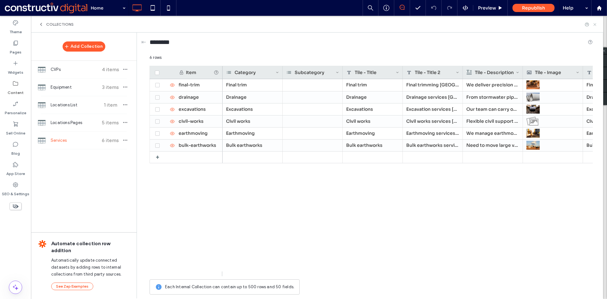
click at [595, 25] on icon at bounding box center [594, 24] width 5 height 5
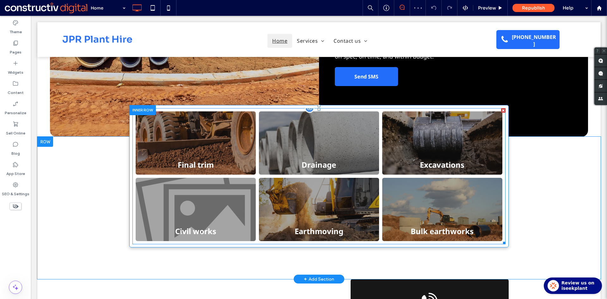
scroll to position [95, 0]
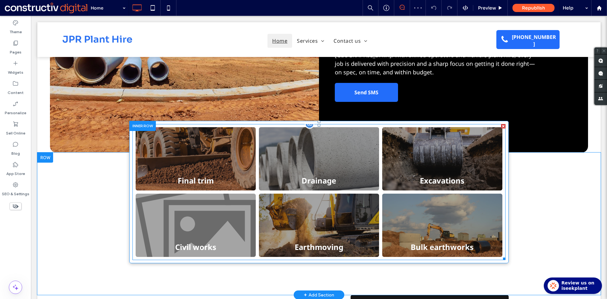
click at [216, 125] on link at bounding box center [195, 158] width 127 height 67
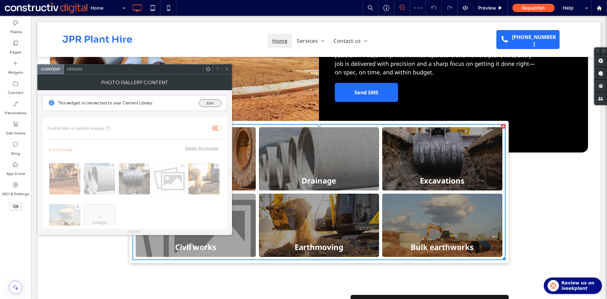
click at [208, 101] on button "Edit" at bounding box center [210, 103] width 23 height 8
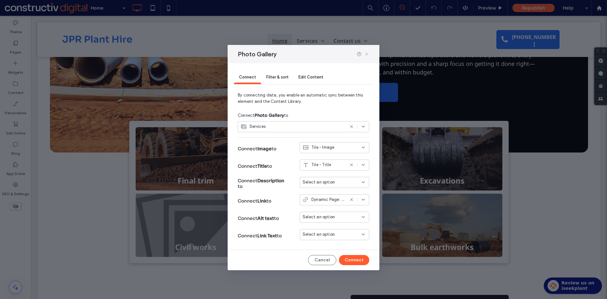
click at [367, 54] on icon at bounding box center [366, 54] width 5 height 5
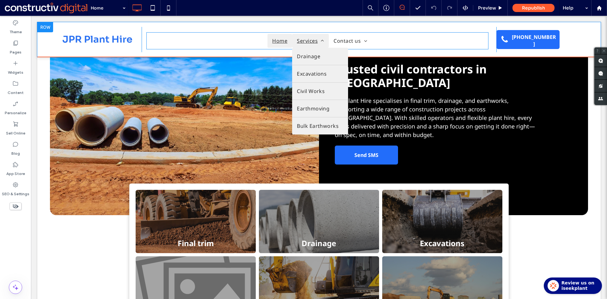
scroll to position [32, 0]
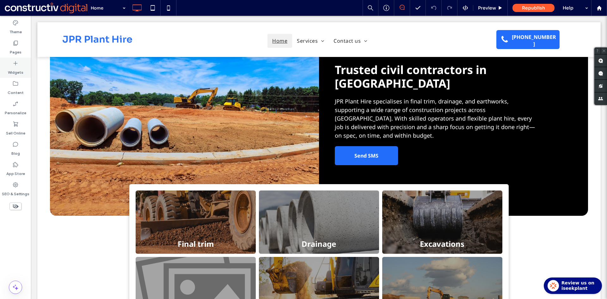
drag, startPoint x: 15, startPoint y: 47, endPoint x: 30, endPoint y: 76, distance: 32.4
click at [15, 47] on label "Pages" at bounding box center [16, 50] width 12 height 9
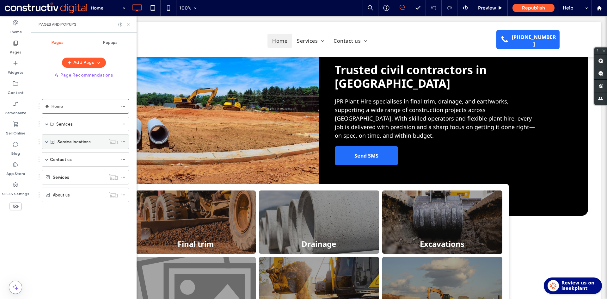
click at [47, 142] on span at bounding box center [46, 141] width 3 height 3
click at [43, 120] on div "Services" at bounding box center [85, 124] width 87 height 15
click at [45, 123] on div "Services" at bounding box center [85, 124] width 87 height 15
click at [46, 125] on span at bounding box center [46, 123] width 3 height 3
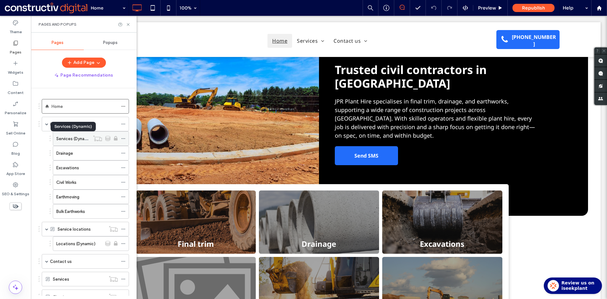
click at [67, 139] on label "Services (Dynamic)" at bounding box center [74, 138] width 37 height 11
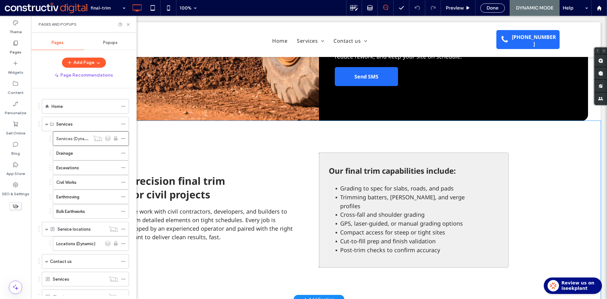
scroll to position [95, 0]
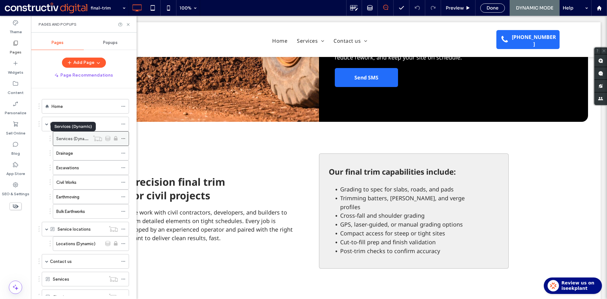
click at [76, 137] on label "Services (Dynamic)" at bounding box center [74, 138] width 37 height 11
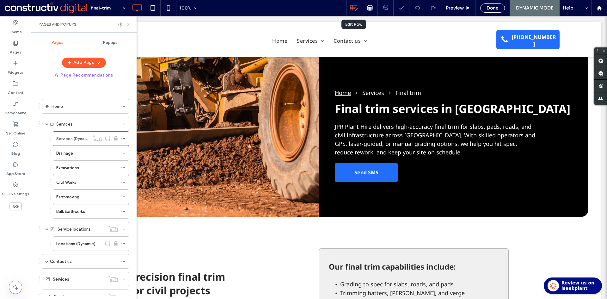
scroll to position [0, 0]
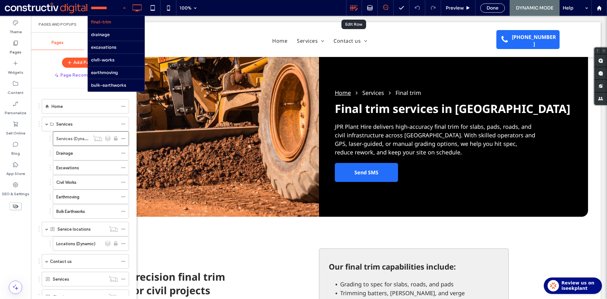
click at [355, 9] on icon at bounding box center [354, 8] width 8 height 8
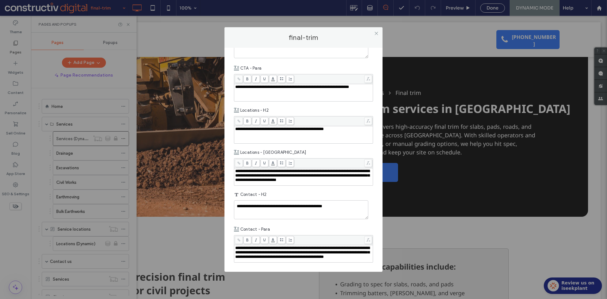
scroll to position [884, 0]
click at [377, 33] on icon at bounding box center [376, 33] width 5 height 5
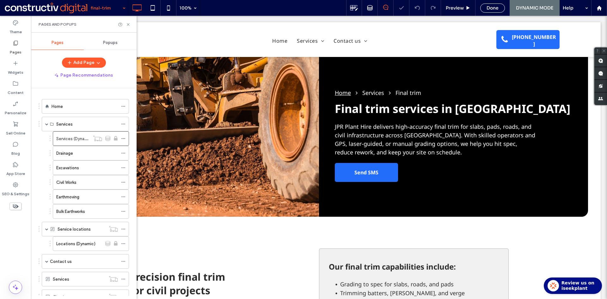
scroll to position [0, 0]
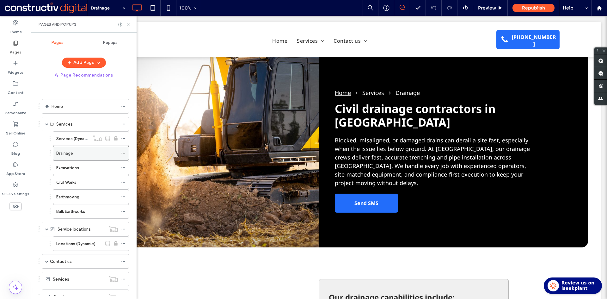
click at [104, 156] on div "Drainage" at bounding box center [87, 153] width 62 height 7
click at [74, 138] on label "Services (Dynamic)" at bounding box center [74, 138] width 37 height 11
click at [14, 45] on icon at bounding box center [15, 43] width 6 height 6
click at [16, 87] on label "Content" at bounding box center [16, 91] width 16 height 9
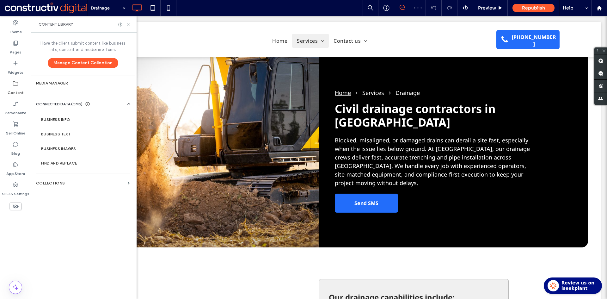
drag, startPoint x: 65, startPoint y: 183, endPoint x: 66, endPoint y: 178, distance: 5.1
click at [64, 183] on label "Civil Works" at bounding box center [66, 182] width 20 height 11
drag, startPoint x: 59, startPoint y: 181, endPoint x: 64, endPoint y: 179, distance: 6.2
click at [58, 181] on div at bounding box center [303, 149] width 607 height 299
click at [53, 186] on section "Collections" at bounding box center [83, 183] width 104 height 15
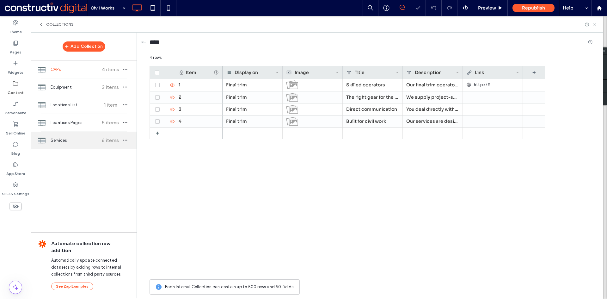
click at [63, 145] on div "Services 6 items" at bounding box center [84, 140] width 106 height 17
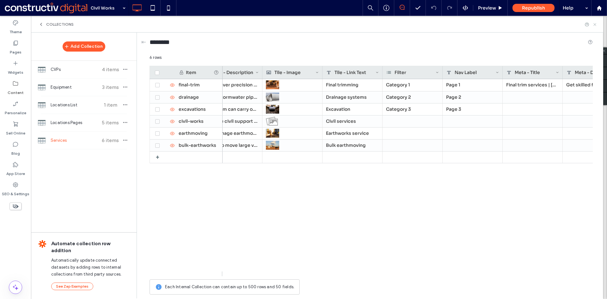
click at [593, 25] on icon at bounding box center [594, 24] width 5 height 5
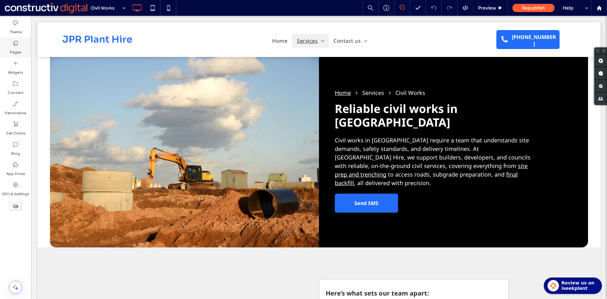
click at [16, 50] on label "Pages" at bounding box center [16, 50] width 12 height 9
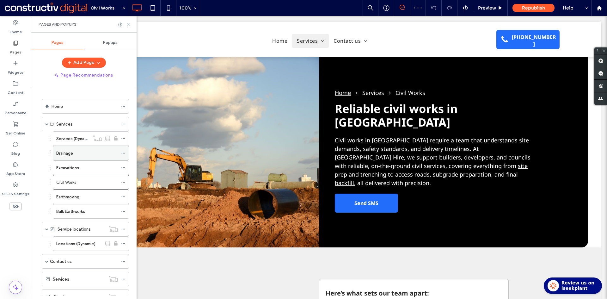
click at [71, 151] on label "Drainage" at bounding box center [64, 153] width 17 height 11
